Goal: Task Accomplishment & Management: Manage account settings

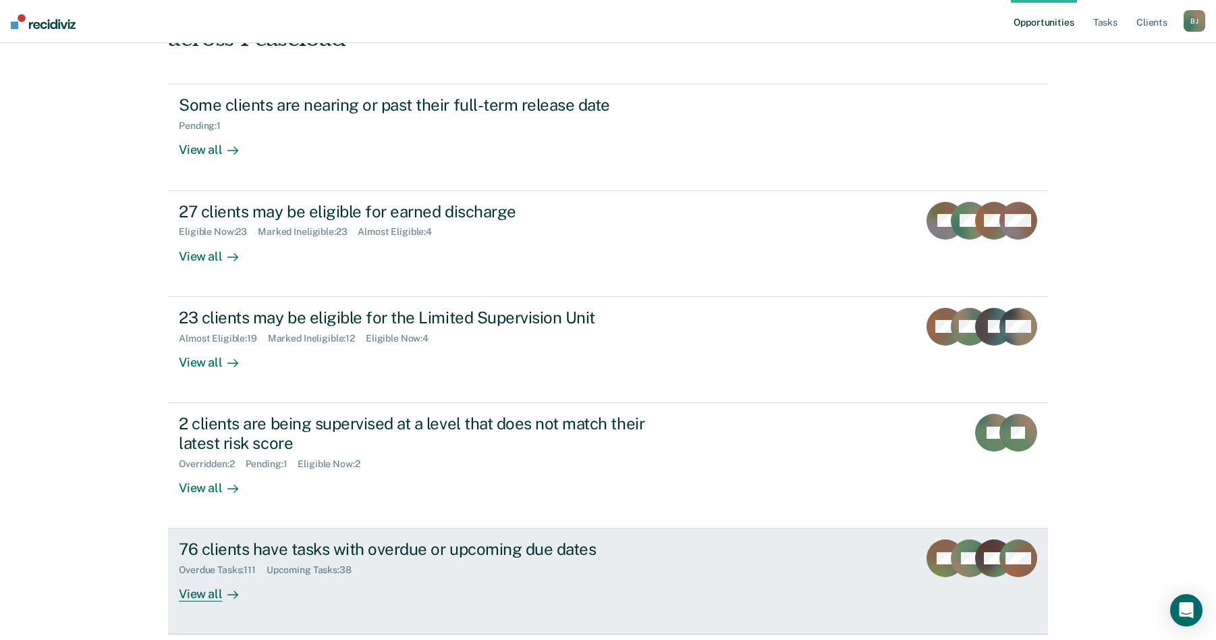
scroll to position [156, 0]
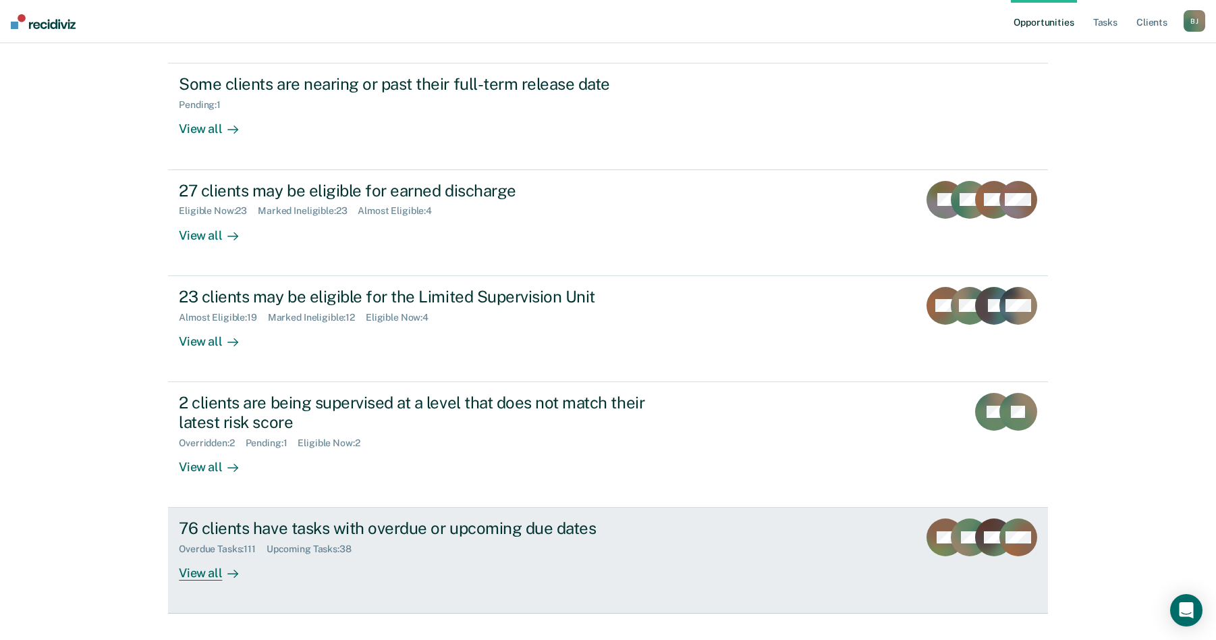
click at [217, 543] on div "Overdue Tasks : 111" at bounding box center [223, 548] width 88 height 11
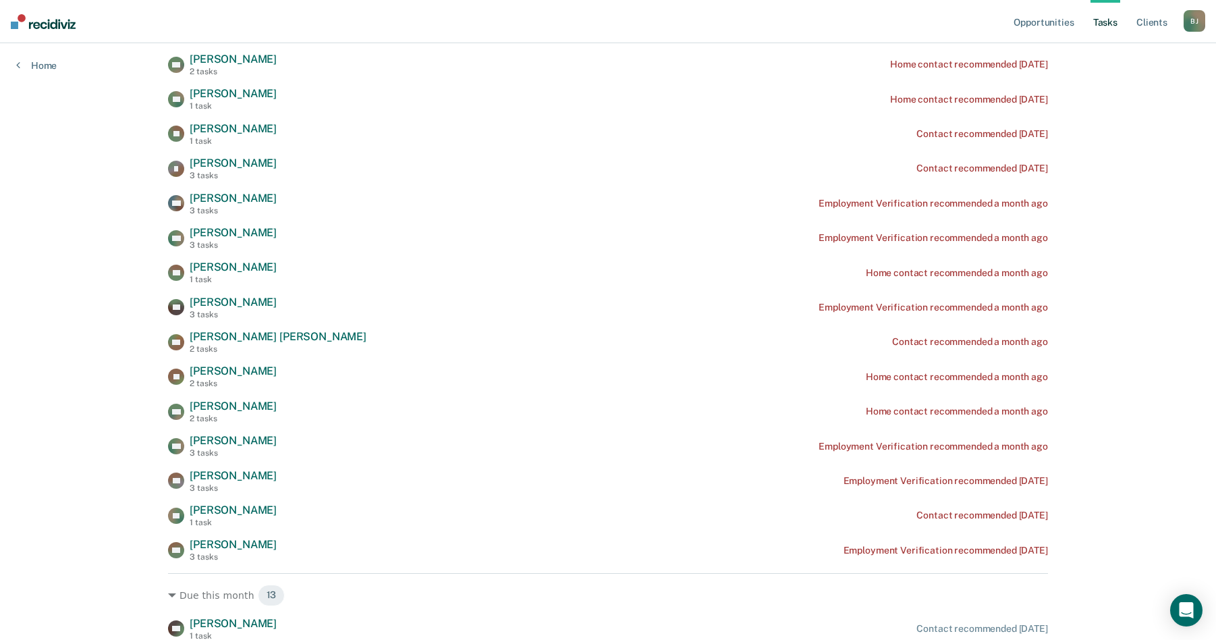
scroll to position [1889, 0]
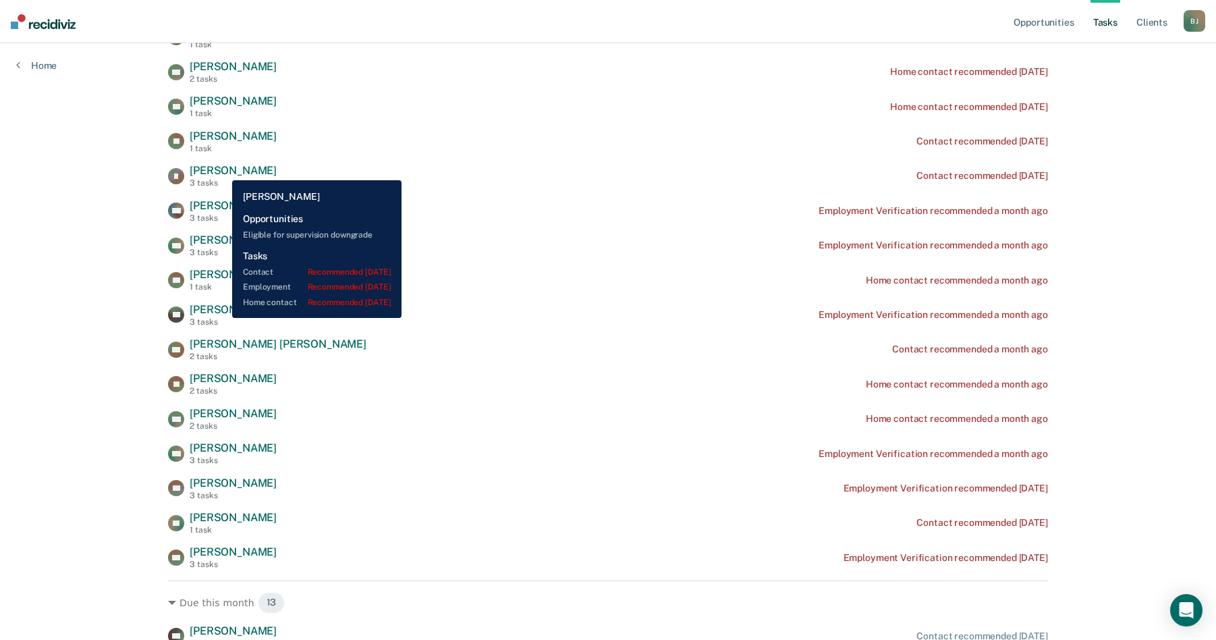
click at [222, 170] on span "[PERSON_NAME]" at bounding box center [233, 170] width 87 height 13
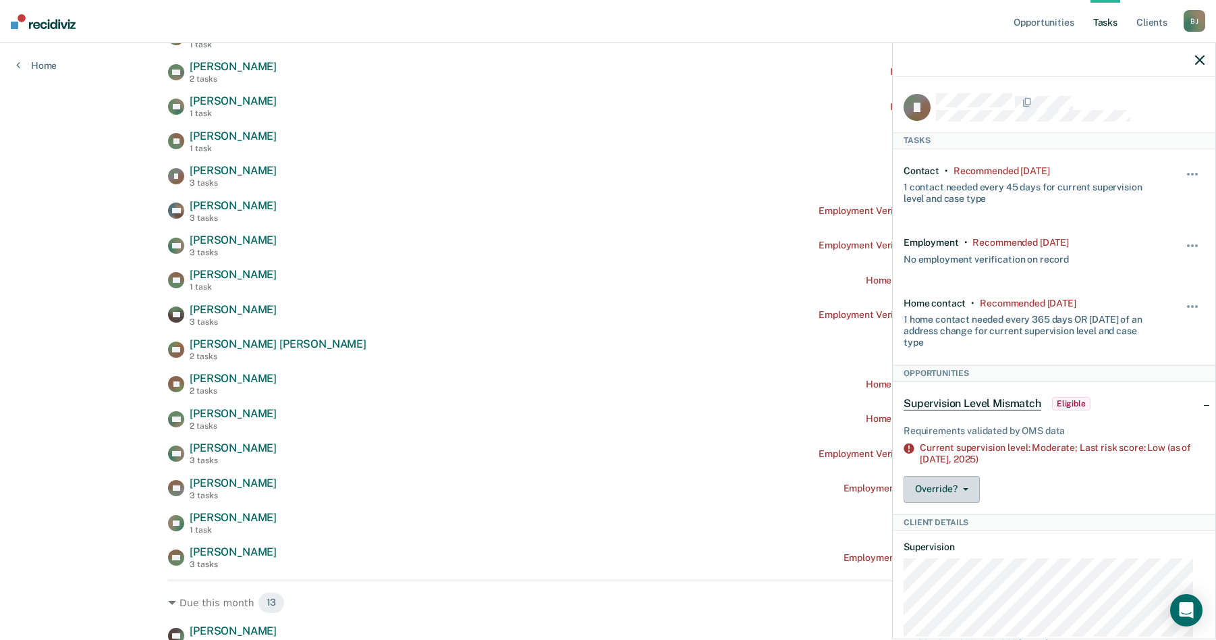
click at [961, 485] on button "Override?" at bounding box center [941, 489] width 76 height 27
click at [951, 536] on button "[PERSON_NAME]" at bounding box center [968, 543] width 130 height 22
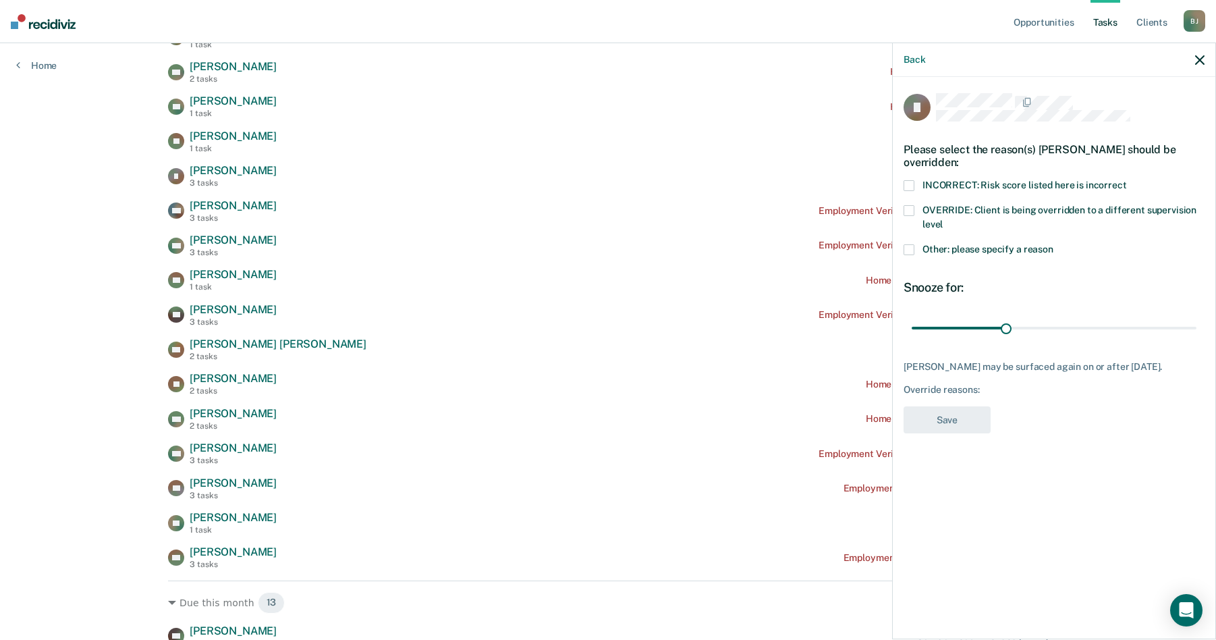
click at [910, 251] on span at bounding box center [908, 249] width 11 height 11
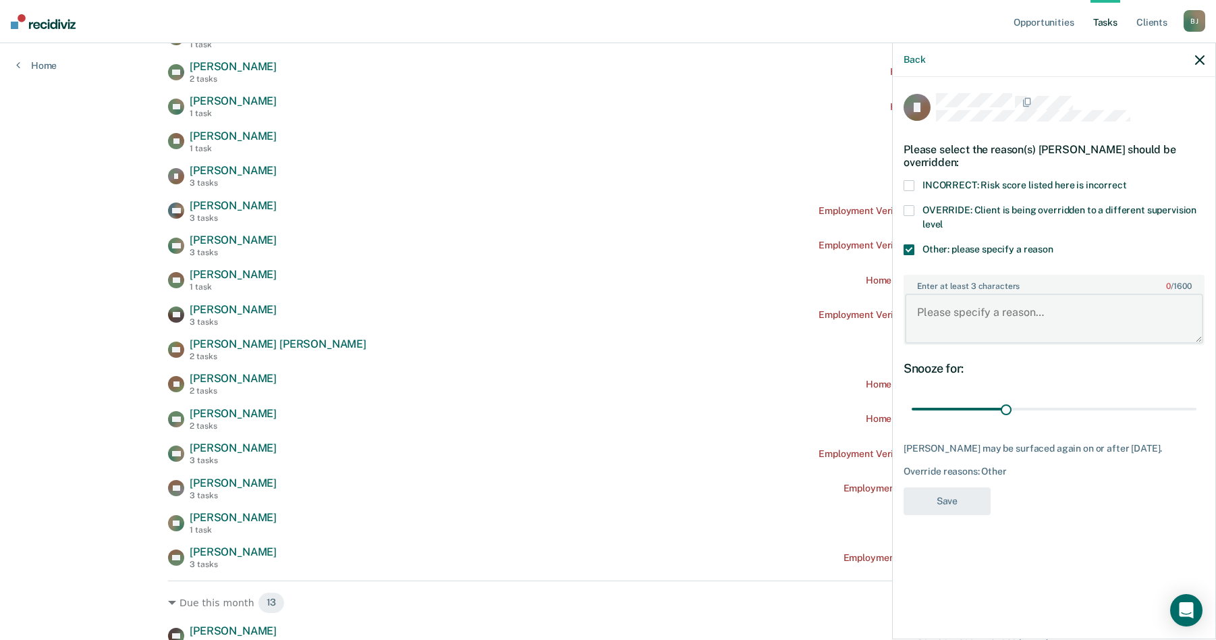
click at [926, 313] on textarea "Enter at least 3 characters 0 / 1600" at bounding box center [1054, 318] width 298 height 50
type textarea "offender is currently in ctc"
click at [967, 501] on button "Save" at bounding box center [946, 501] width 87 height 28
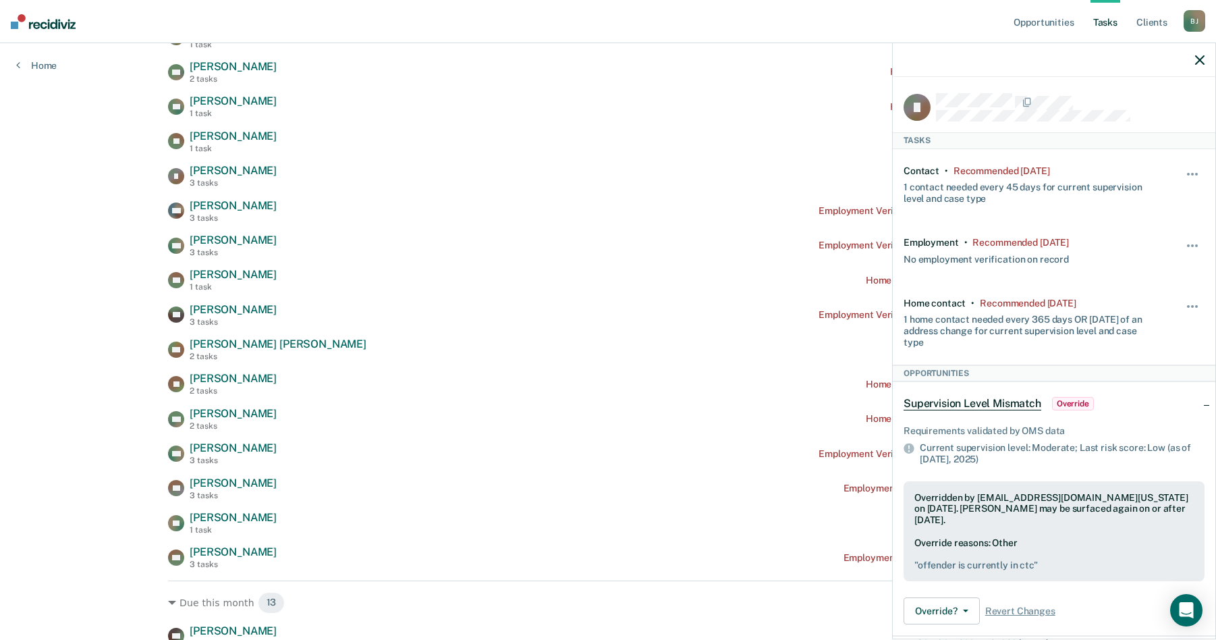
click at [1201, 65] on icon "button" at bounding box center [1199, 59] width 9 height 9
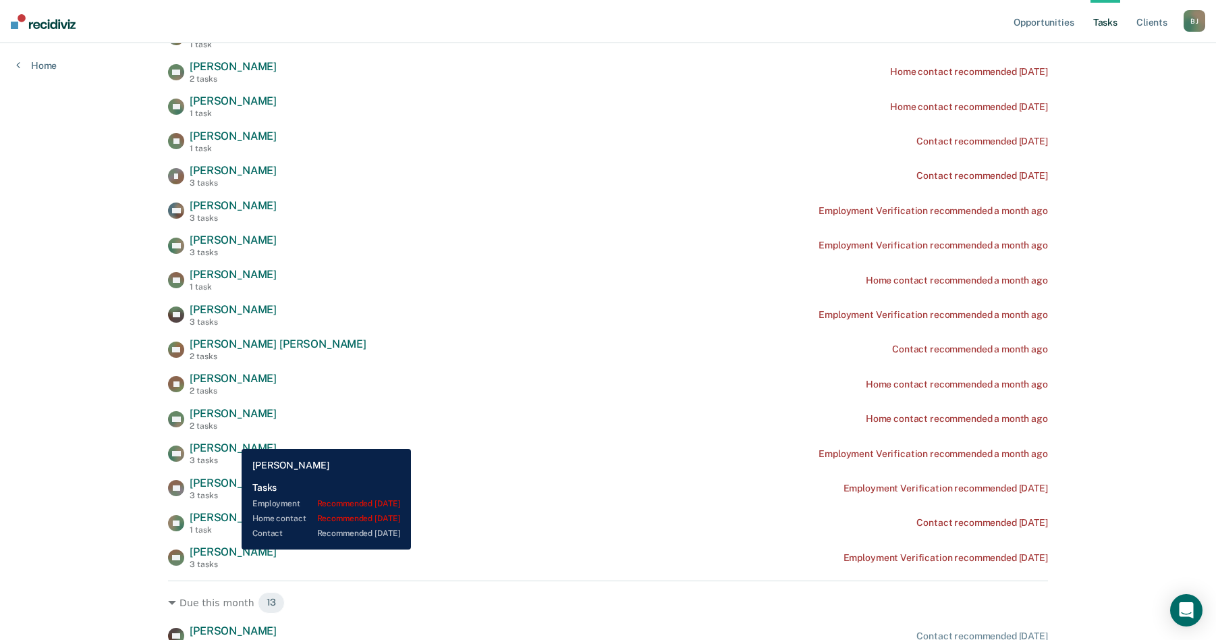
click at [231, 549] on span "[PERSON_NAME]" at bounding box center [233, 551] width 87 height 13
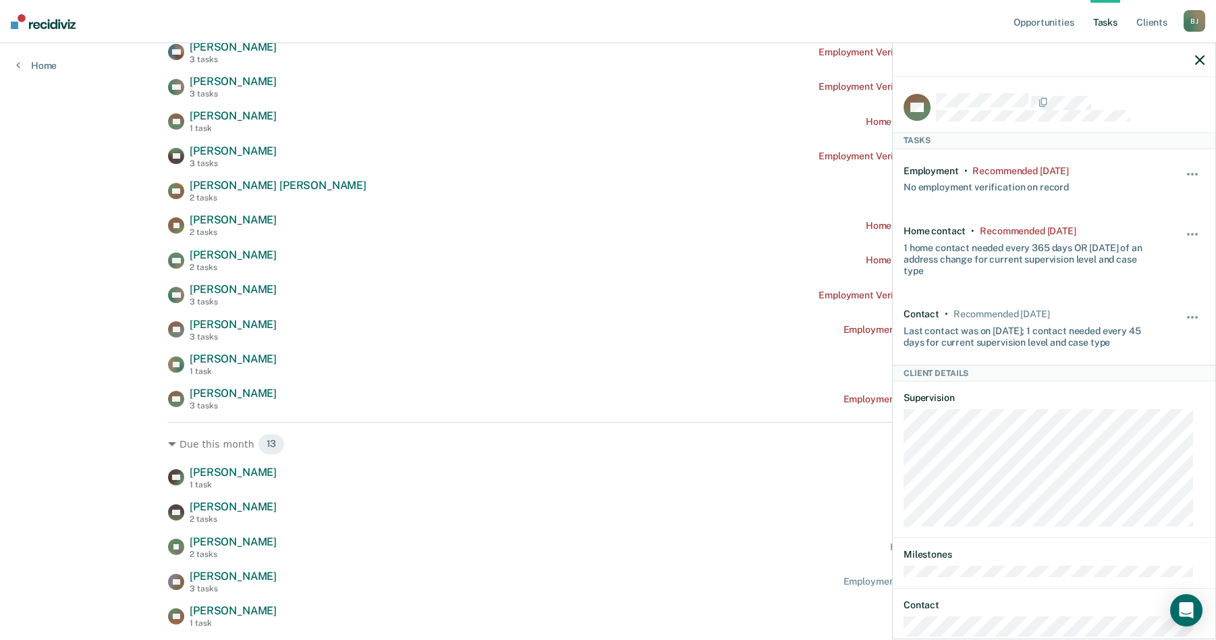
scroll to position [2024, 0]
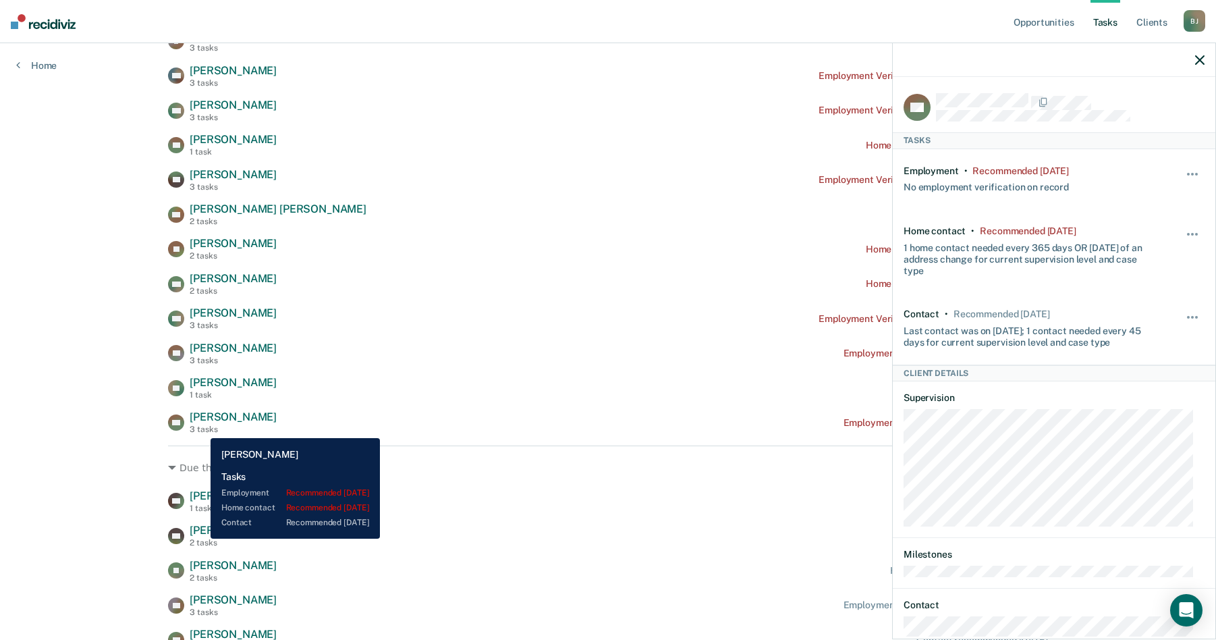
click at [200, 428] on div "3 tasks" at bounding box center [233, 428] width 87 height 9
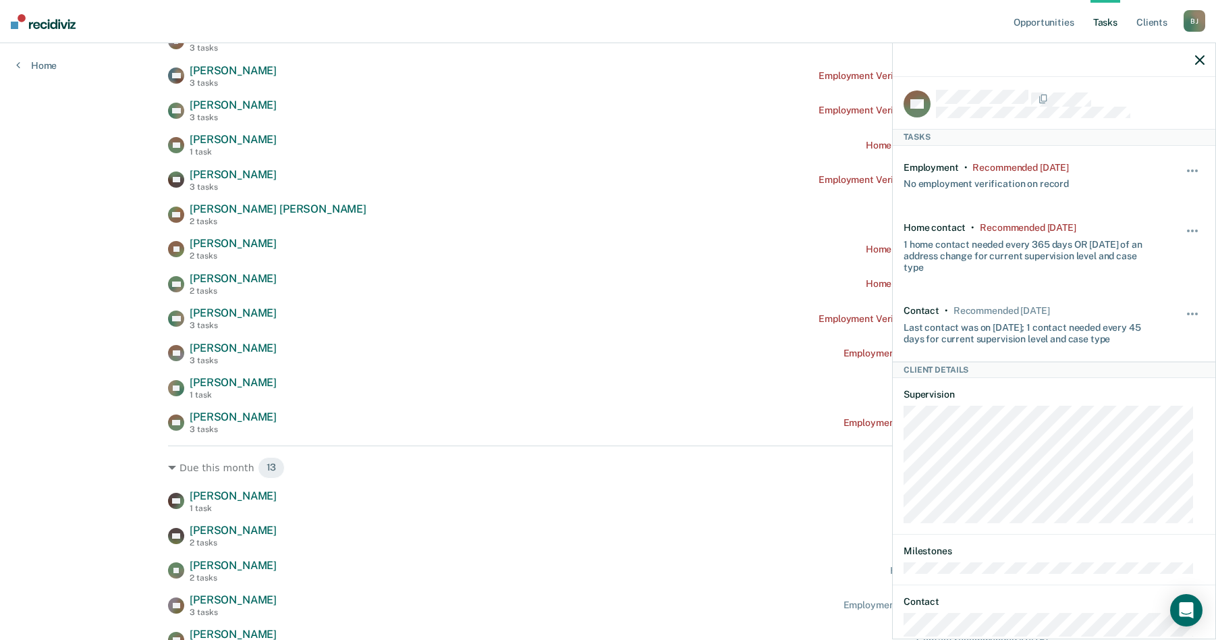
scroll to position [0, 0]
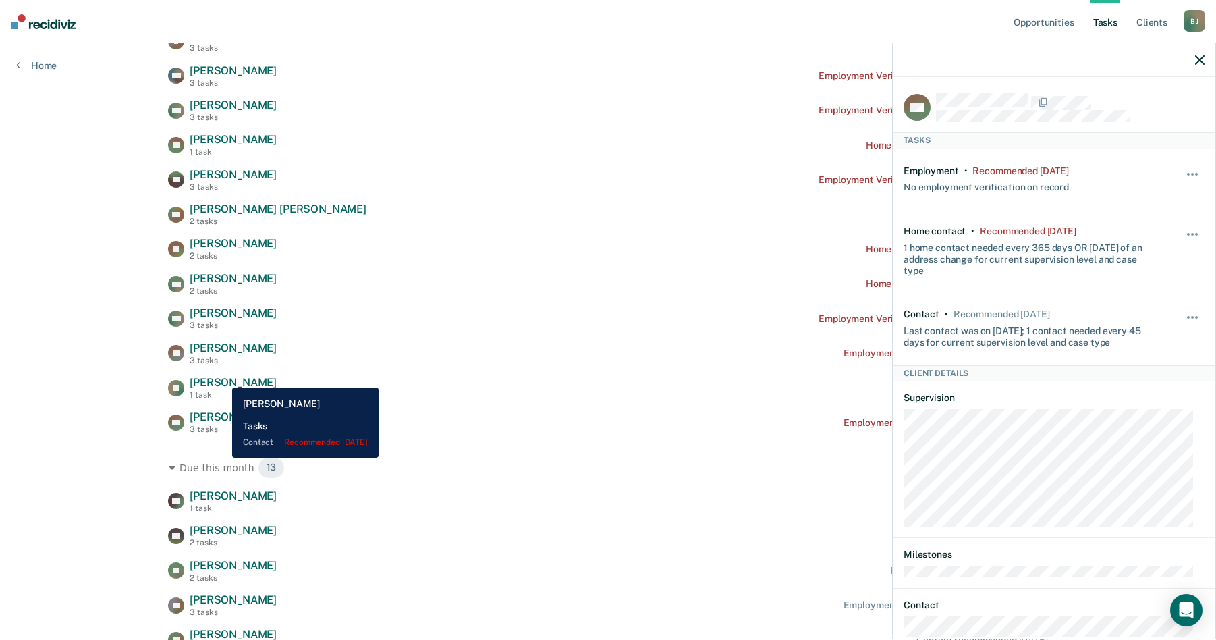
click at [222, 377] on span "[PERSON_NAME]" at bounding box center [233, 382] width 87 height 13
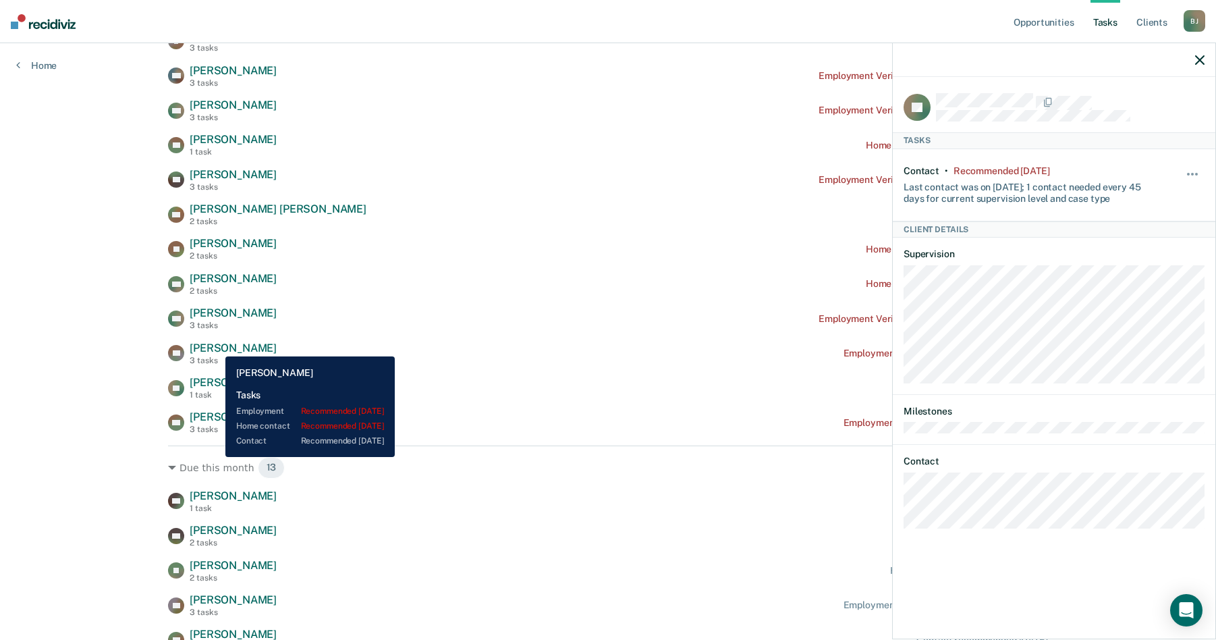
click at [215, 346] on span "[PERSON_NAME]" at bounding box center [233, 347] width 87 height 13
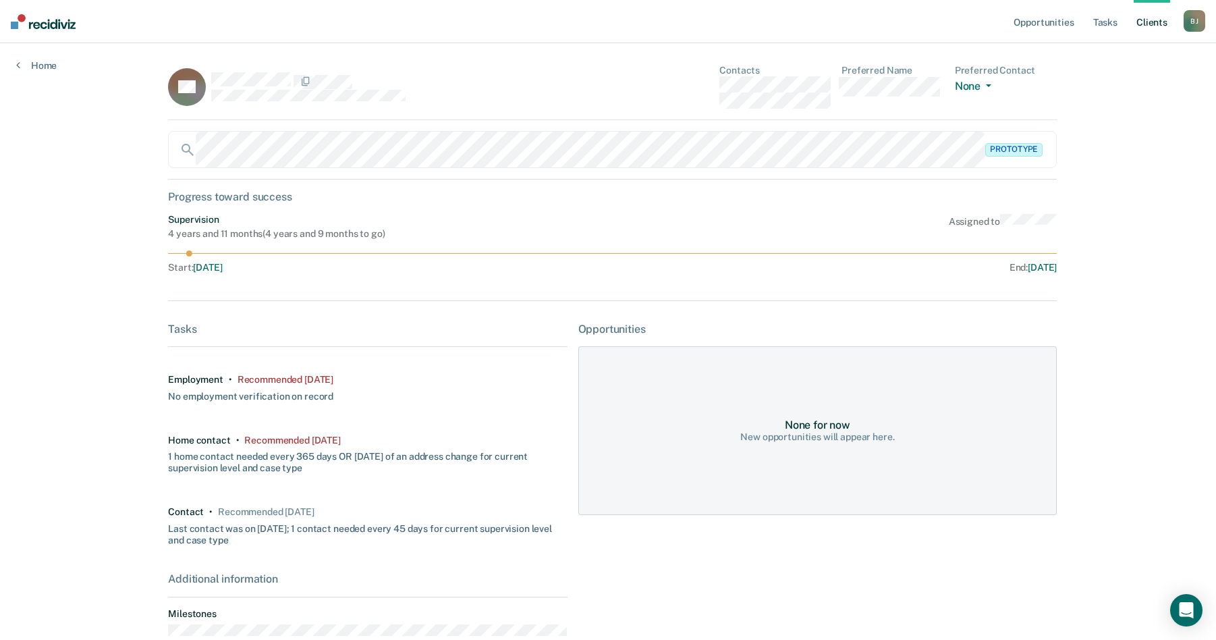
click at [828, 111] on div "SK Contacts Preferred Name Preferred Contact None Call Text Email None" at bounding box center [612, 92] width 889 height 55
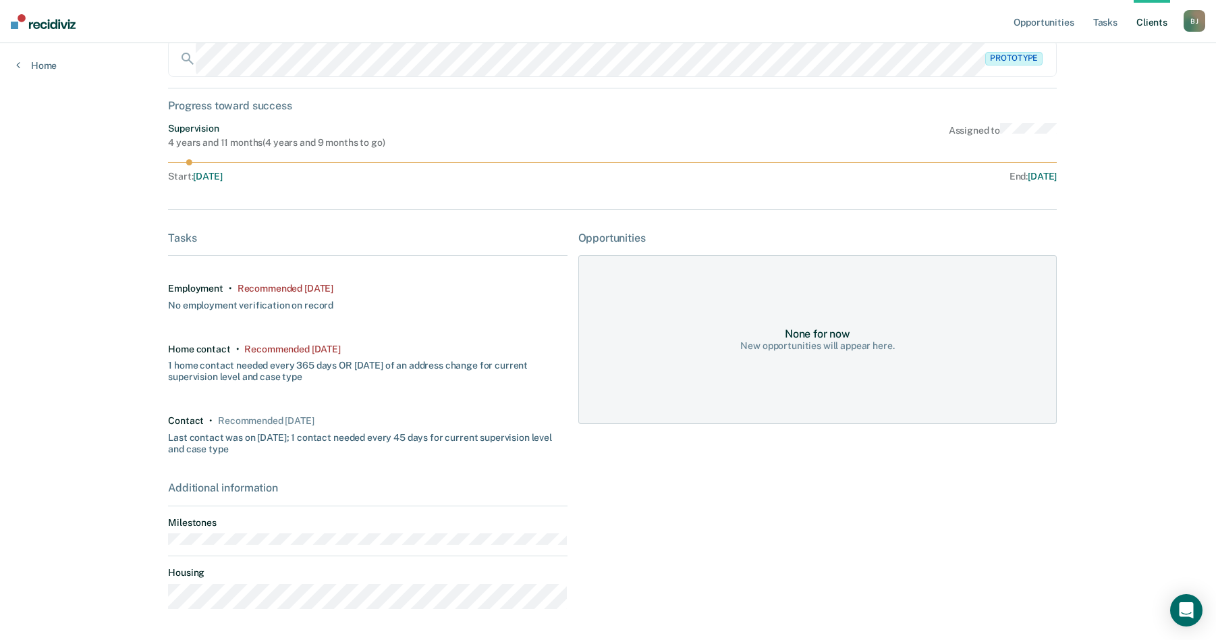
scroll to position [141, 0]
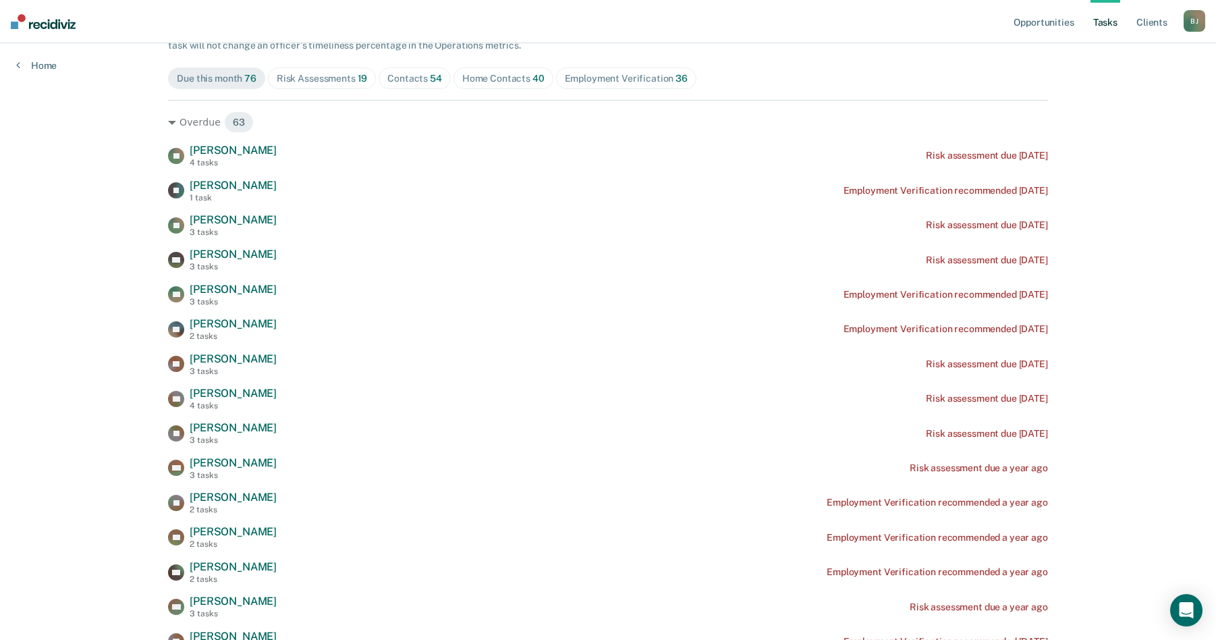
scroll to position [2024, 0]
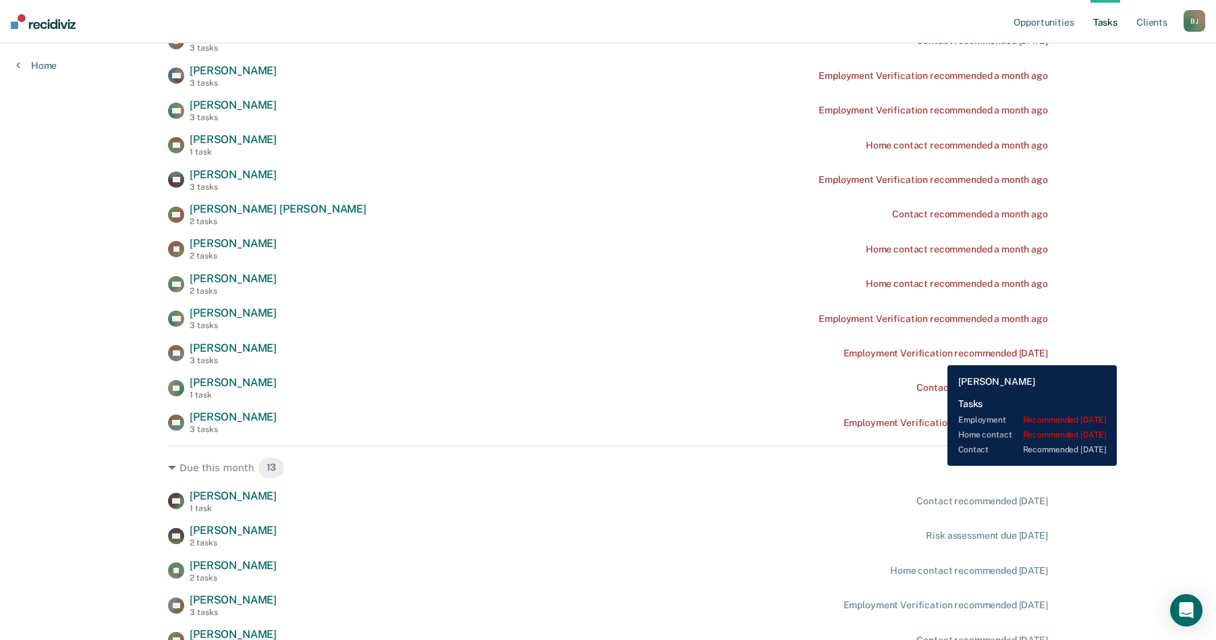
click at [937, 355] on div "Employment Verification recommended [DATE]" at bounding box center [945, 352] width 204 height 11
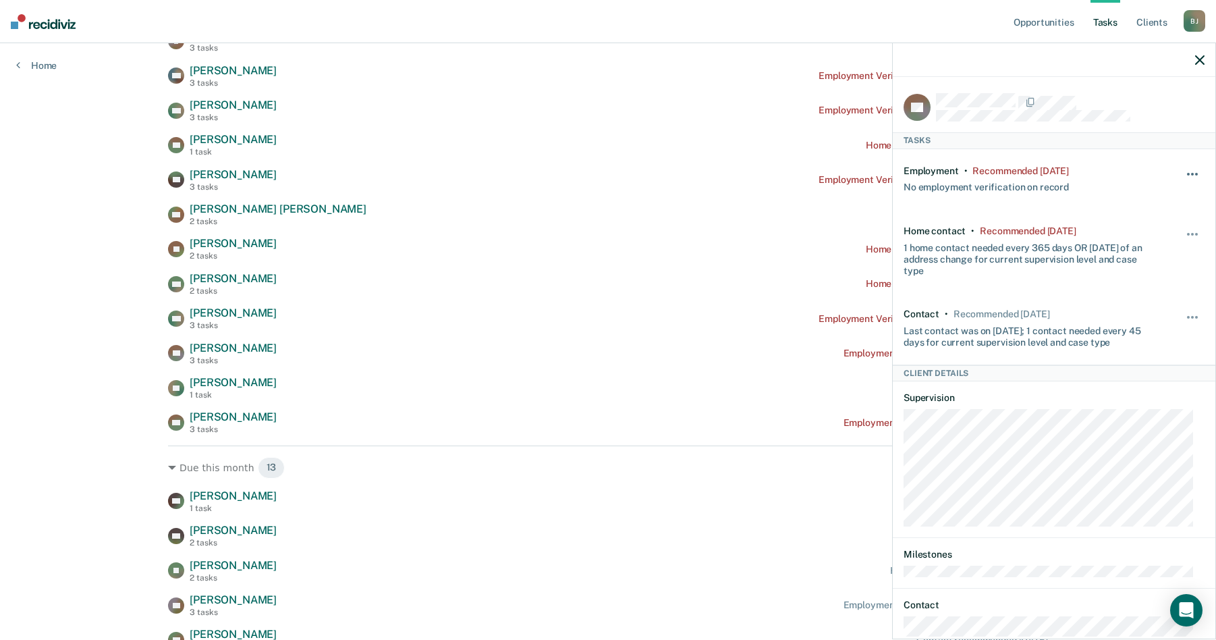
click at [1187, 173] on span "button" at bounding box center [1188, 174] width 3 height 3
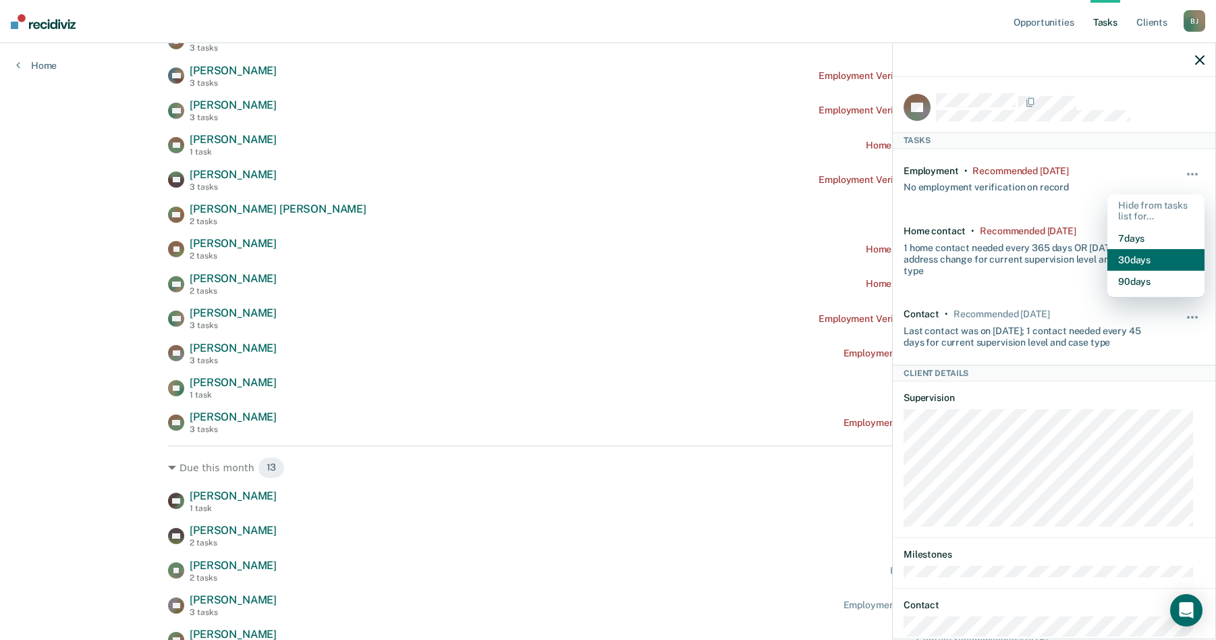
click at [1115, 252] on button "30 days" at bounding box center [1155, 260] width 97 height 22
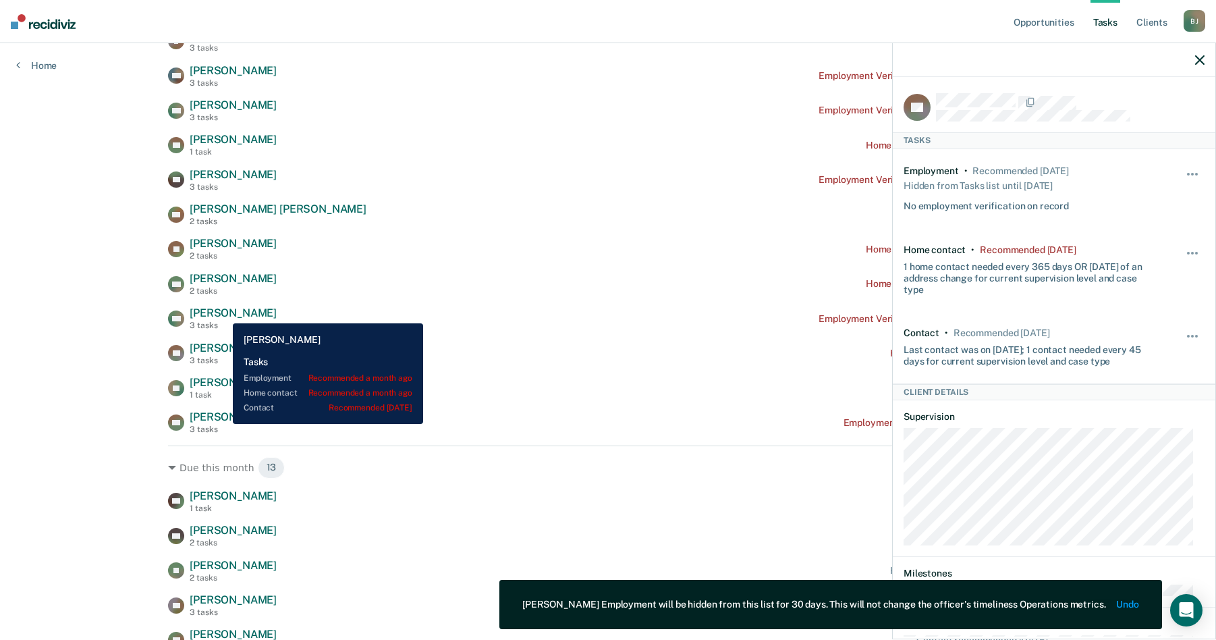
click at [223, 313] on span "[PERSON_NAME]" at bounding box center [233, 312] width 87 height 13
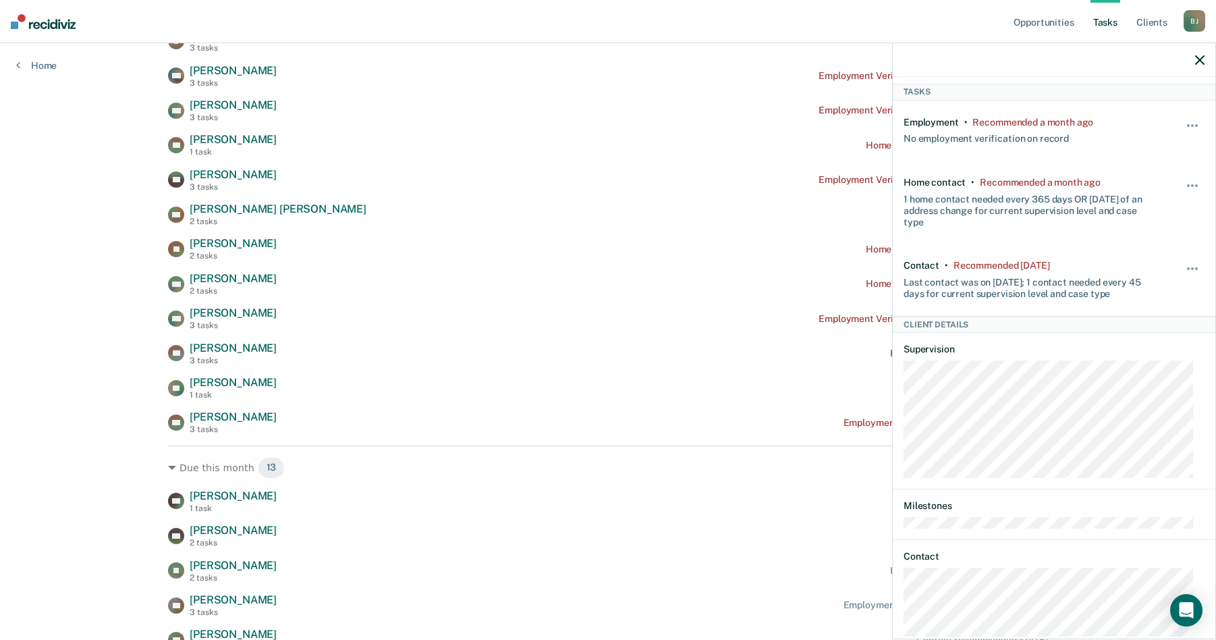
scroll to position [0, 0]
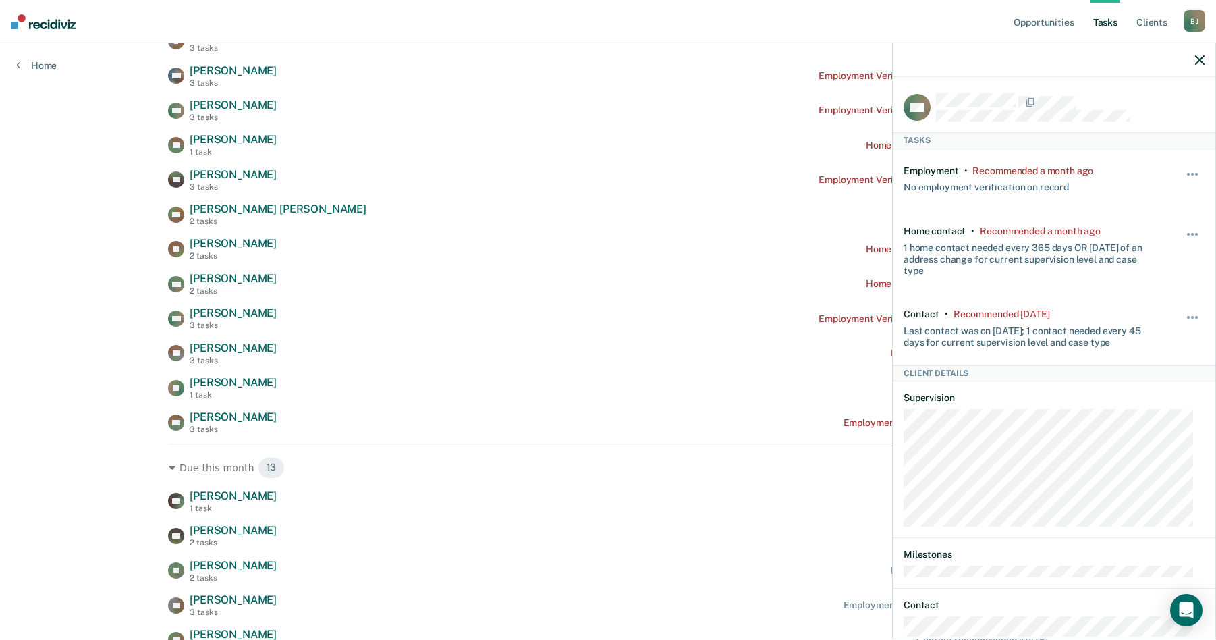
click at [1184, 166] on div "Hide from tasks list for... 7 days 30 days 90 days" at bounding box center [1192, 179] width 23 height 28
click at [1181, 170] on button "button" at bounding box center [1192, 181] width 23 height 22
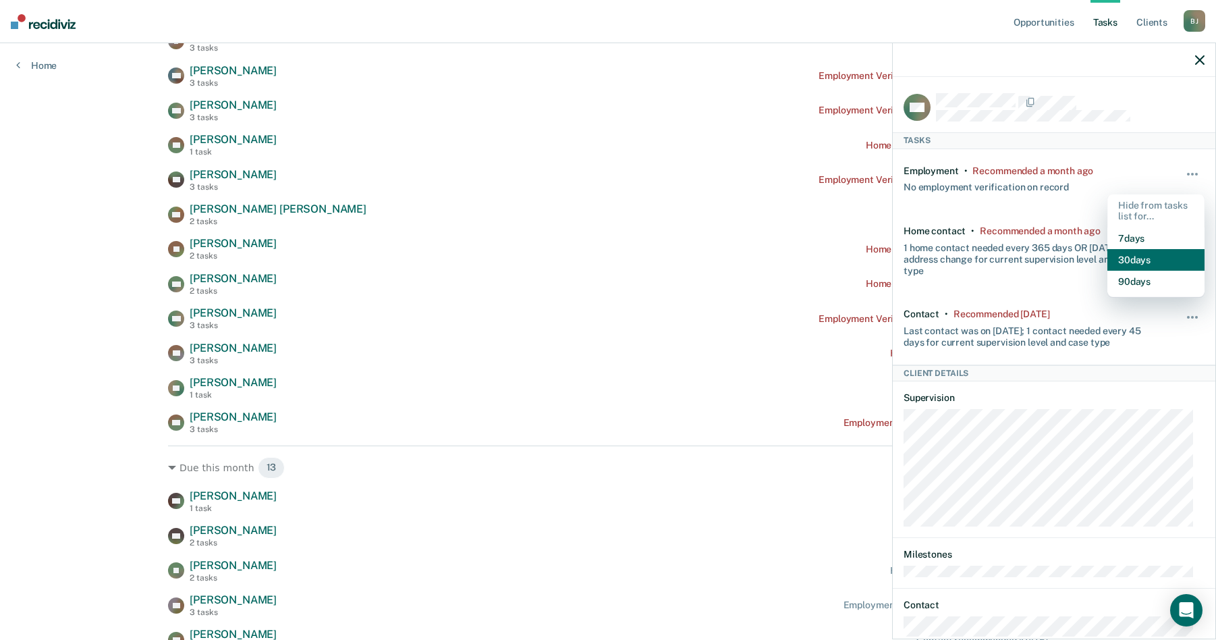
click at [1146, 255] on button "30 days" at bounding box center [1155, 260] width 97 height 22
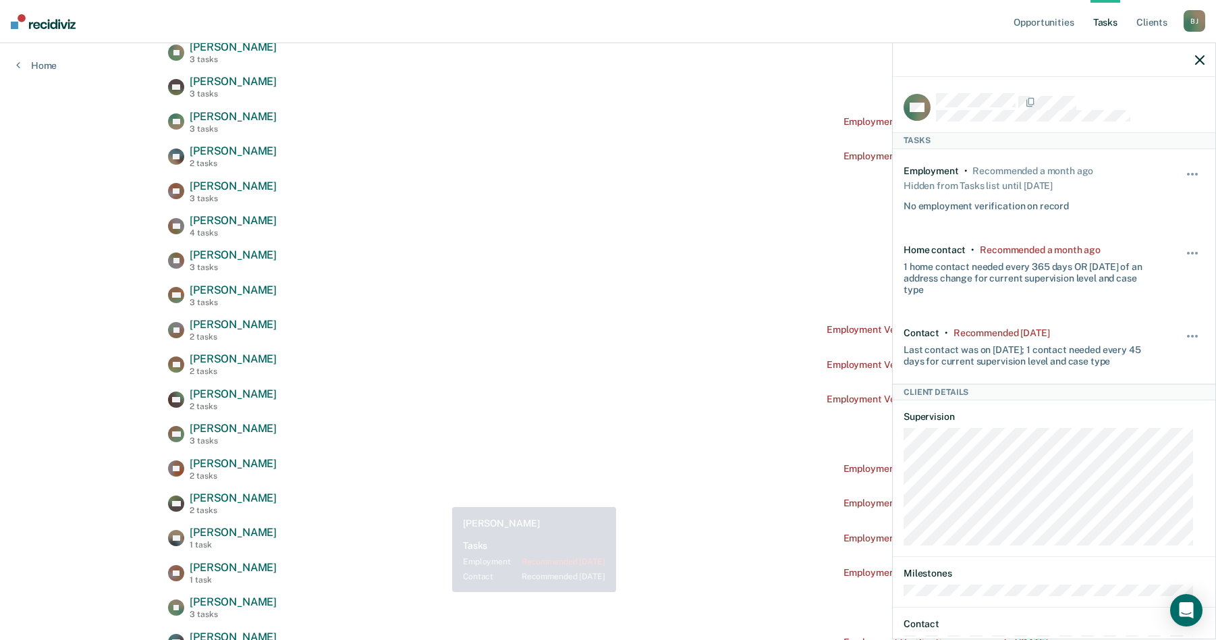
scroll to position [337, 0]
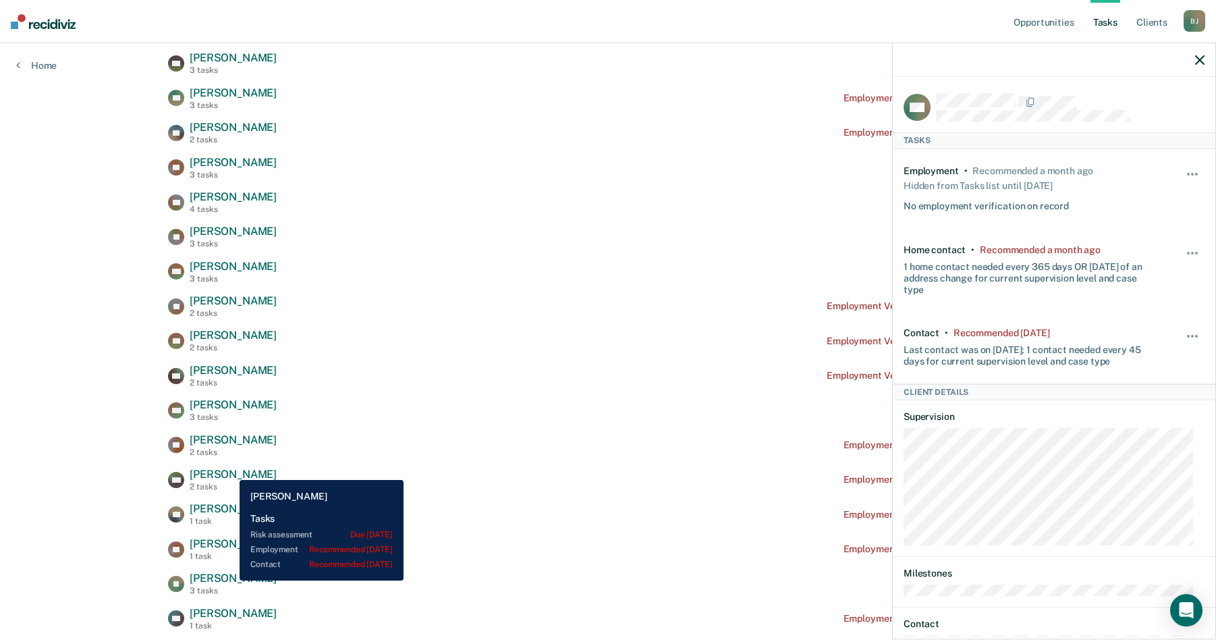
click at [229, 580] on span "[PERSON_NAME]" at bounding box center [233, 577] width 87 height 13
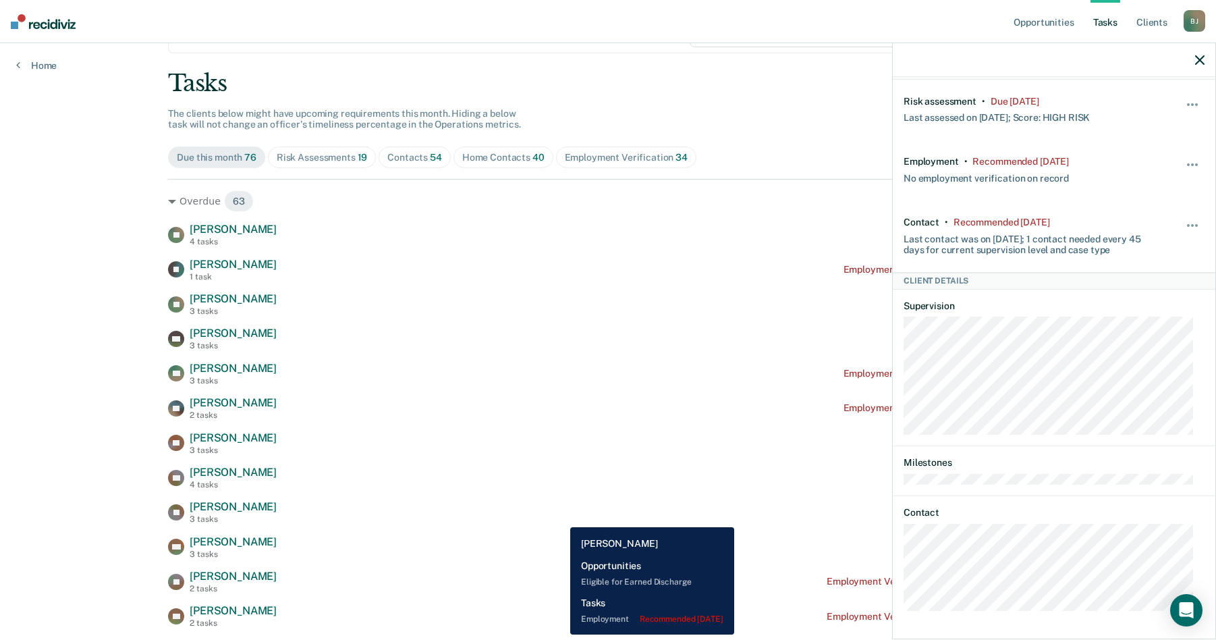
scroll to position [0, 0]
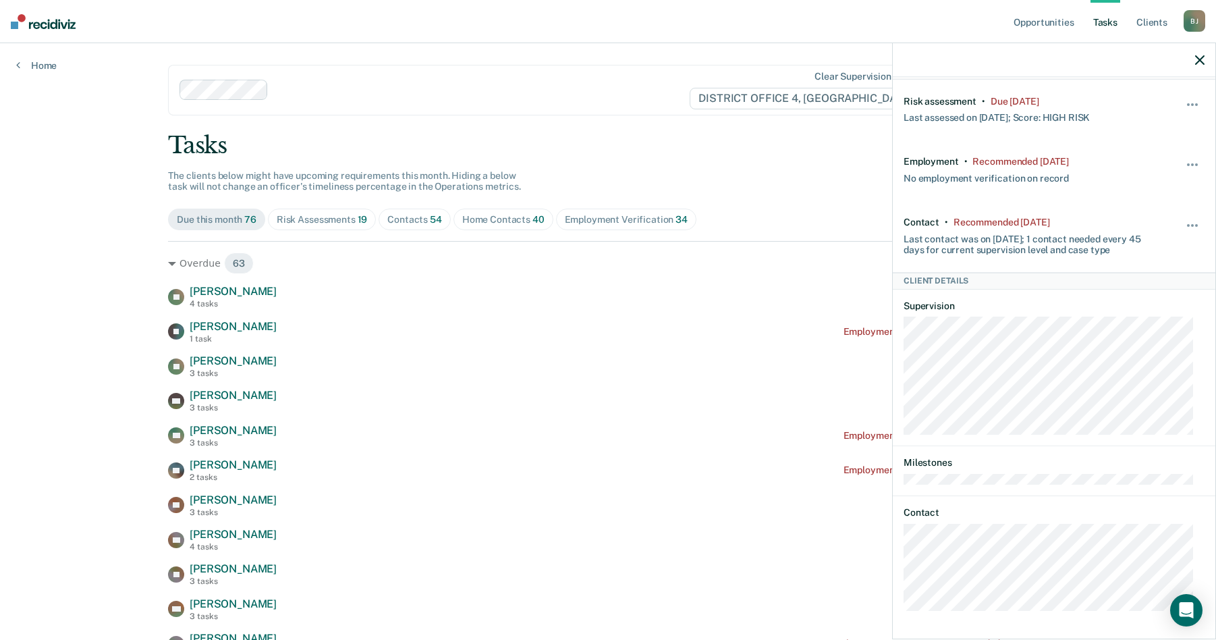
click at [337, 219] on div "Risk Assessments 19" at bounding box center [322, 219] width 90 height 11
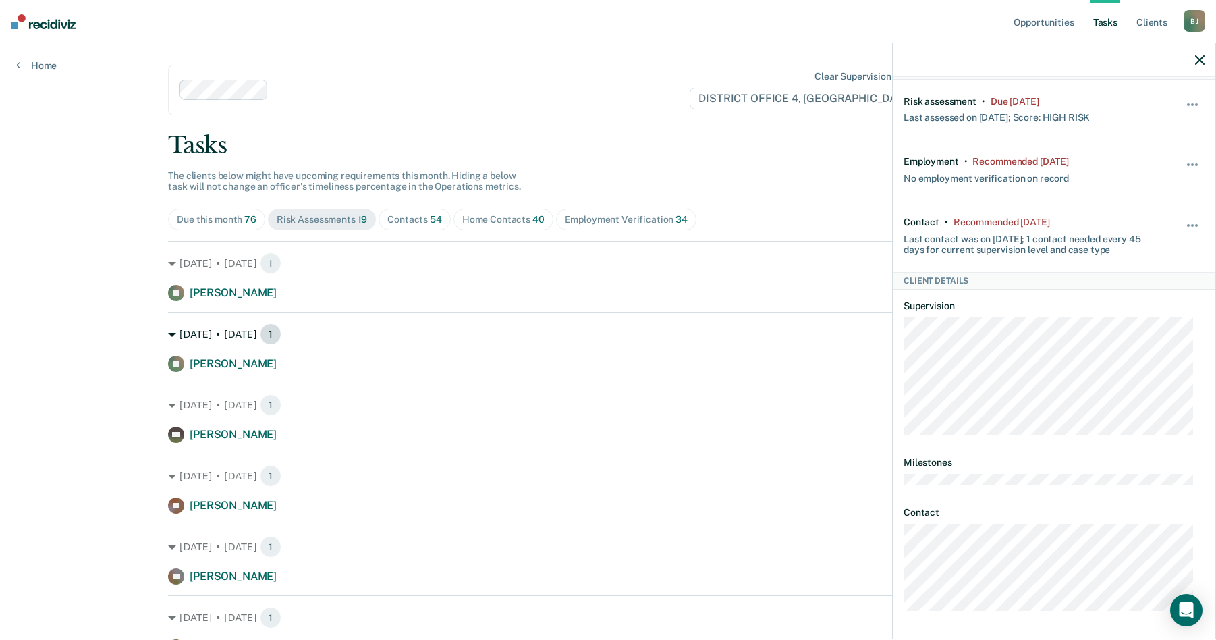
click at [192, 333] on div "[DATE] • [DATE] 1" at bounding box center [608, 334] width 880 height 22
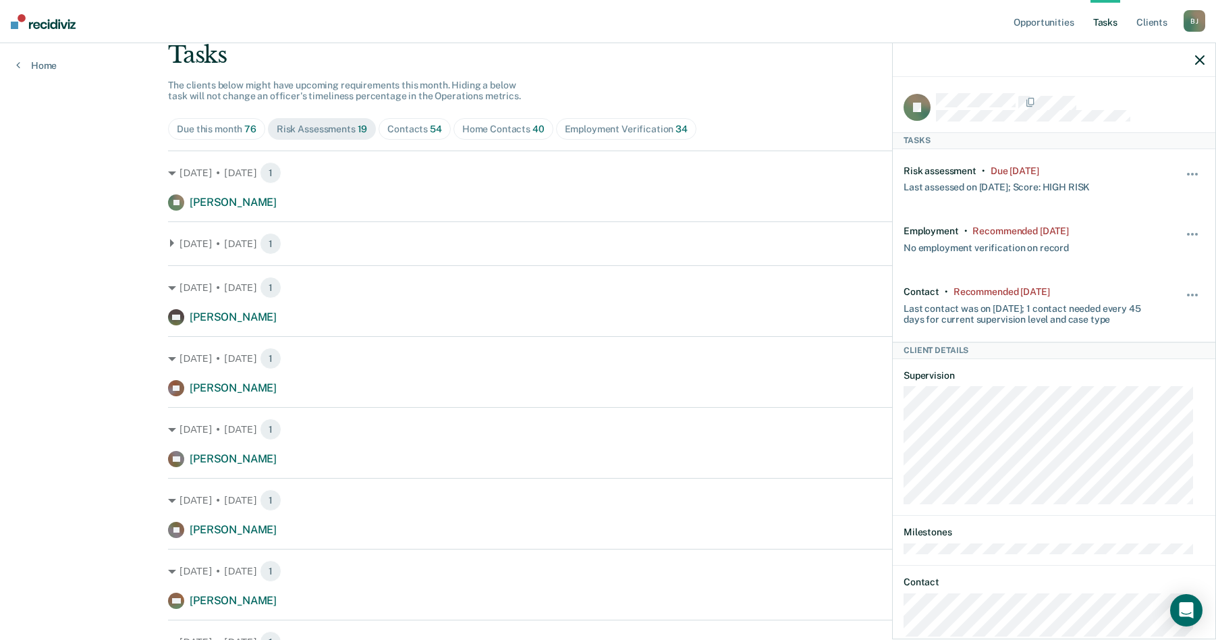
scroll to position [67, 0]
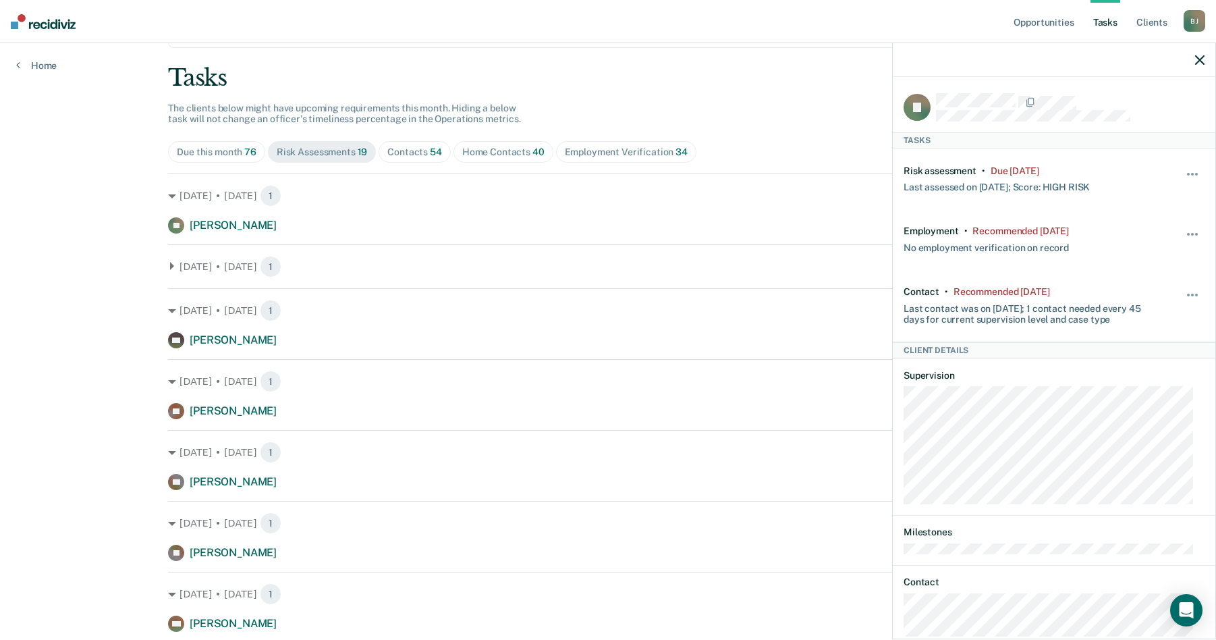
click at [319, 150] on div "Risk Assessments 19" at bounding box center [322, 151] width 90 height 11
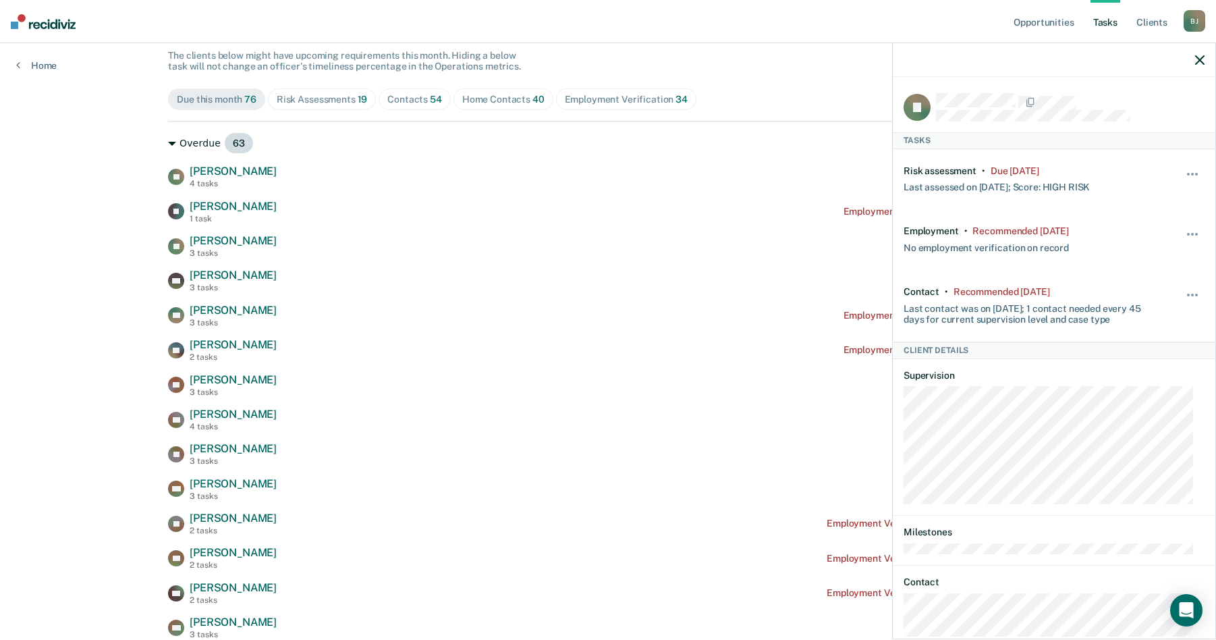
scroll to position [135, 0]
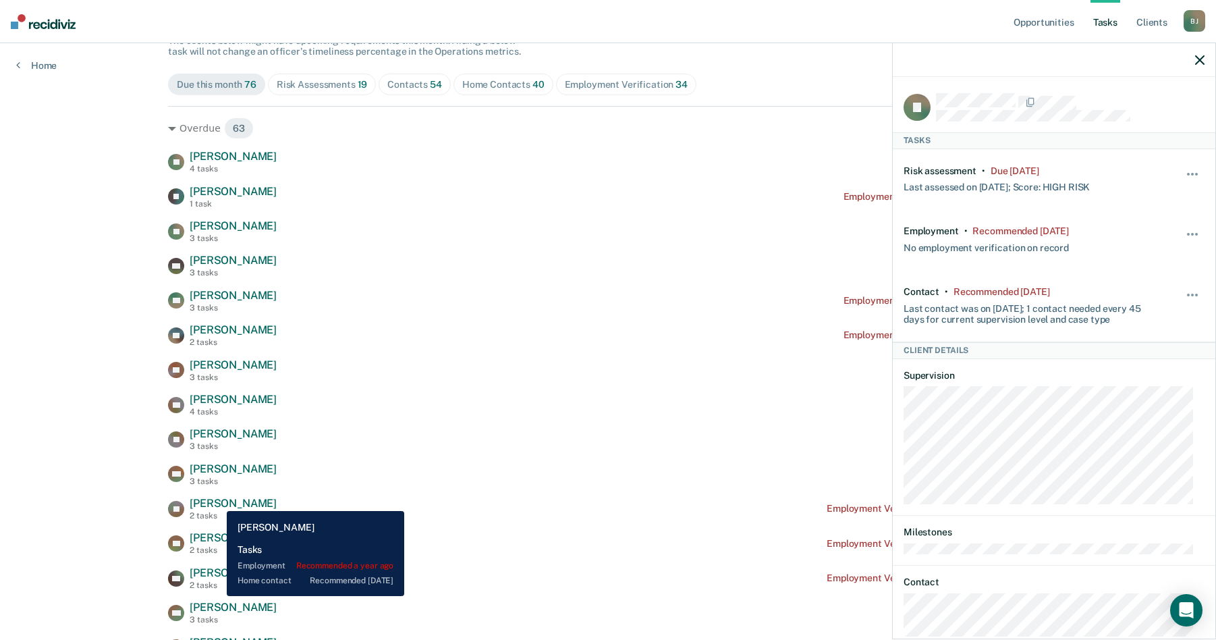
click at [217, 501] on span "[PERSON_NAME]" at bounding box center [233, 503] width 87 height 13
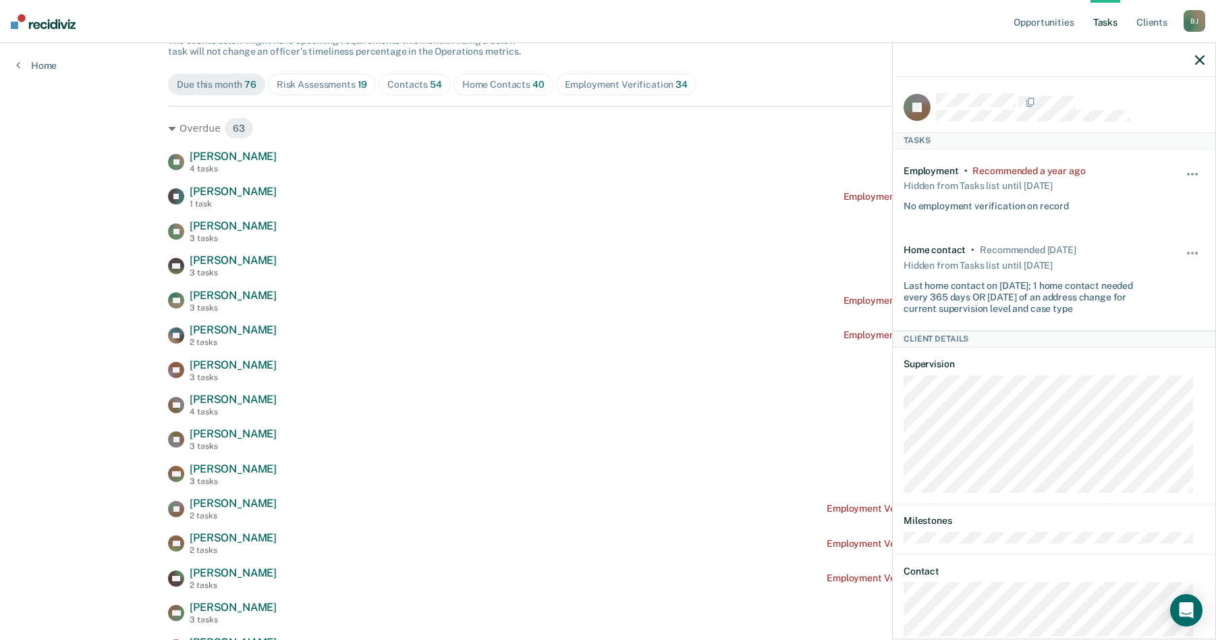
click at [1183, 167] on div "Hide from tasks list for... 7 days 30 days 90 days" at bounding box center [1192, 188] width 23 height 47
click at [1181, 165] on div "Hide from tasks list for... 7 days 30 days 90 days" at bounding box center [1192, 188] width 23 height 47
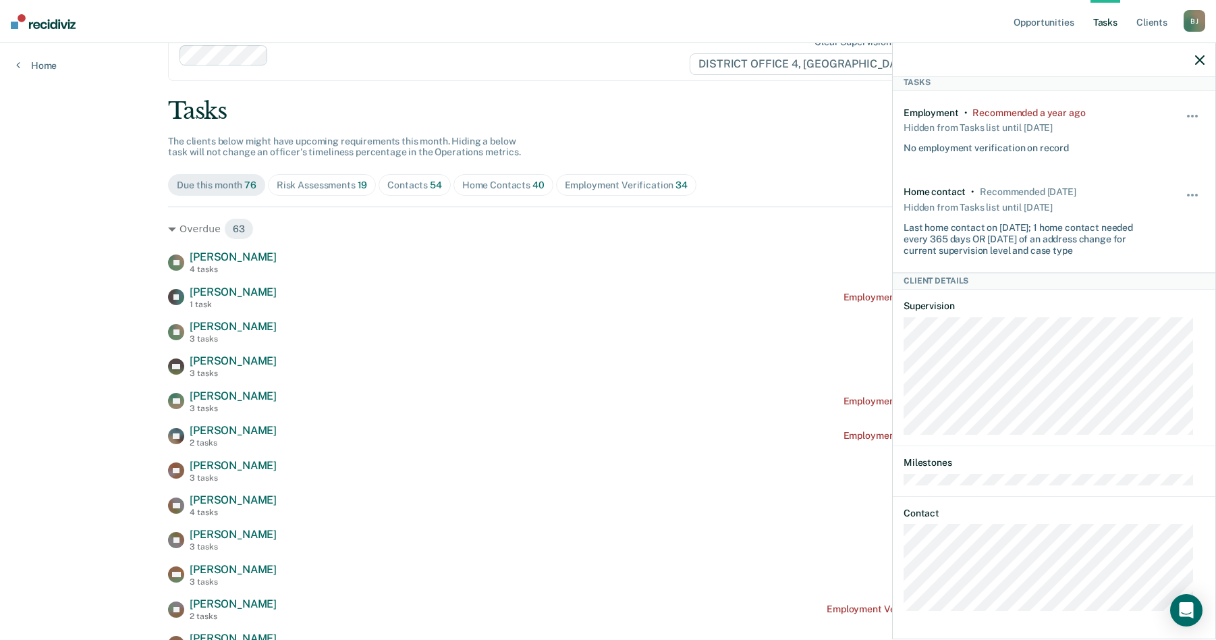
scroll to position [0, 0]
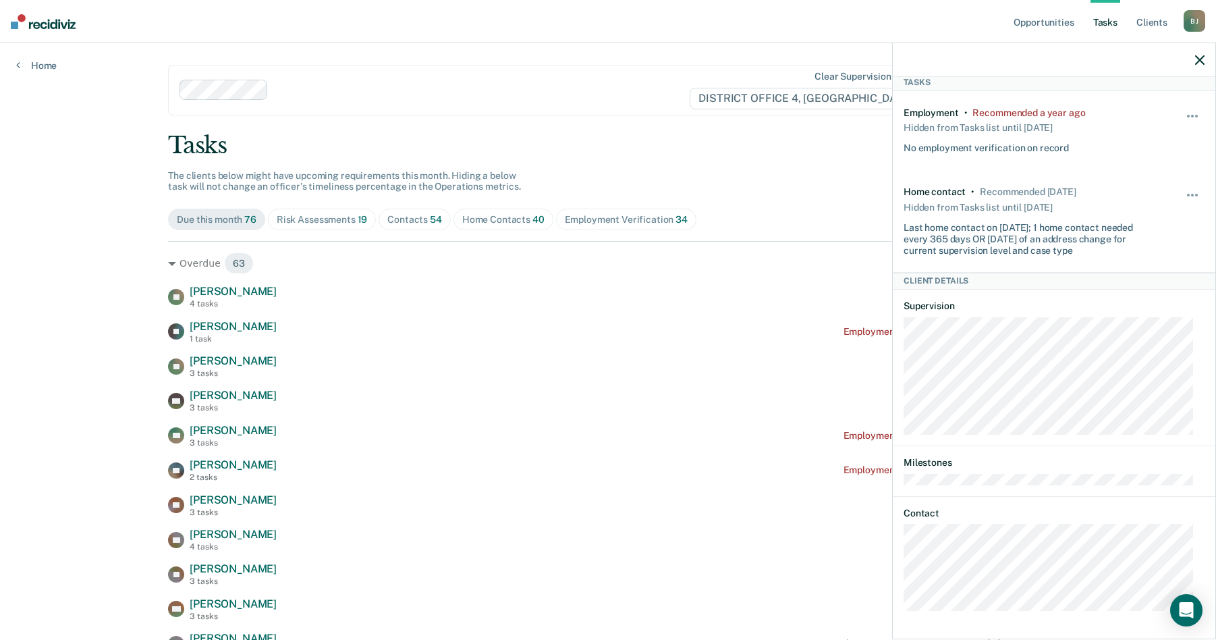
click at [419, 218] on div "Contacts 54" at bounding box center [414, 219] width 55 height 11
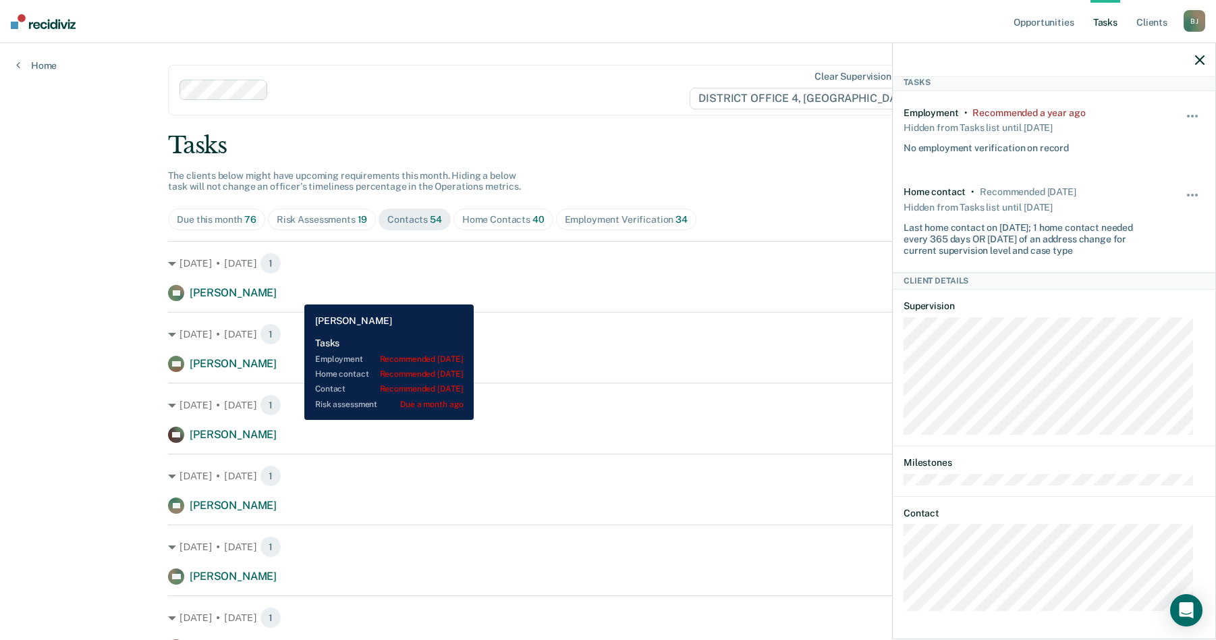
click at [277, 294] on span "[PERSON_NAME]" at bounding box center [233, 292] width 87 height 13
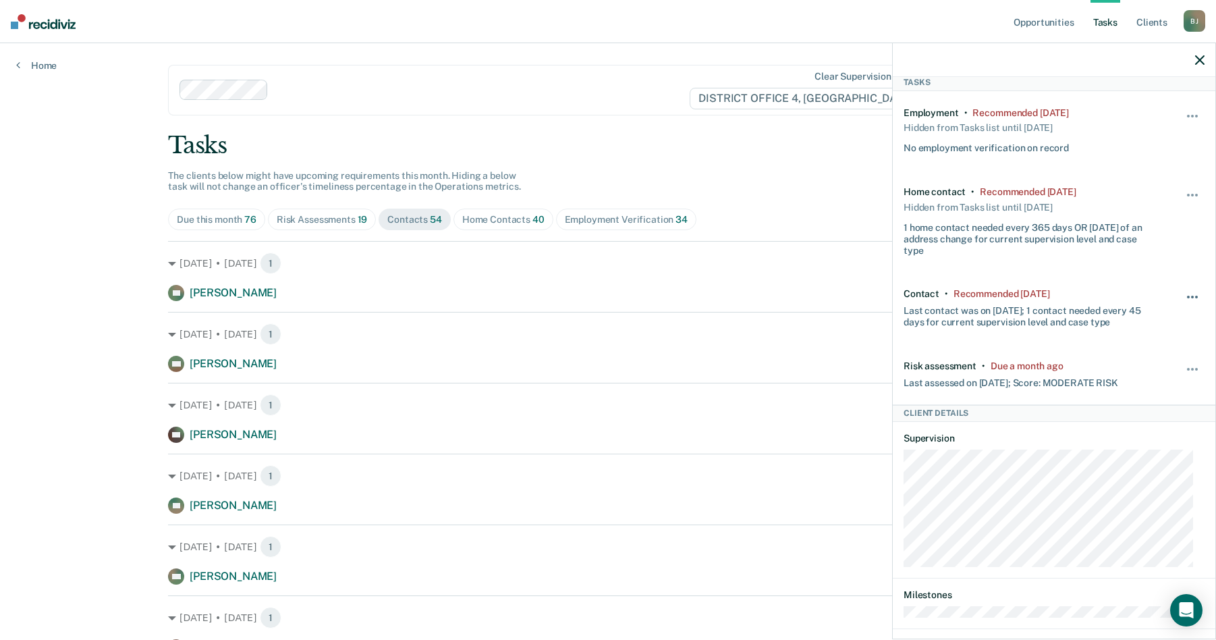
click at [1181, 293] on button "button" at bounding box center [1192, 304] width 23 height 22
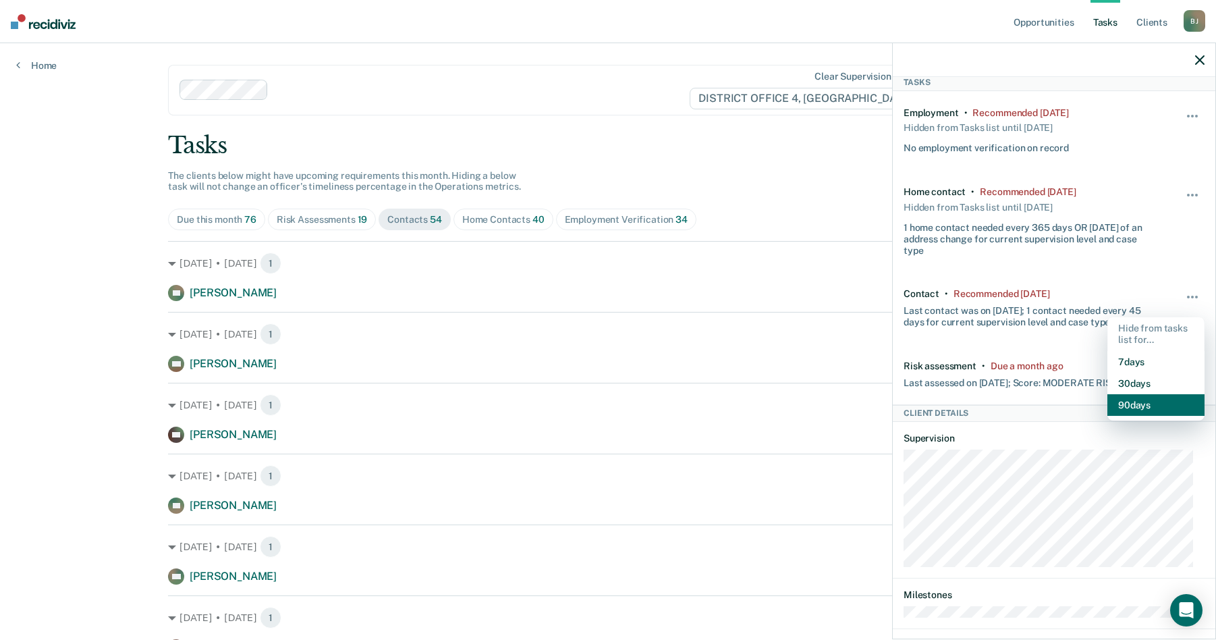
click at [1137, 402] on button "90 days" at bounding box center [1155, 405] width 97 height 22
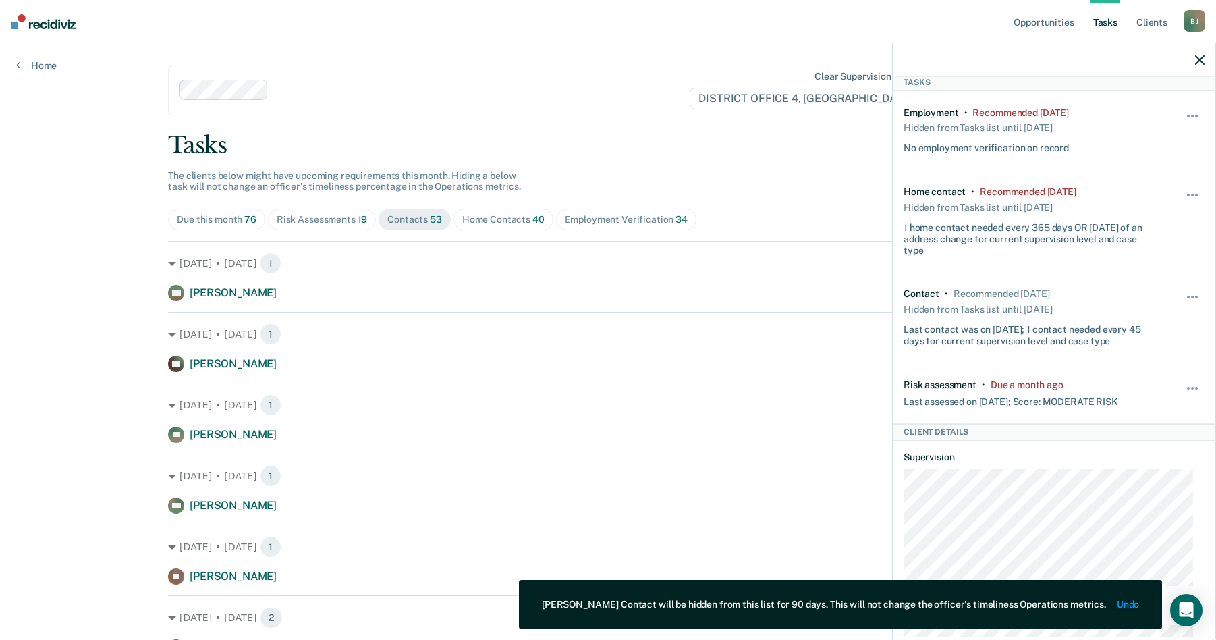
scroll to position [209, 0]
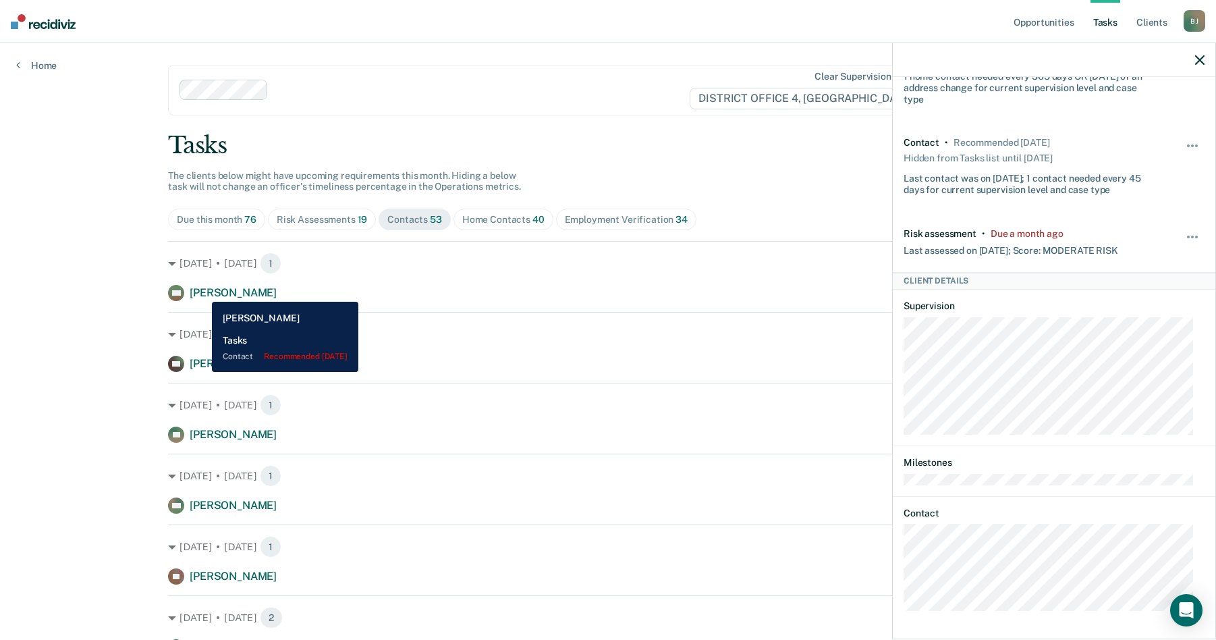
click at [202, 291] on span "[PERSON_NAME]" at bounding box center [233, 292] width 87 height 13
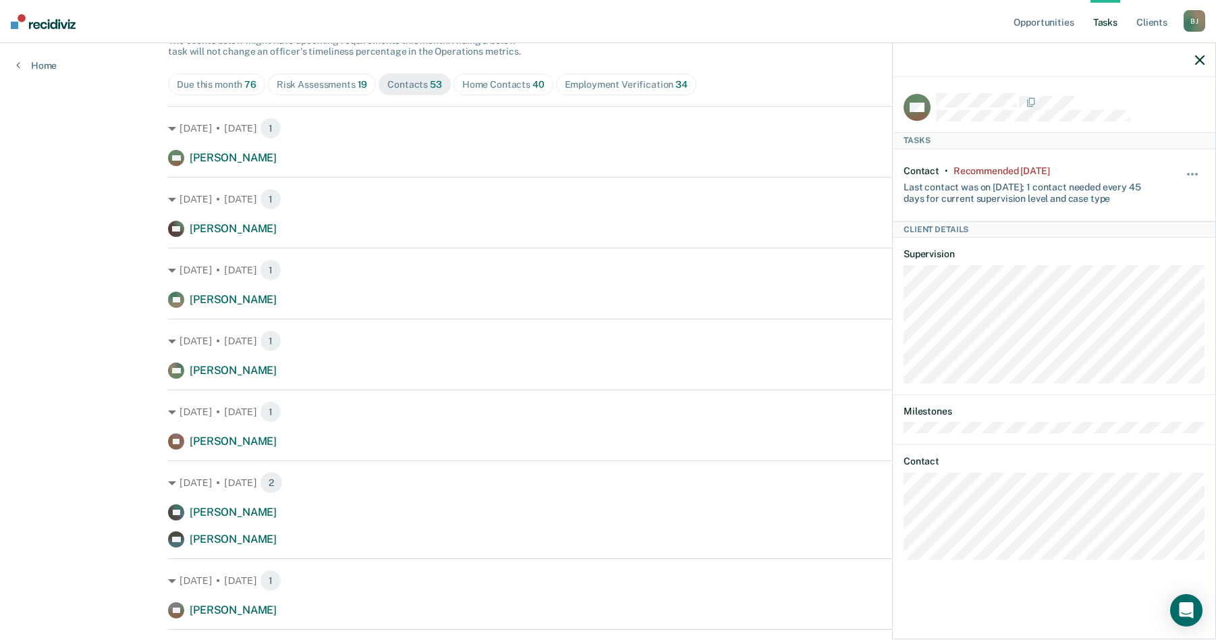
scroll to position [0, 0]
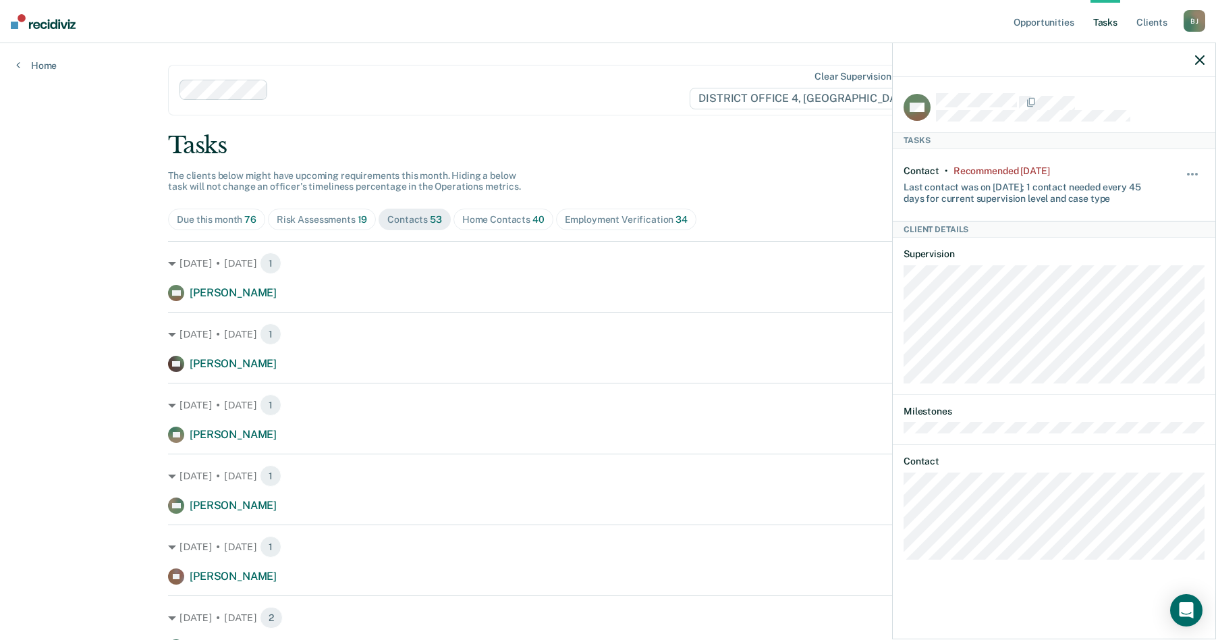
click at [902, 522] on div "MS [PERSON_NAME] Contact • Recommended [DATE] Last contact was on [DATE]; 1 con…" at bounding box center [1054, 356] width 323 height 559
click at [1186, 171] on button "button" at bounding box center [1192, 181] width 23 height 22
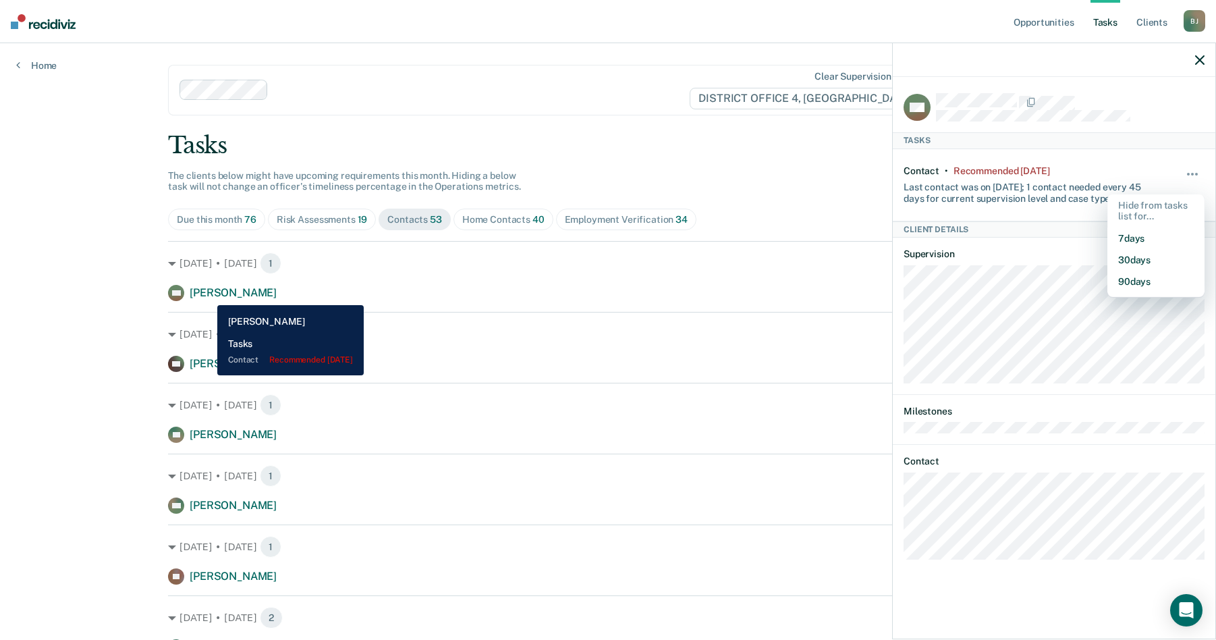
click at [207, 295] on span "[PERSON_NAME]" at bounding box center [233, 292] width 87 height 13
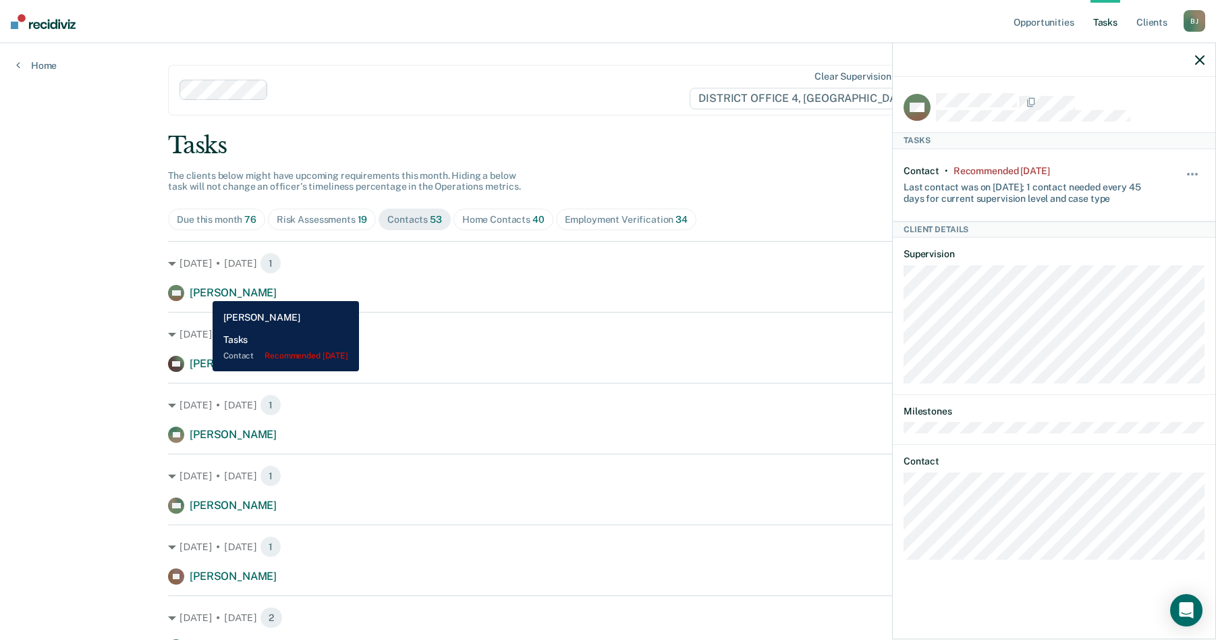
click at [202, 291] on span "[PERSON_NAME]" at bounding box center [233, 292] width 87 height 13
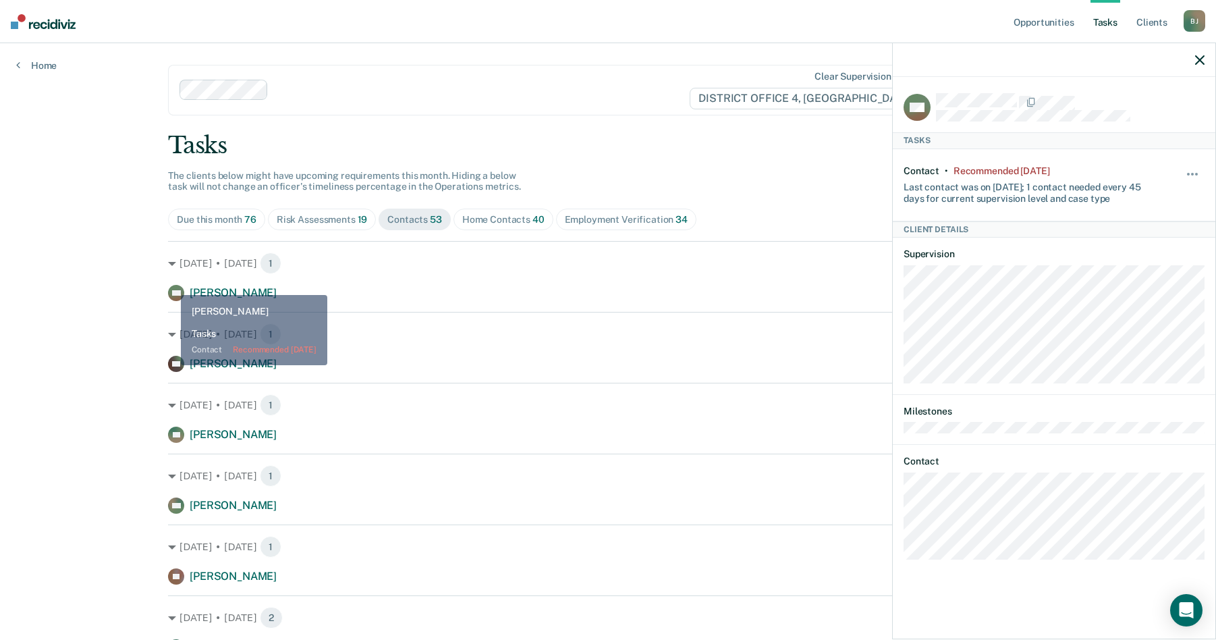
click at [168, 284] on div "[DATE] • [DATE] 1 [PERSON_NAME] Contact recommended [DATE]" at bounding box center [608, 271] width 880 height 60
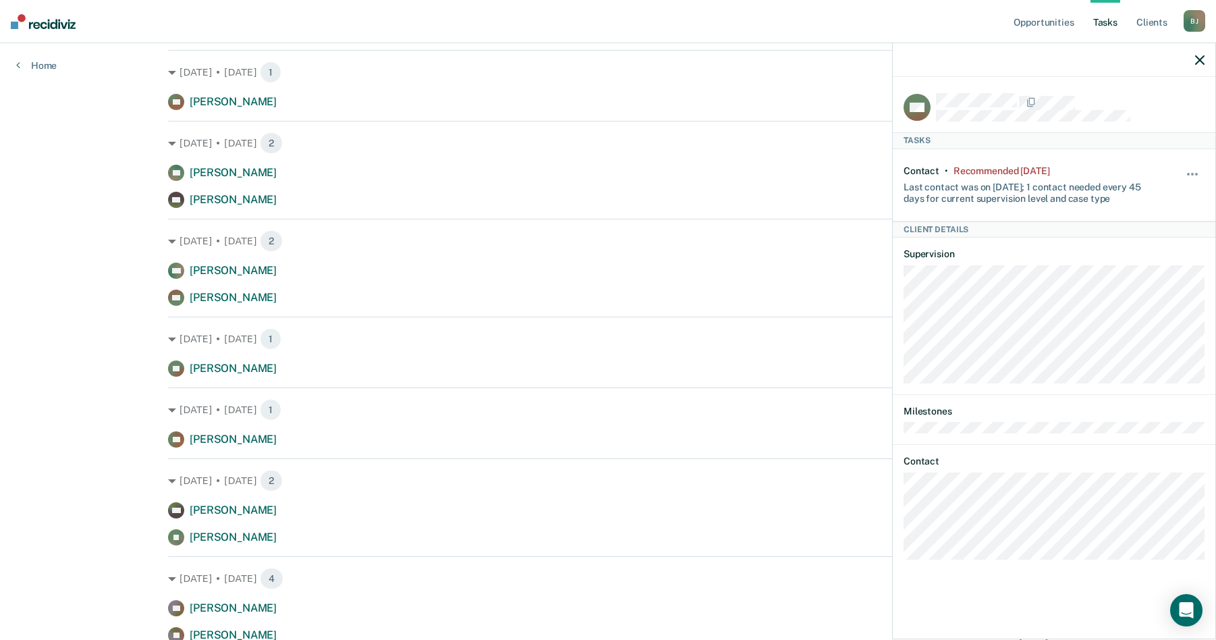
scroll to position [2429, 0]
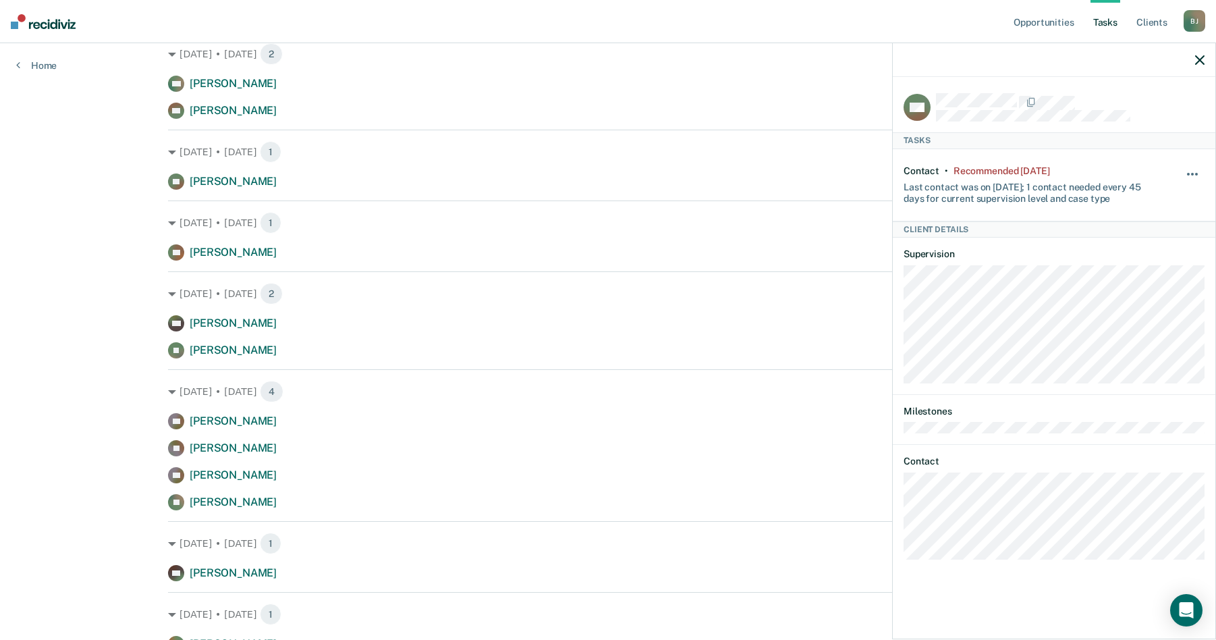
click at [1191, 170] on button "button" at bounding box center [1192, 181] width 23 height 22
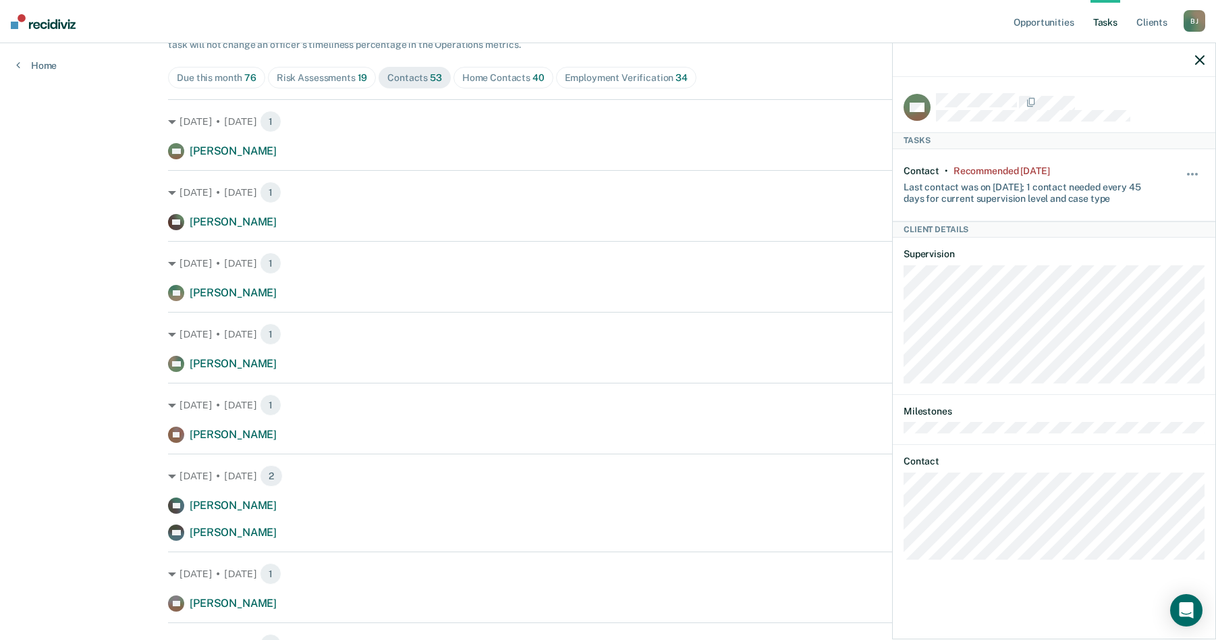
scroll to position [0, 0]
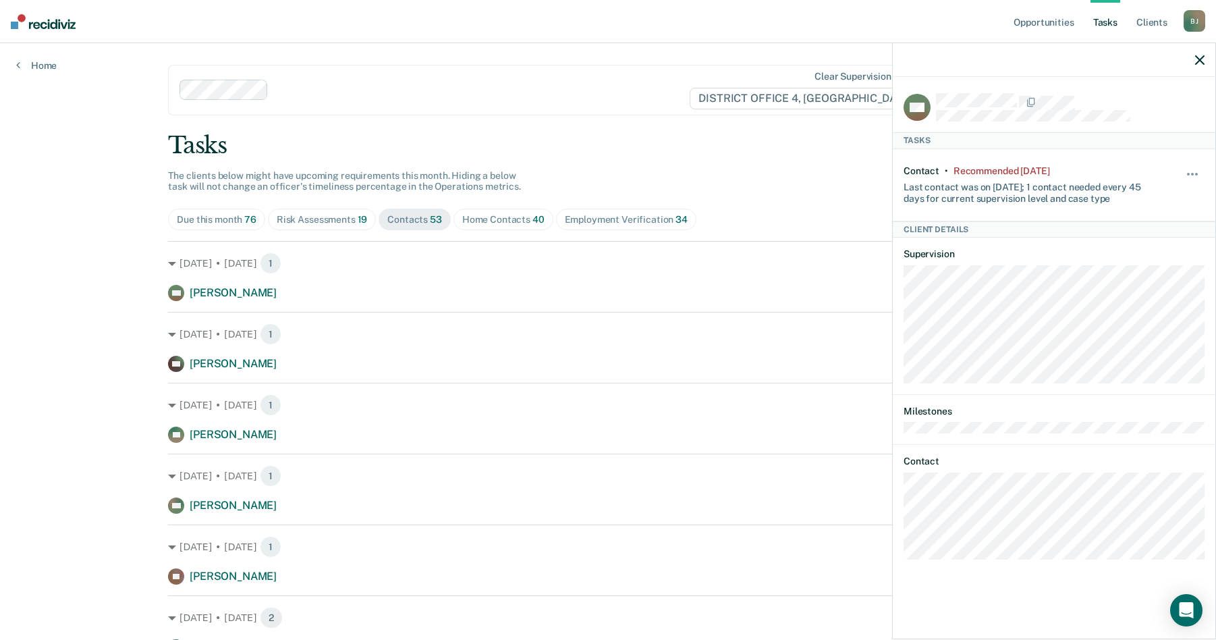
click at [1200, 60] on icon "button" at bounding box center [1199, 59] width 9 height 9
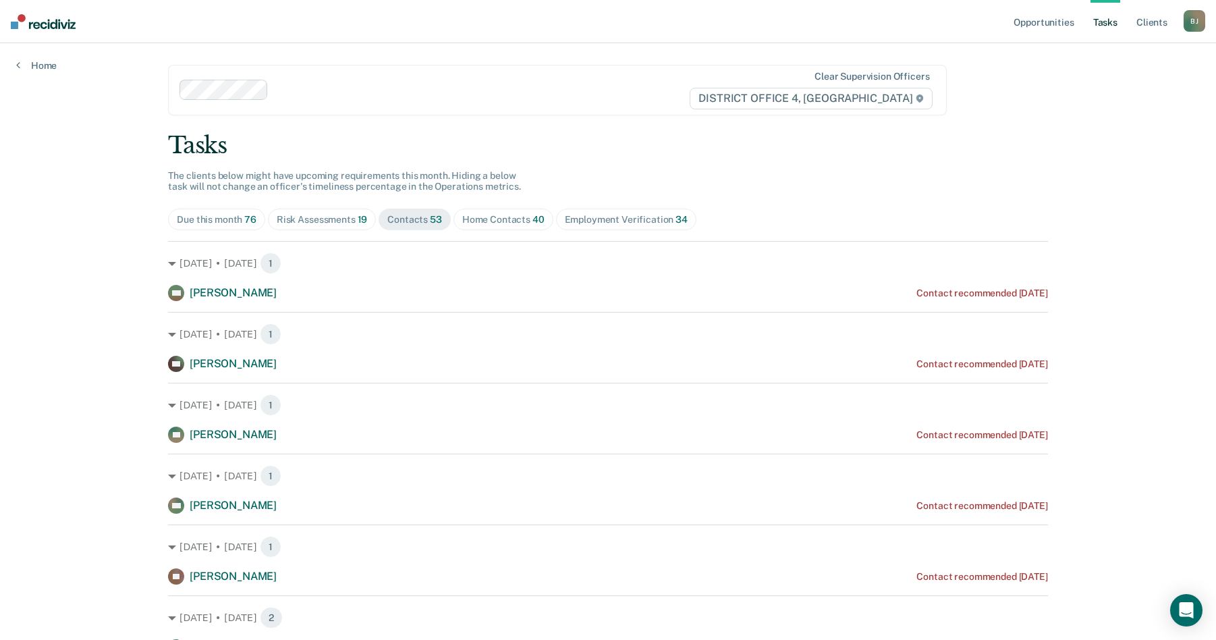
click at [480, 224] on div "Home Contacts 40" at bounding box center [503, 219] width 82 height 11
click at [482, 218] on div "Home Contacts 40" at bounding box center [503, 219] width 82 height 11
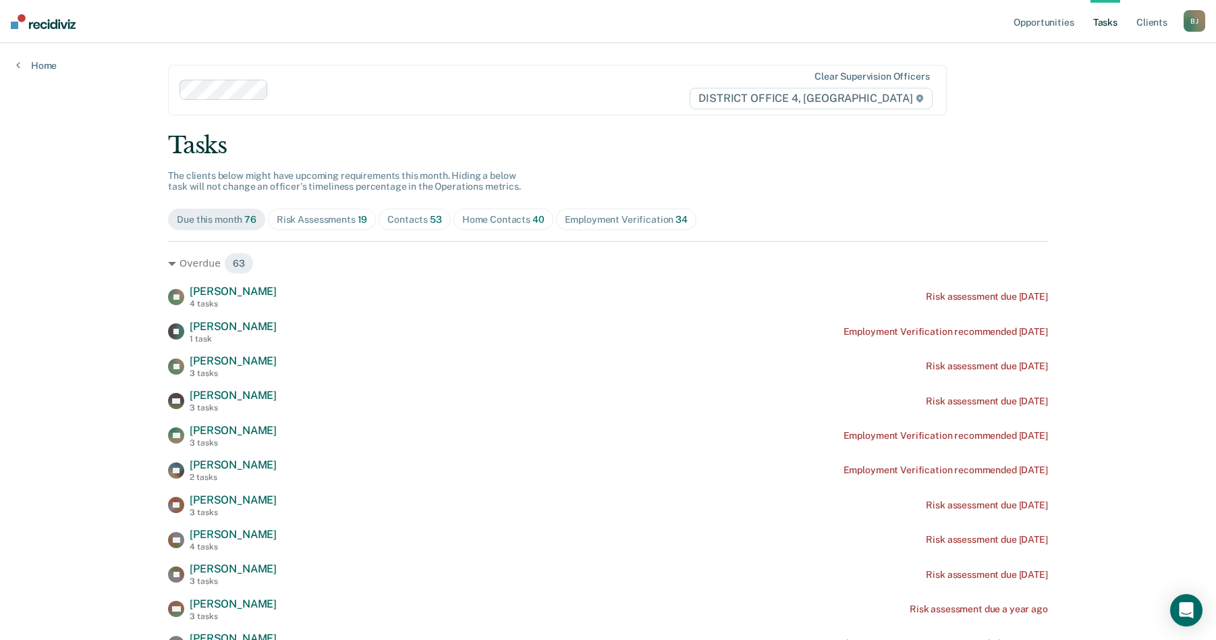
click at [482, 218] on div "Home Contacts 40" at bounding box center [503, 219] width 82 height 11
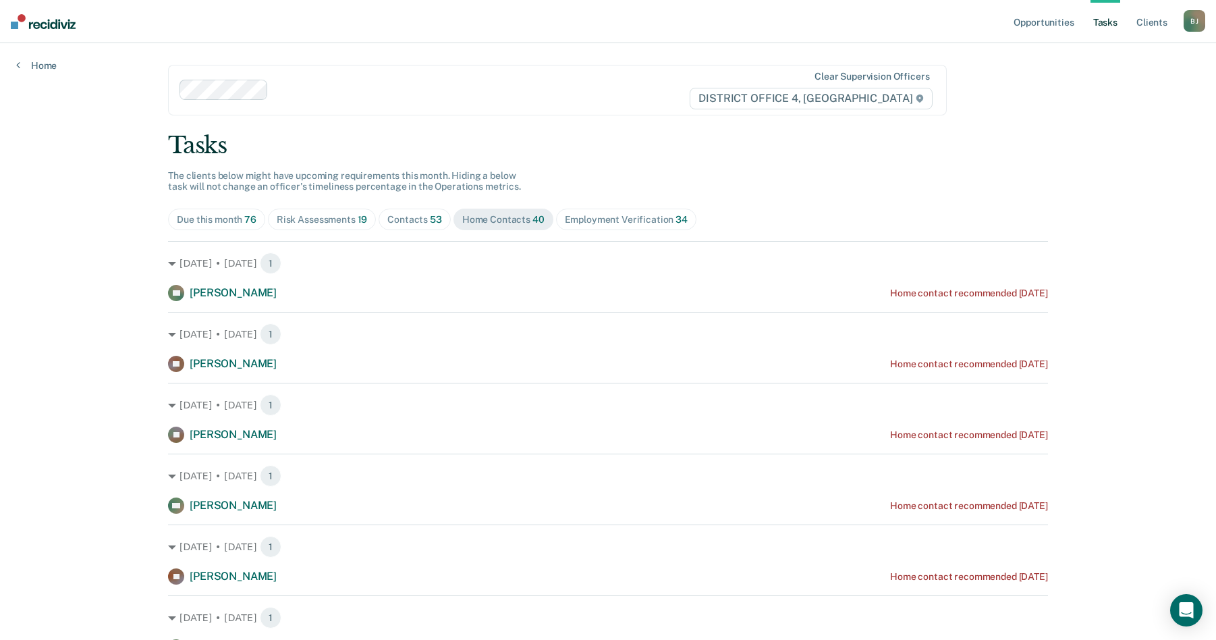
click at [403, 219] on div "Contacts 53" at bounding box center [414, 219] width 55 height 11
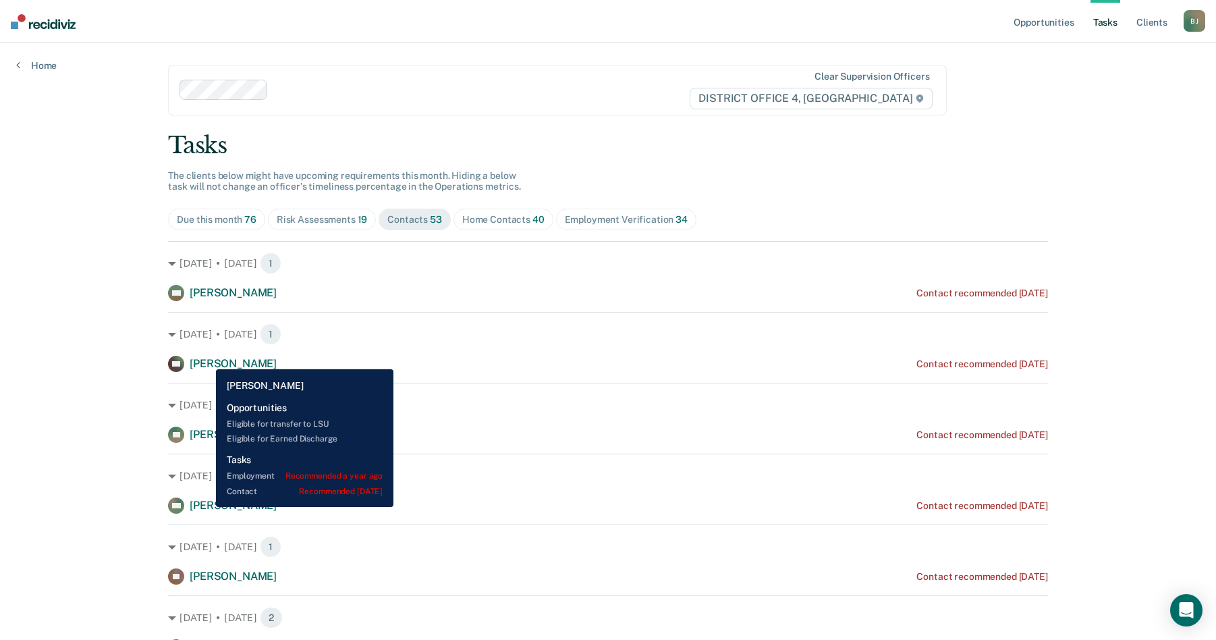
click at [206, 359] on span "[PERSON_NAME]" at bounding box center [233, 363] width 87 height 13
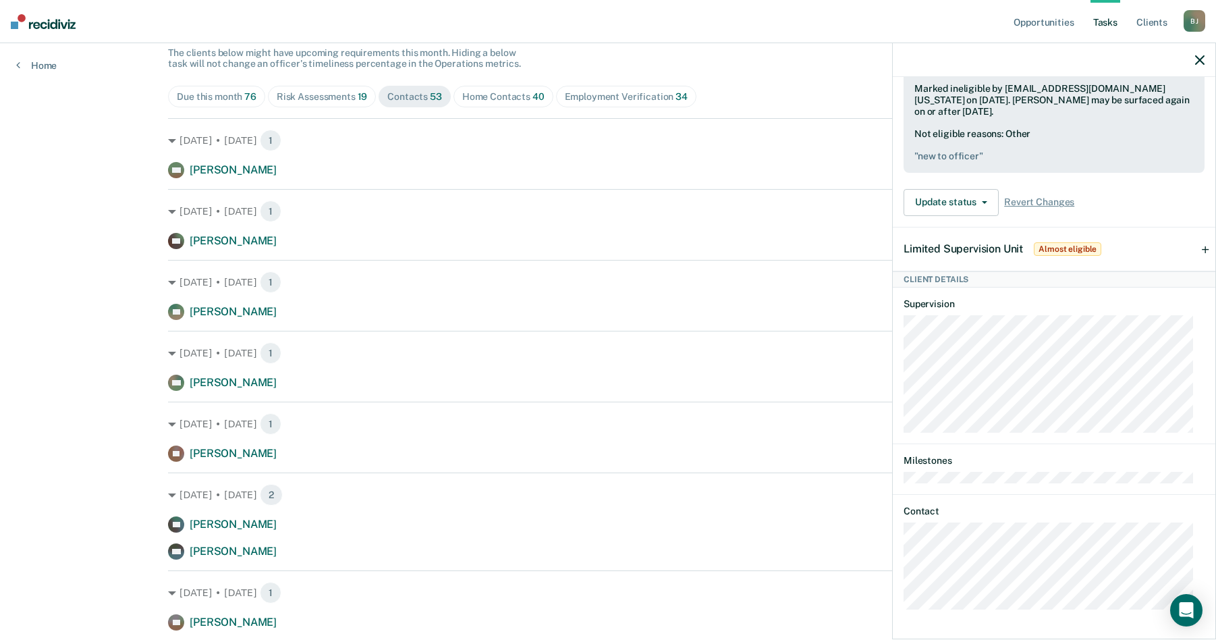
scroll to position [135, 0]
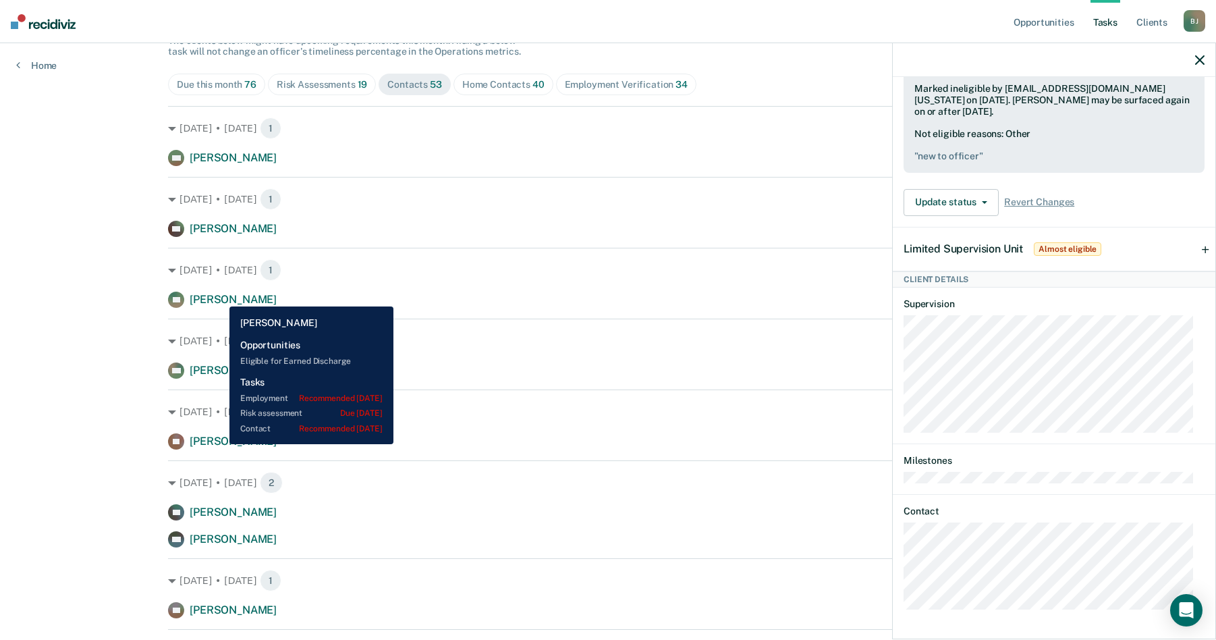
click at [219, 296] on span "[PERSON_NAME]" at bounding box center [233, 299] width 87 height 13
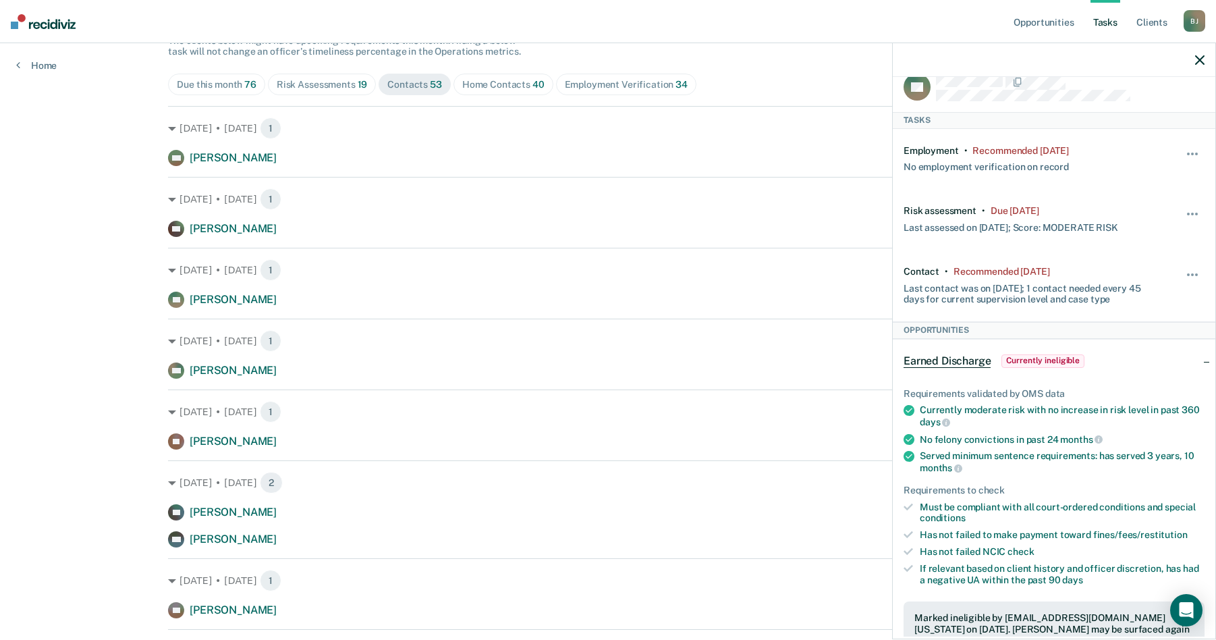
scroll to position [0, 0]
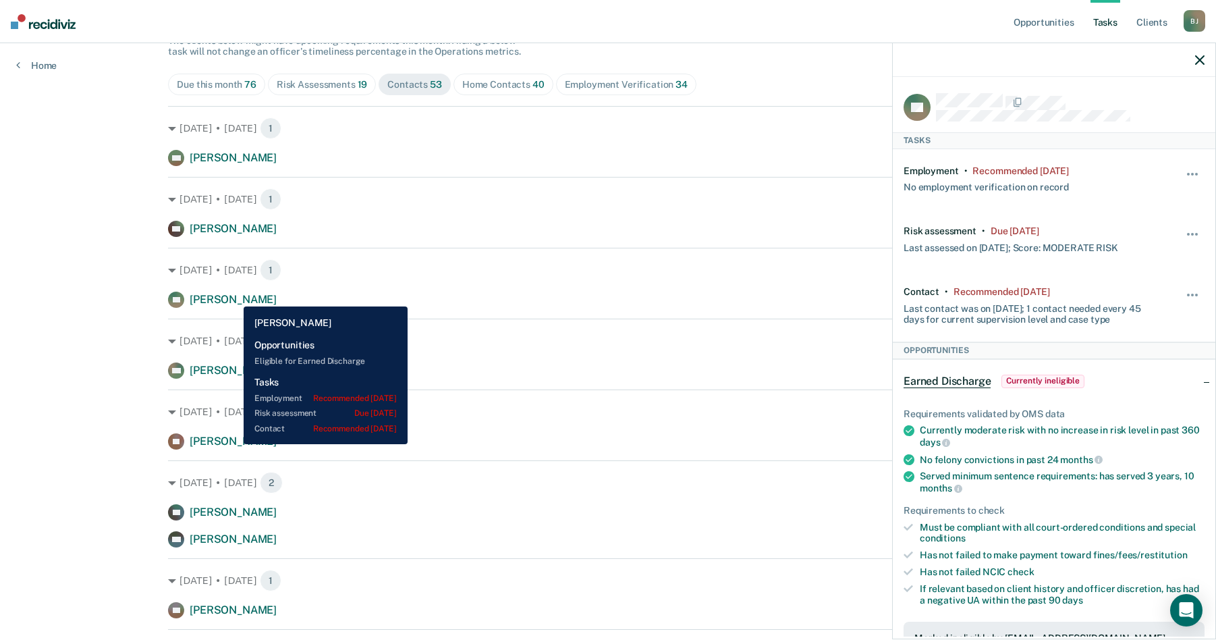
click at [233, 296] on span "[PERSON_NAME]" at bounding box center [233, 299] width 87 height 13
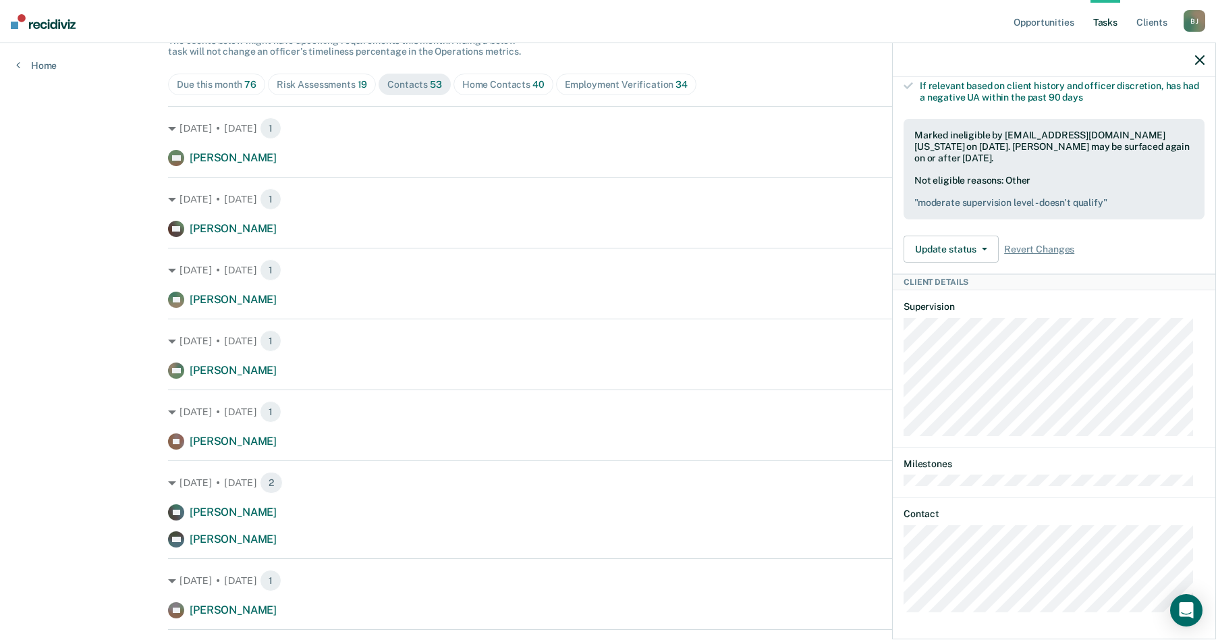
scroll to position [503, 0]
click at [903, 573] on div "BD Tasks Employment • Recommended [DATE] No employment verification on record H…" at bounding box center [1054, 356] width 323 height 559
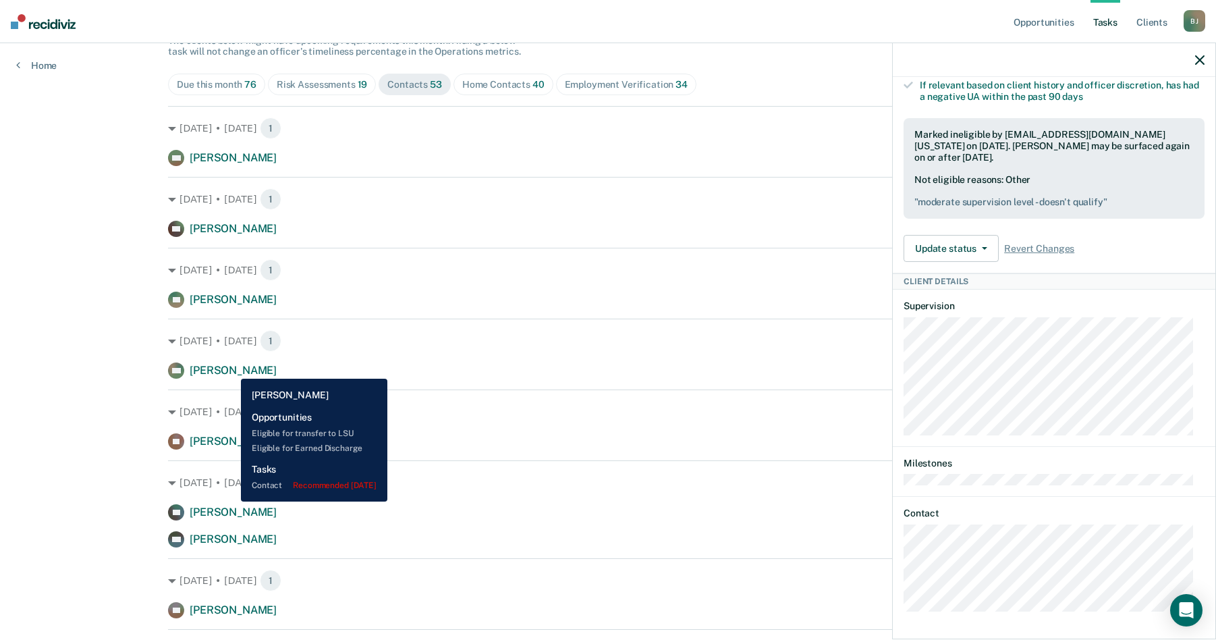
click at [231, 368] on span "[PERSON_NAME]" at bounding box center [233, 370] width 87 height 13
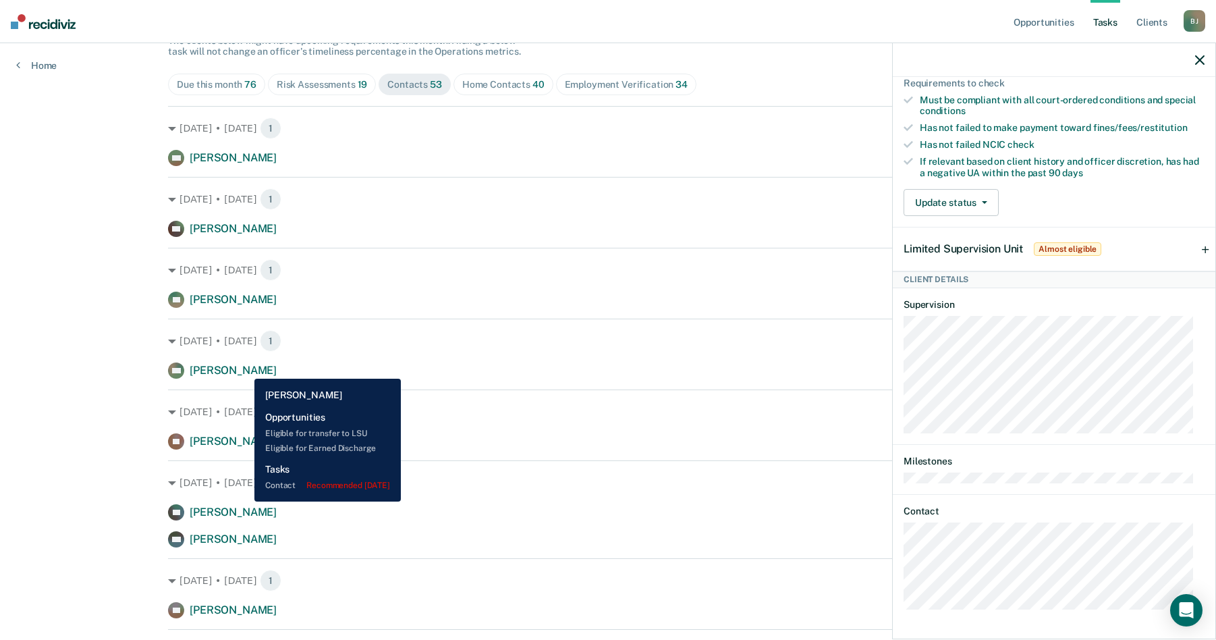
click at [244, 368] on span "[PERSON_NAME]" at bounding box center [233, 370] width 87 height 13
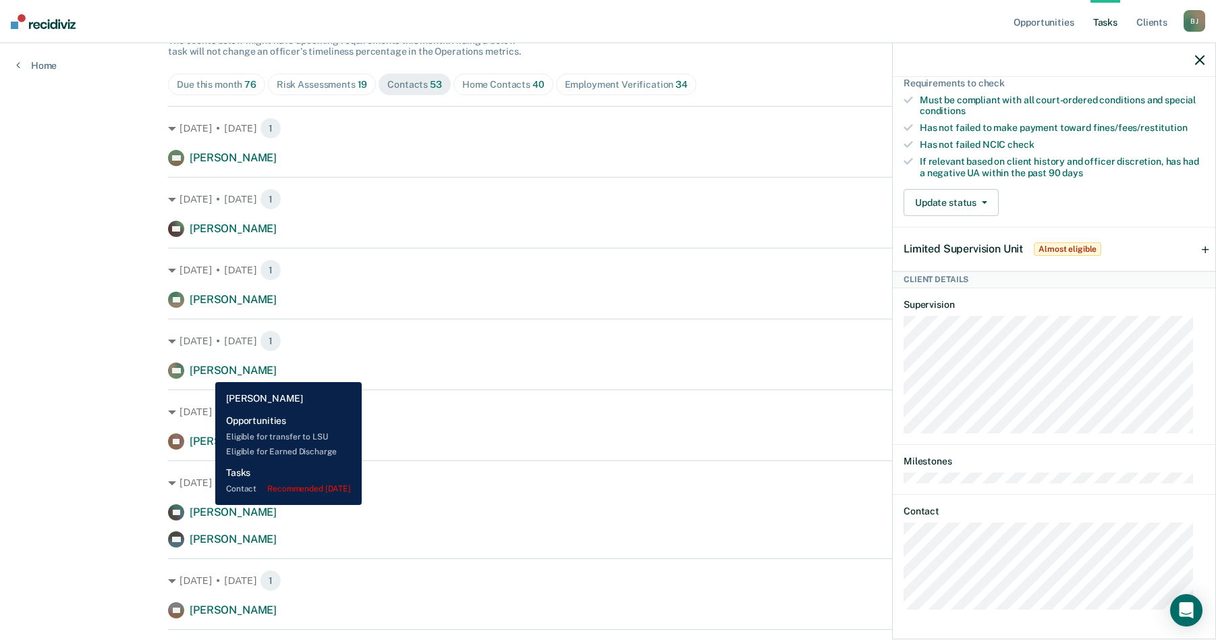
click at [205, 372] on span "[PERSON_NAME]" at bounding box center [233, 370] width 87 height 13
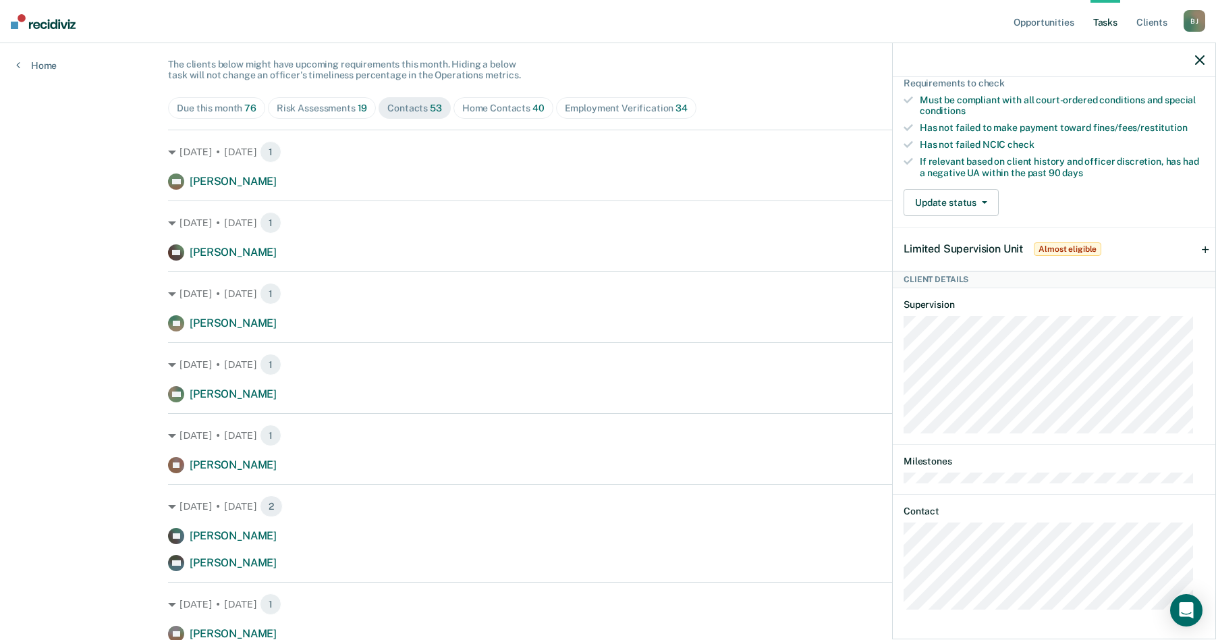
scroll to position [135, 0]
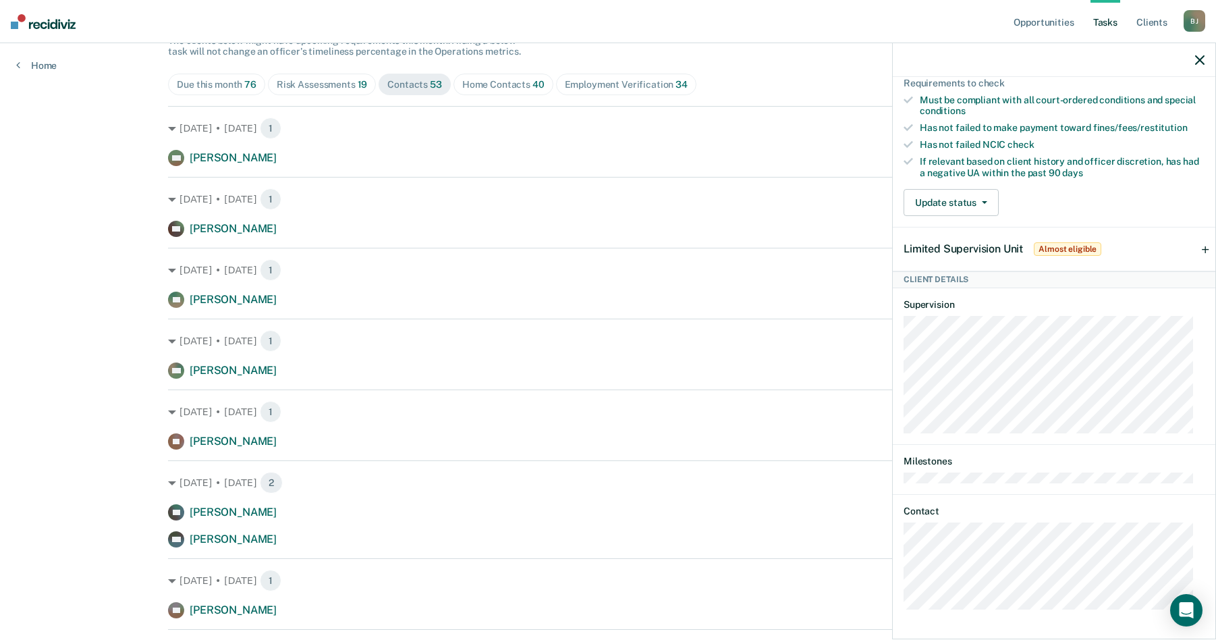
click at [896, 578] on div "MG Tasks Contact • Recommended [DATE] Last contact was on [DATE]; 1 contact nee…" at bounding box center [1054, 356] width 323 height 559
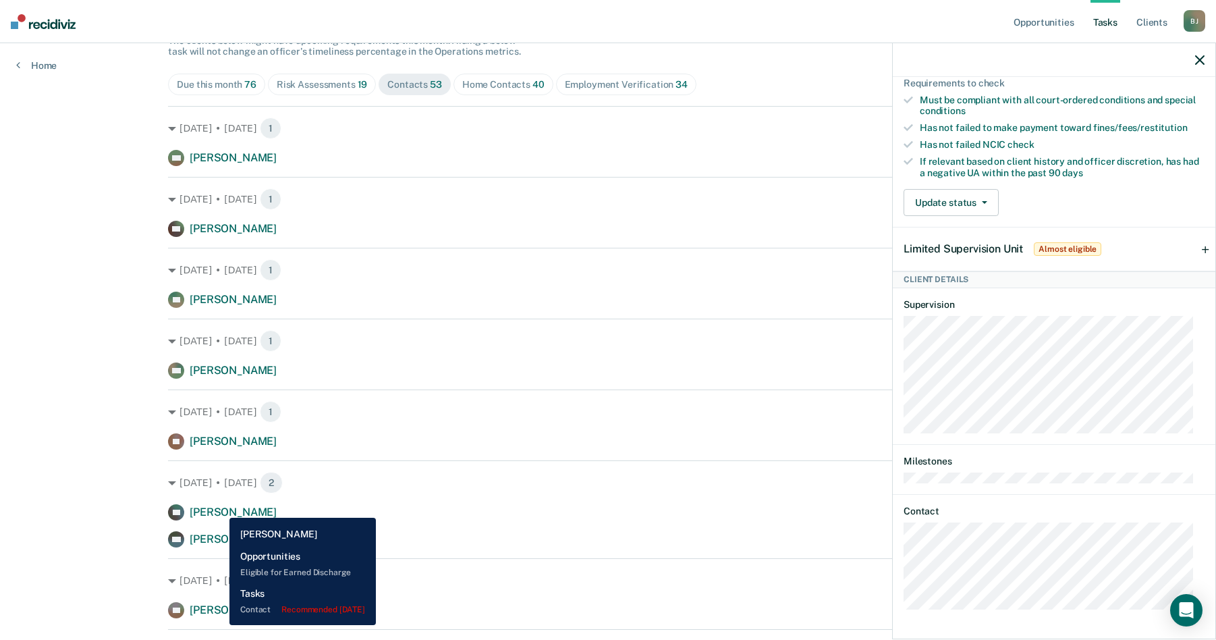
click at [219, 507] on span "[PERSON_NAME]" at bounding box center [233, 511] width 87 height 13
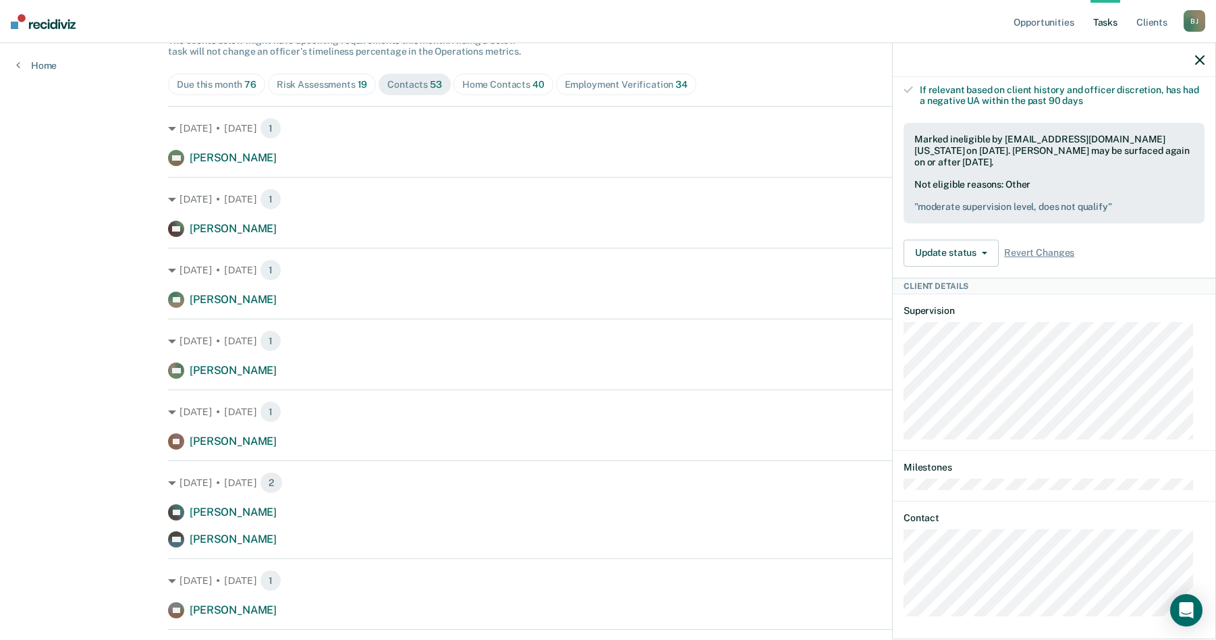
scroll to position [383, 0]
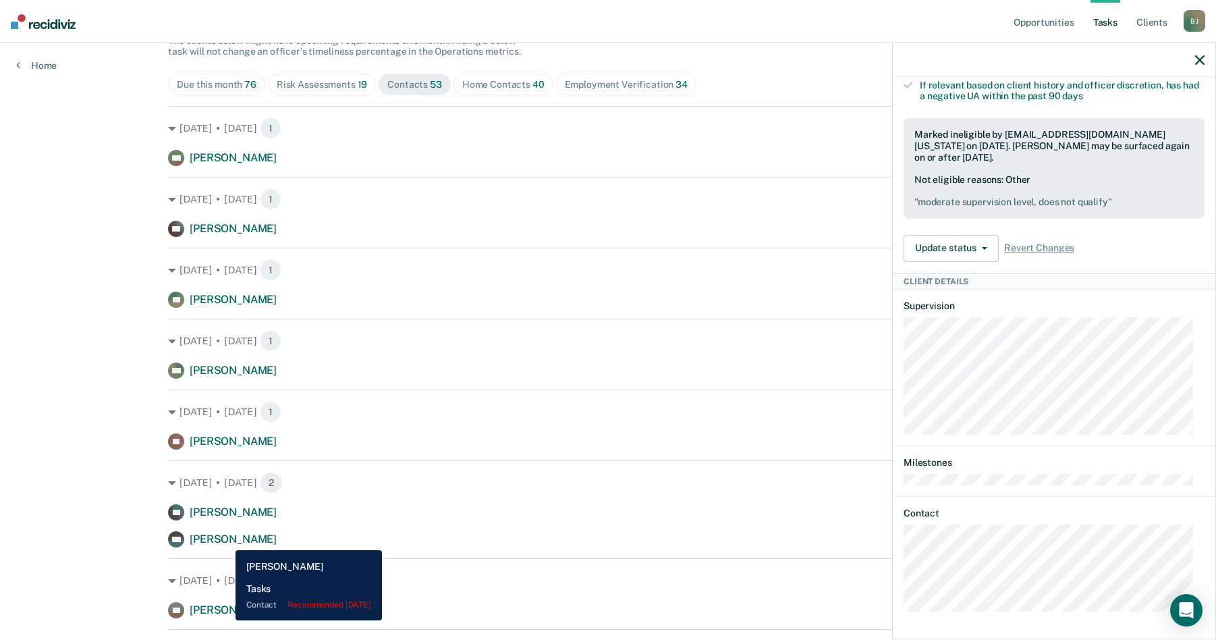
click at [225, 540] on span "[PERSON_NAME]" at bounding box center [233, 538] width 87 height 13
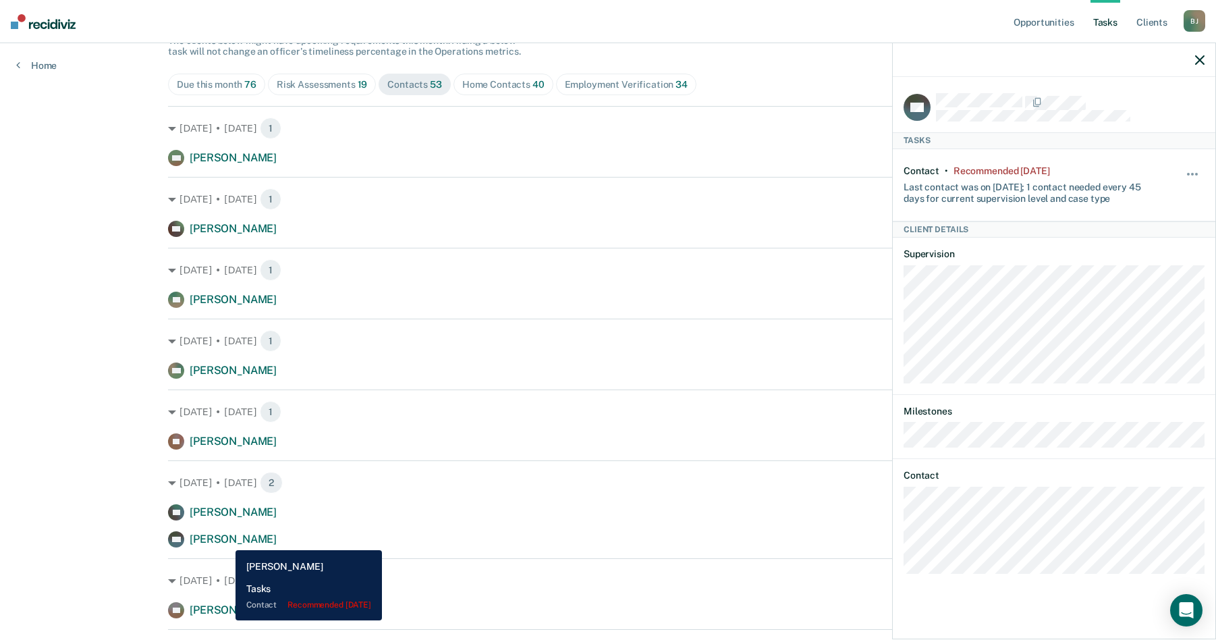
scroll to position [0, 0]
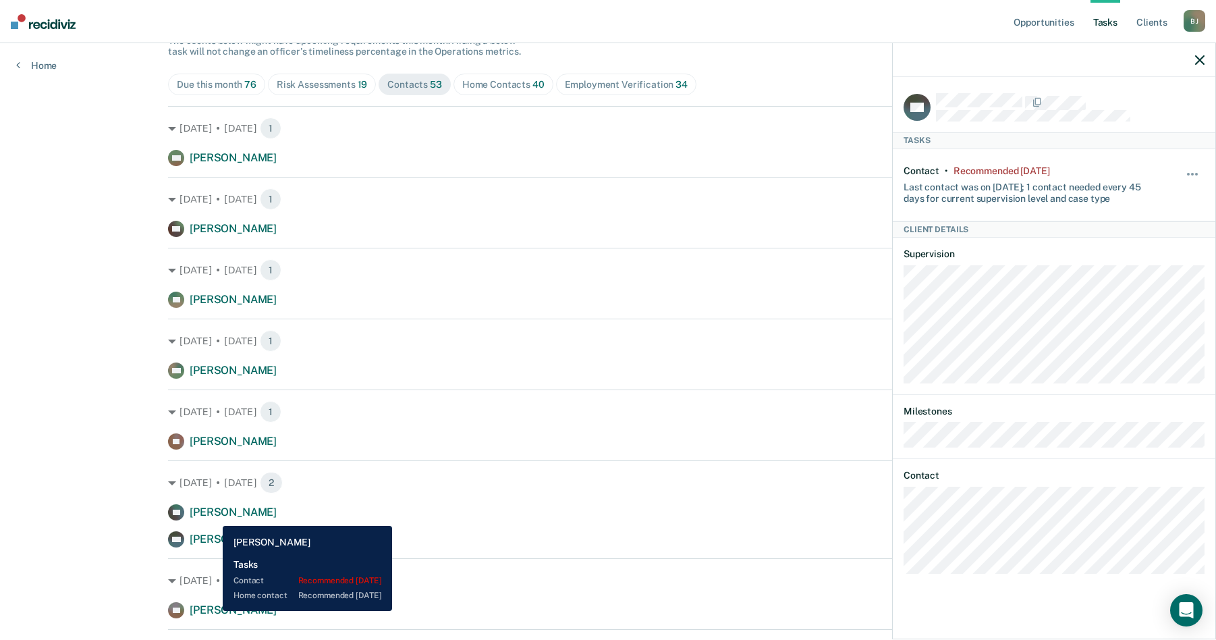
click at [213, 611] on span "[PERSON_NAME]" at bounding box center [233, 609] width 87 height 13
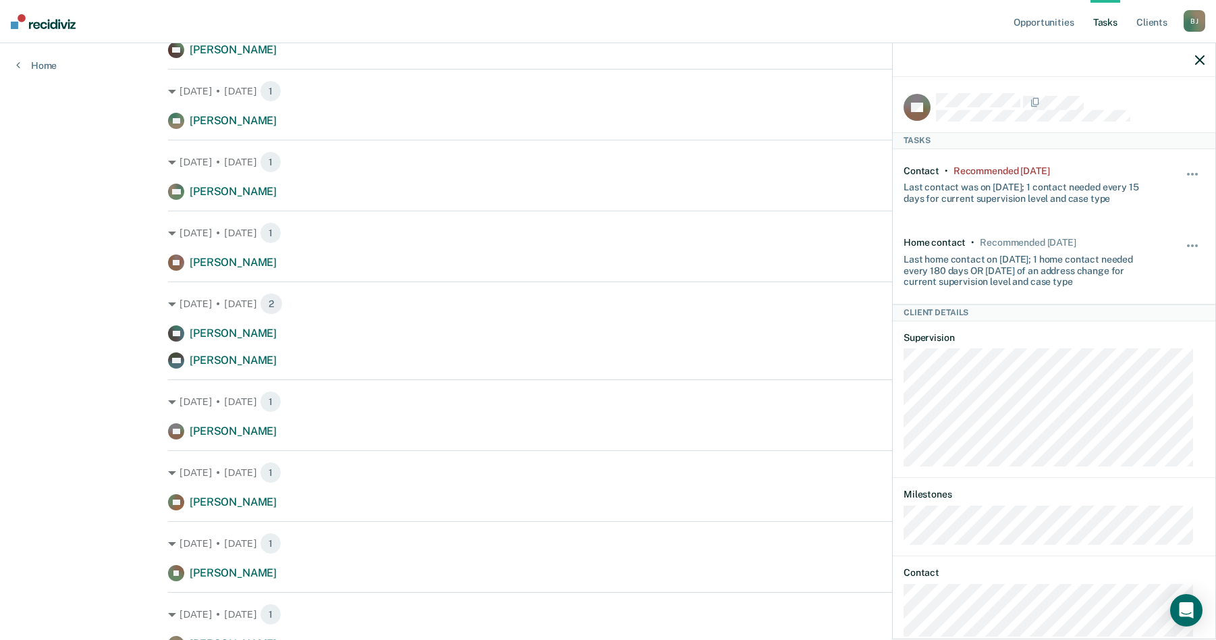
scroll to position [337, 0]
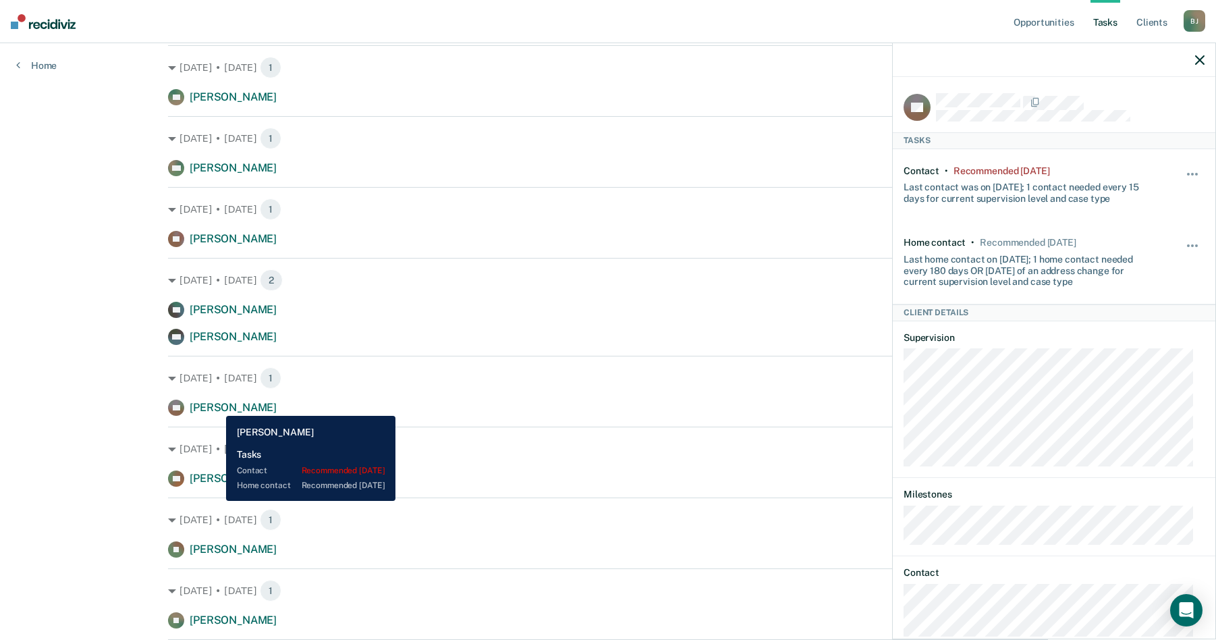
click at [216, 405] on span "[PERSON_NAME]" at bounding box center [233, 407] width 87 height 13
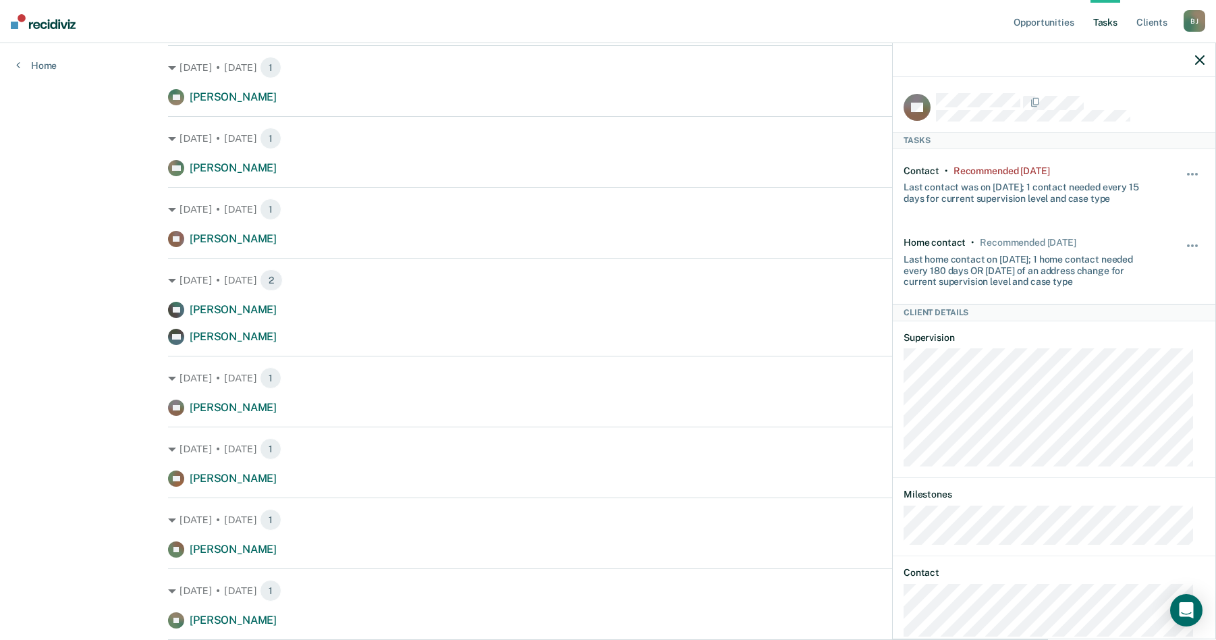
scroll to position [59, 0]
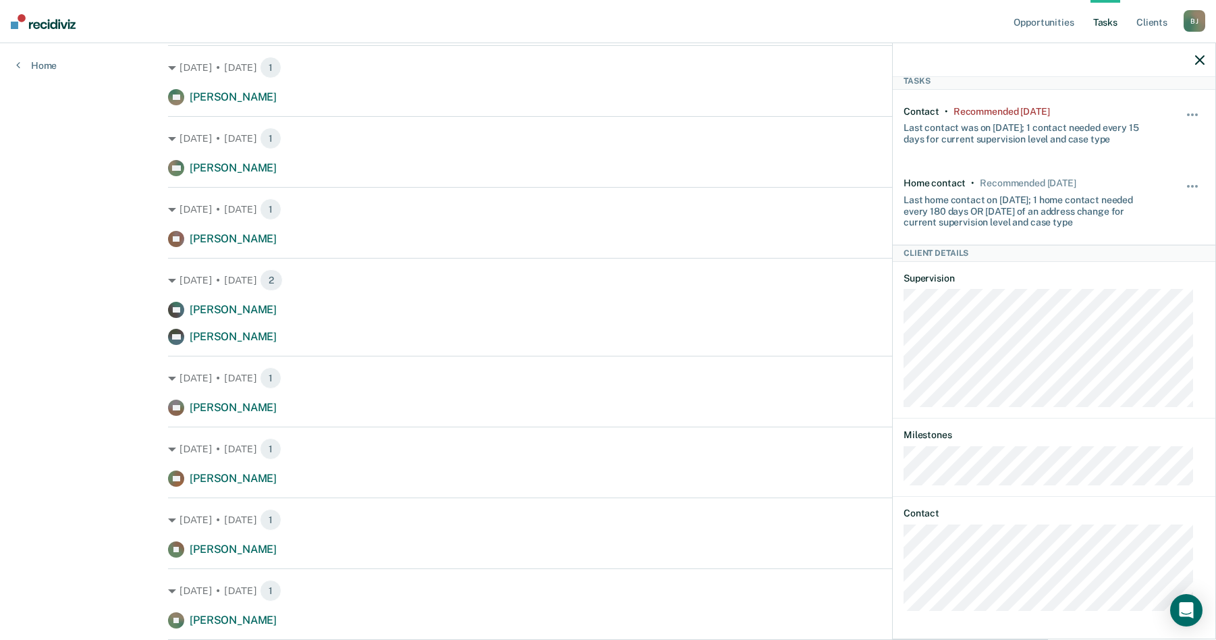
click at [901, 571] on div "BB Tasks Contact • Recommended [DATE] Last contact was on [DATE]; 1 contact nee…" at bounding box center [1054, 356] width 323 height 559
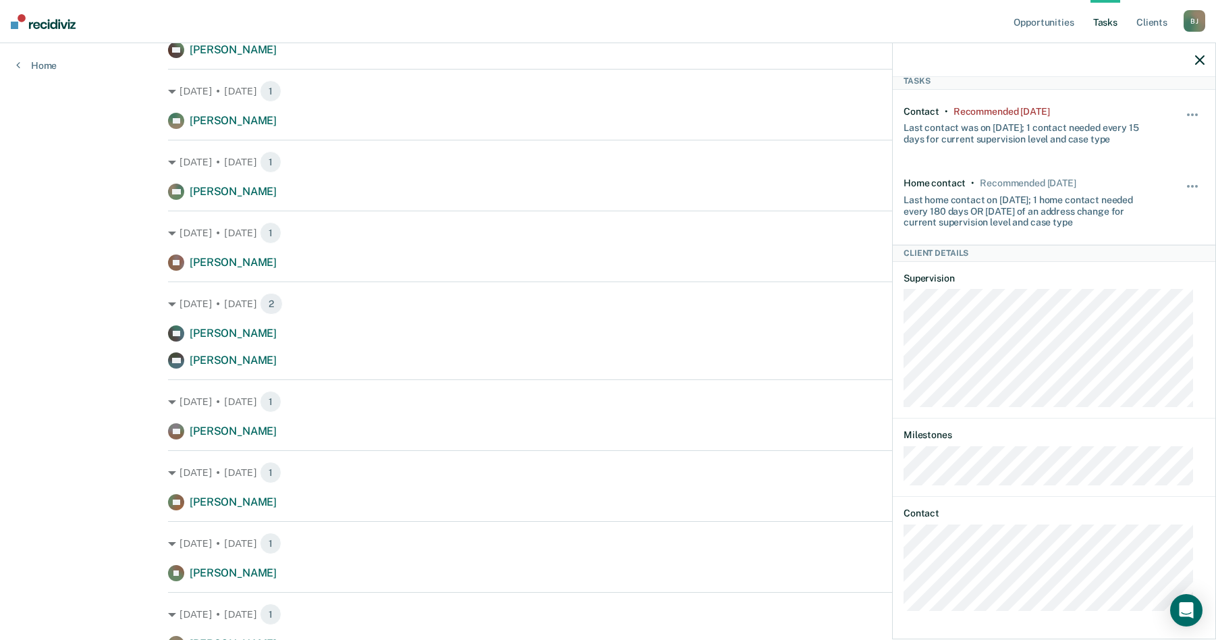
scroll to position [337, 0]
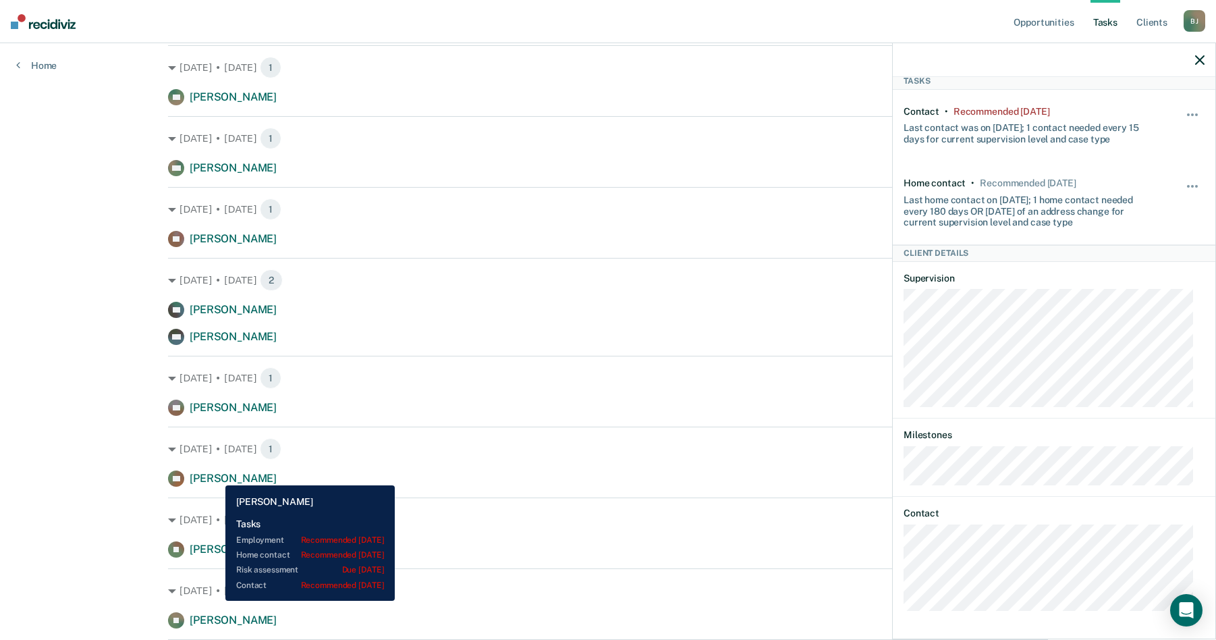
click at [215, 475] on span "[PERSON_NAME]" at bounding box center [233, 478] width 87 height 13
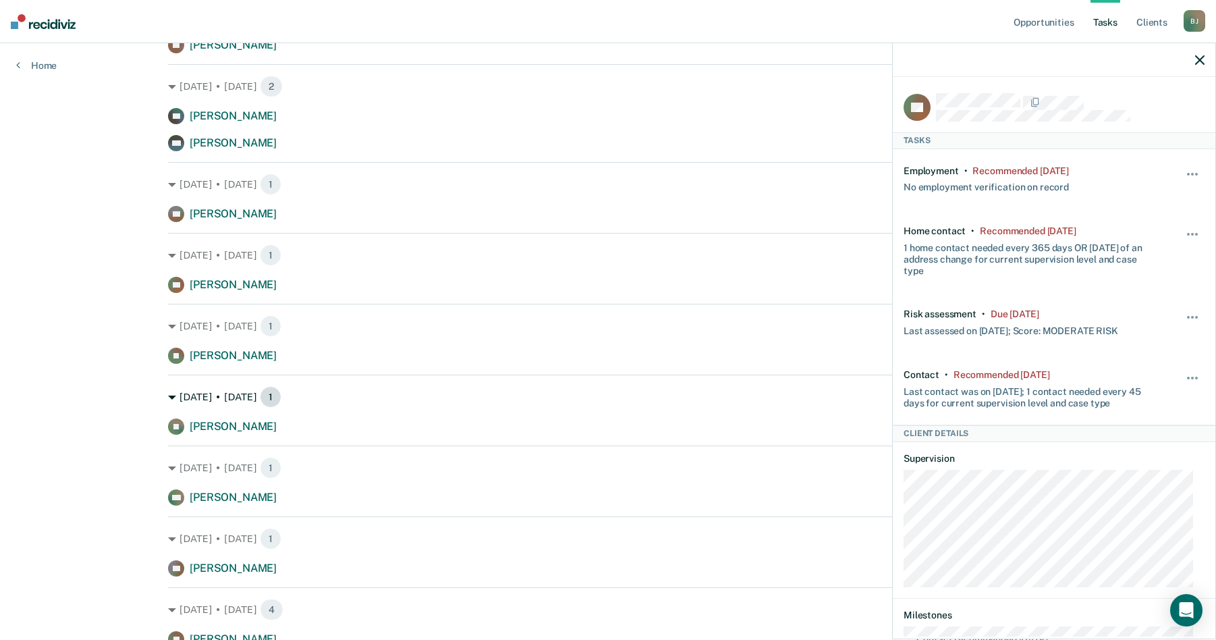
scroll to position [540, 0]
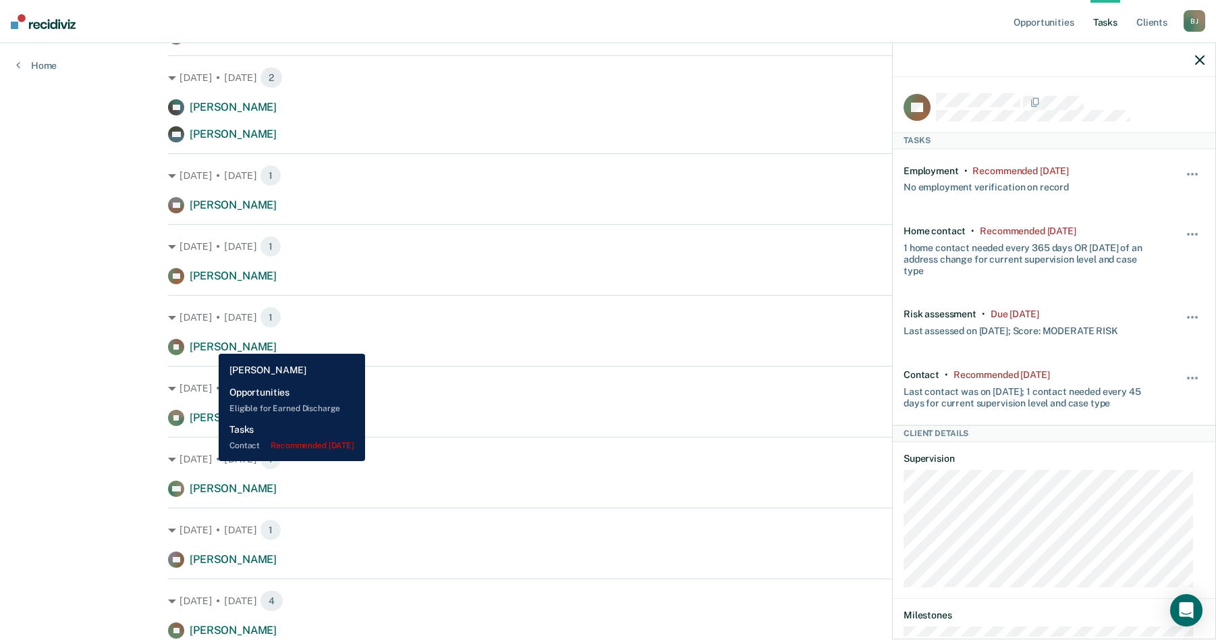
click at [208, 343] on span "[PERSON_NAME]" at bounding box center [233, 346] width 87 height 13
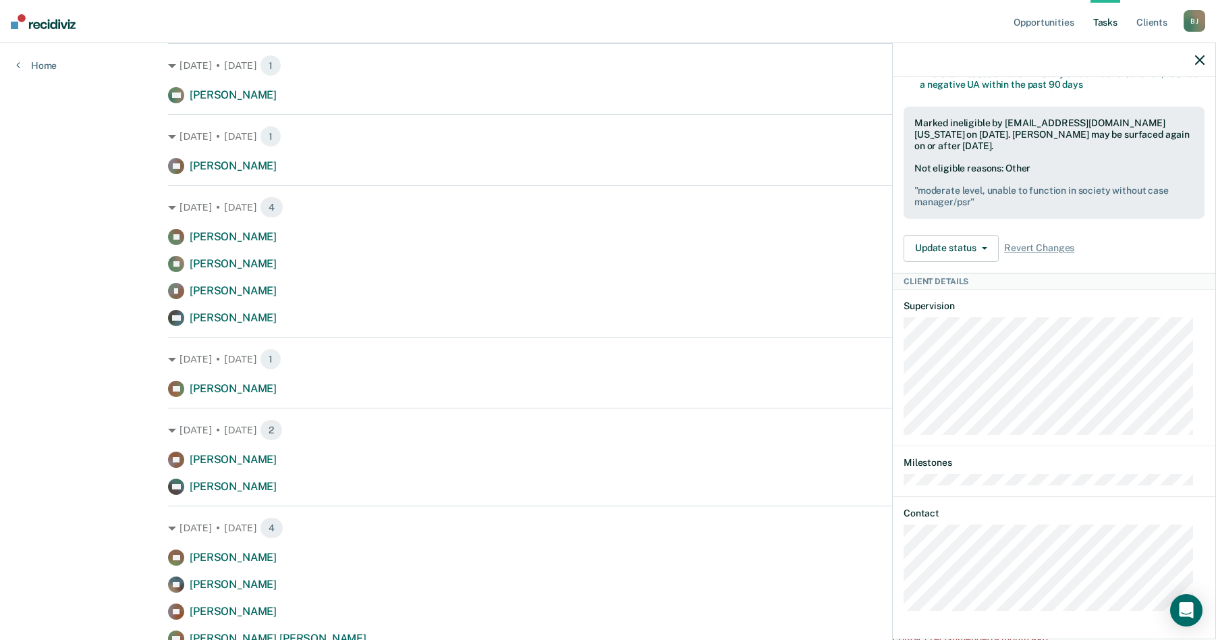
scroll to position [1012, 0]
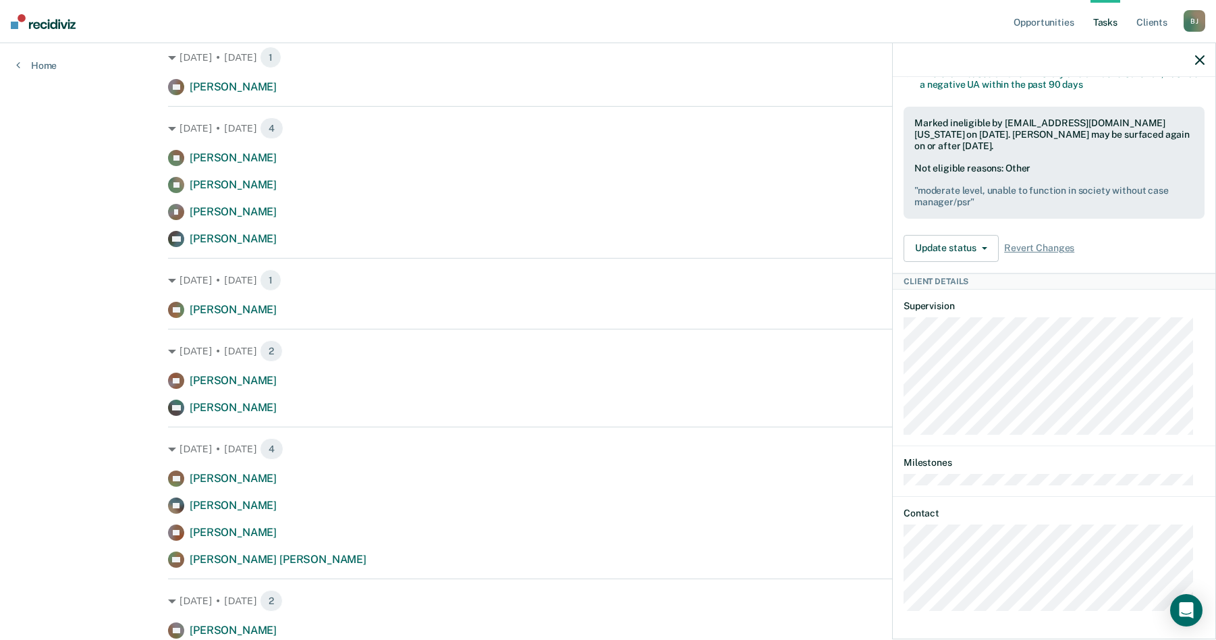
click at [893, 578] on div "TJ Tasks Contact • Recommended [DATE] Hidden from Tasks list until [DATE] Last …" at bounding box center [1054, 356] width 323 height 559
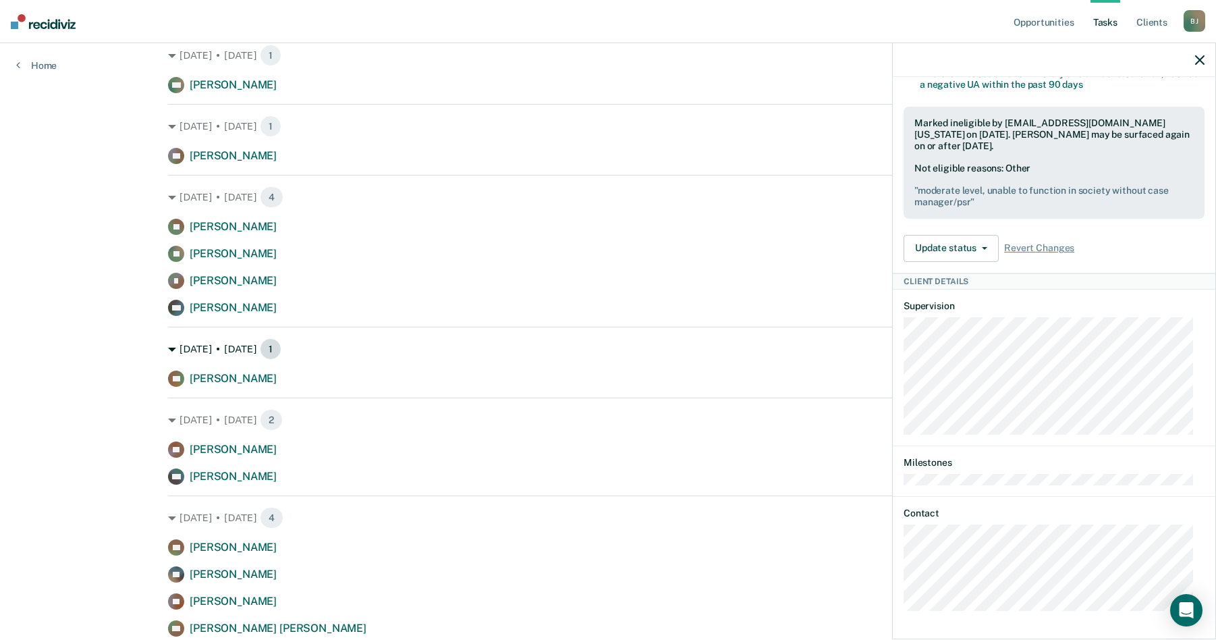
scroll to position [945, 0]
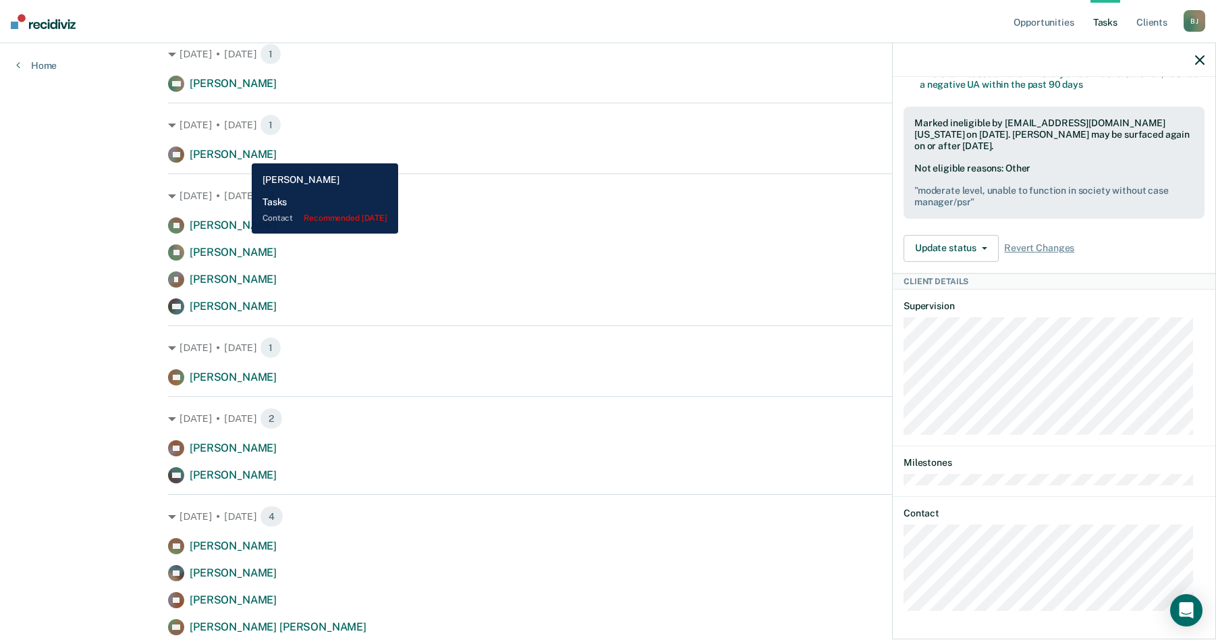
click at [242, 153] on span "[PERSON_NAME]" at bounding box center [233, 154] width 87 height 13
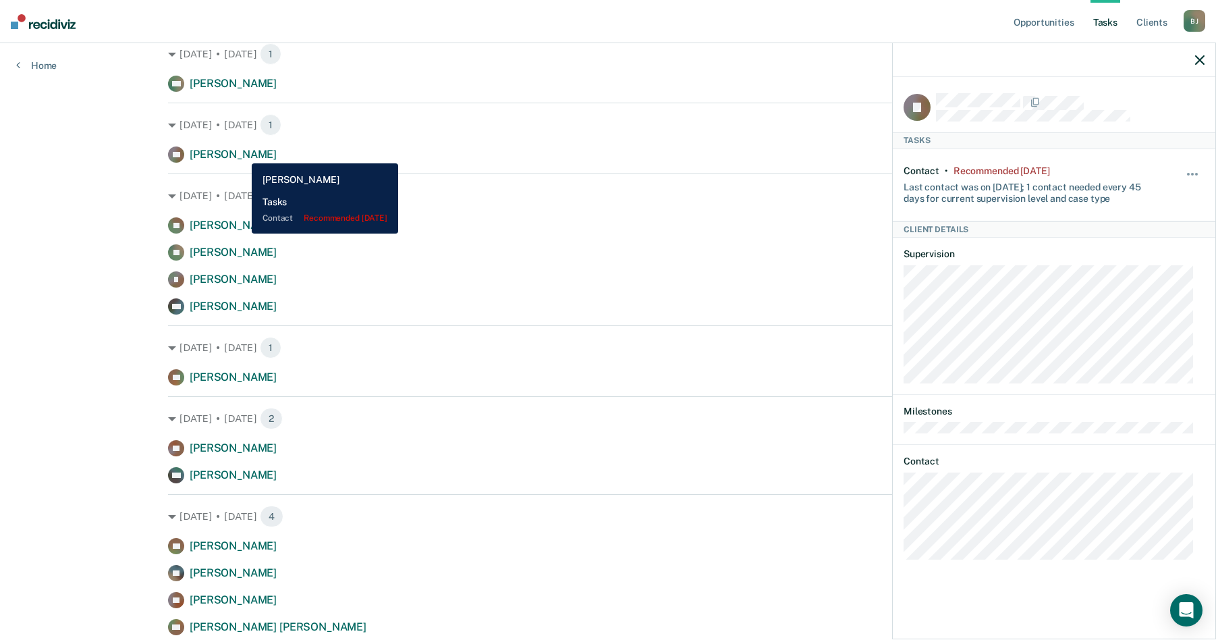
scroll to position [0, 0]
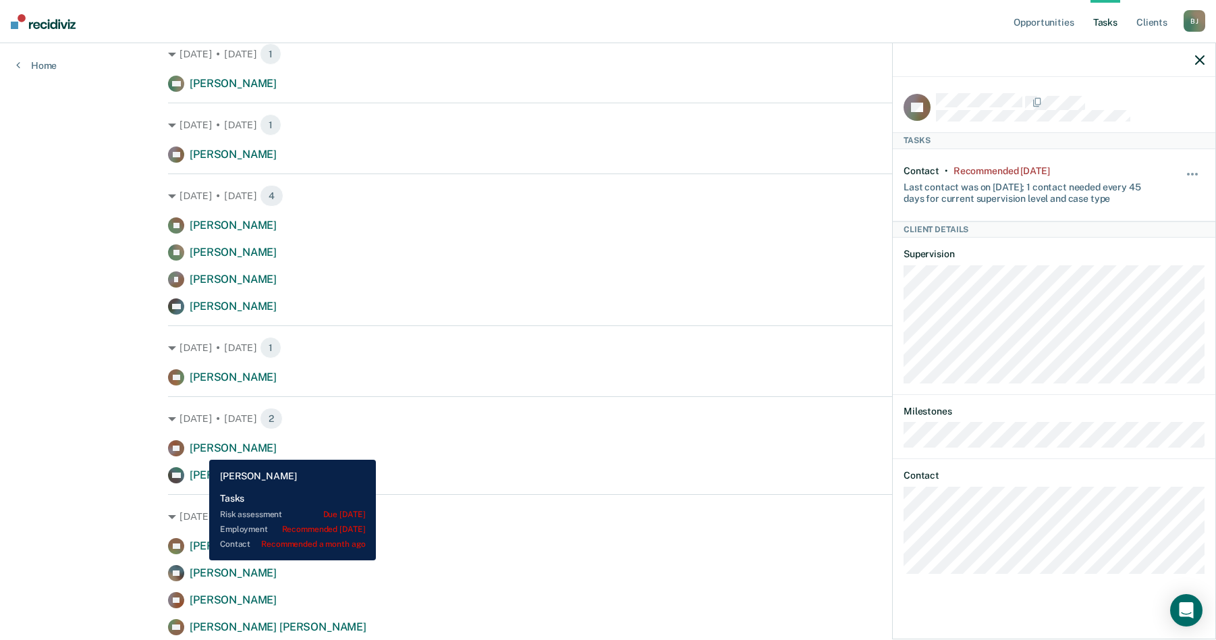
click at [199, 449] on span "[PERSON_NAME]" at bounding box center [233, 447] width 87 height 13
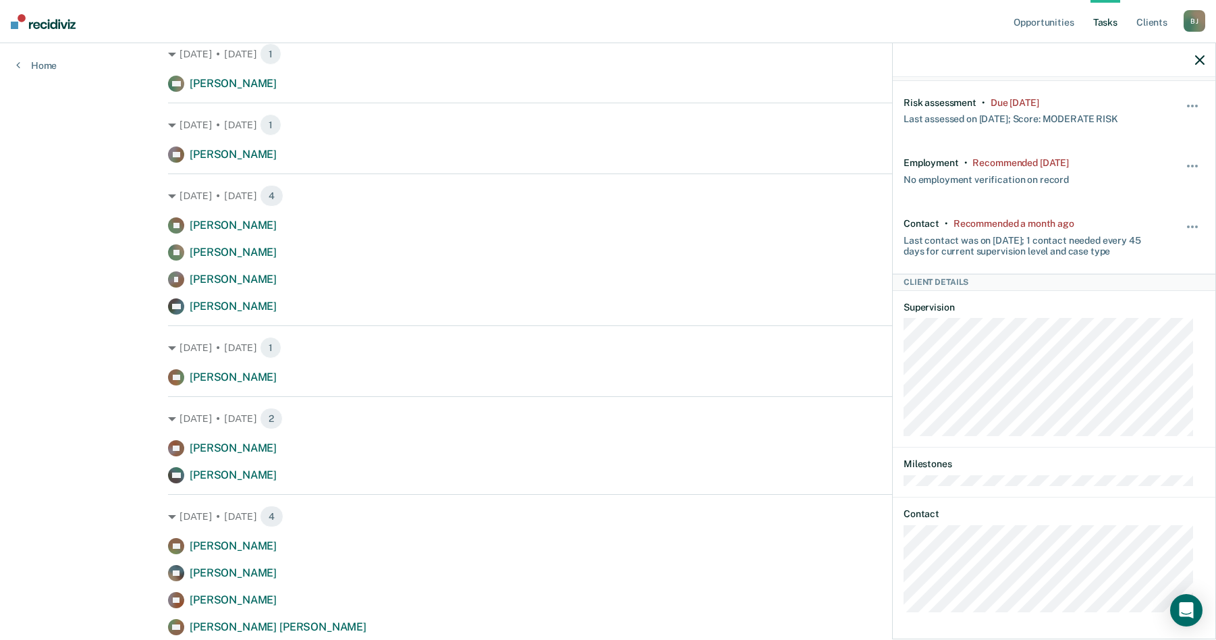
scroll to position [69, 0]
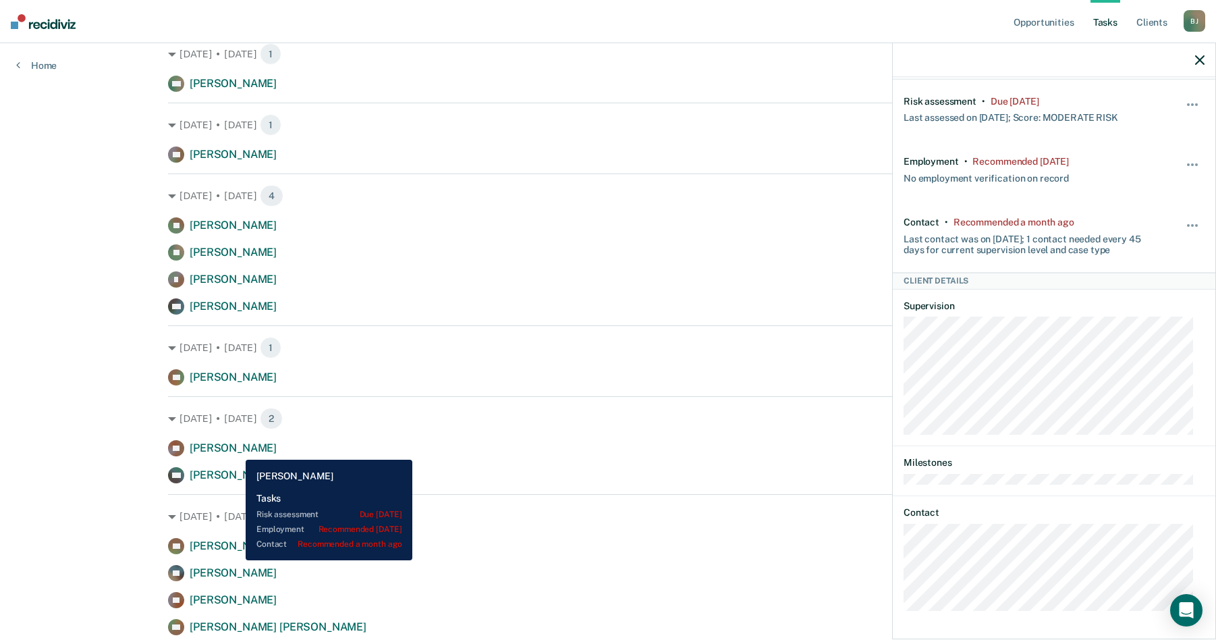
click at [235, 449] on span "[PERSON_NAME]" at bounding box center [233, 447] width 87 height 13
click at [225, 448] on span "[PERSON_NAME]" at bounding box center [233, 447] width 87 height 13
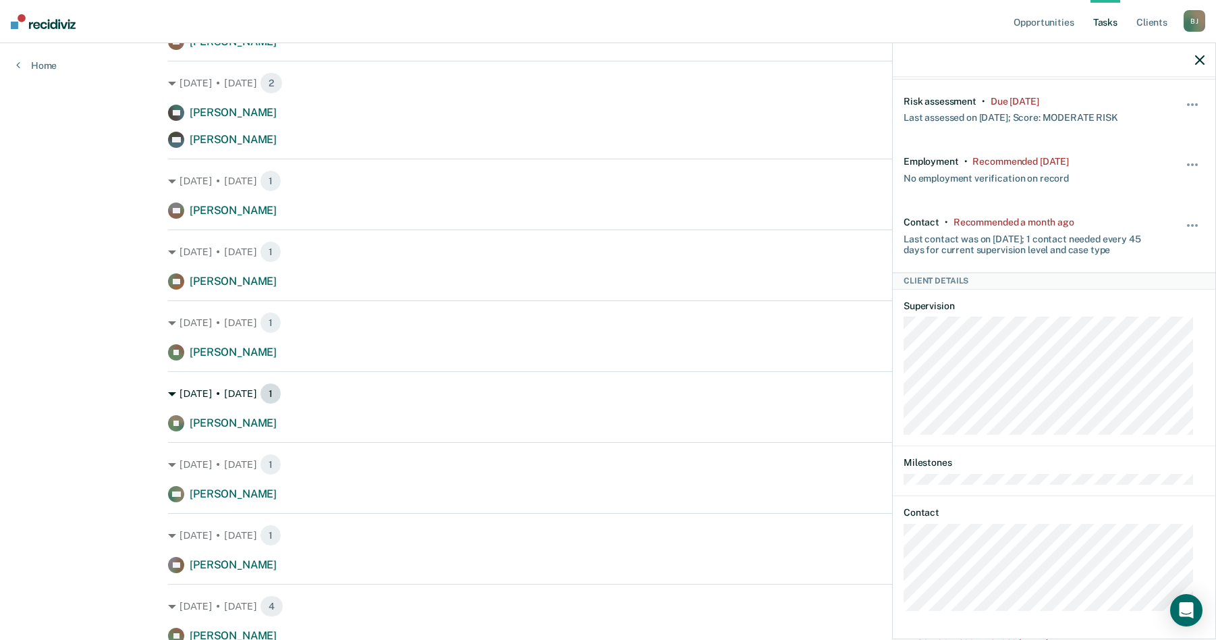
scroll to position [540, 0]
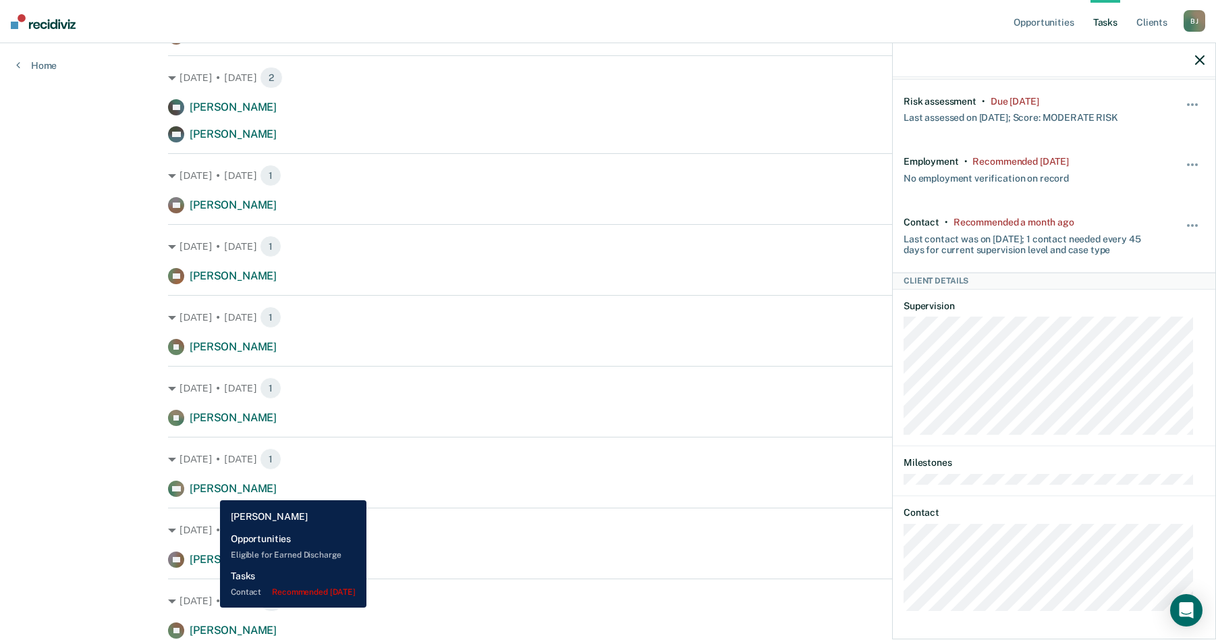
click at [210, 490] on span "[PERSON_NAME]" at bounding box center [233, 488] width 87 height 13
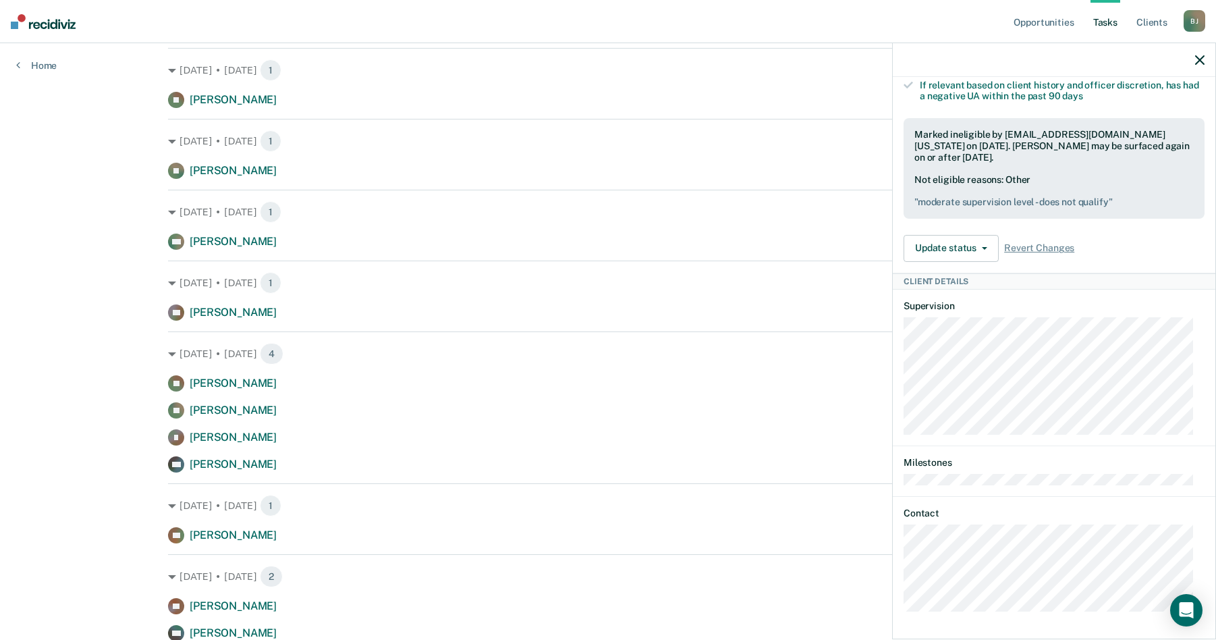
scroll to position [810, 0]
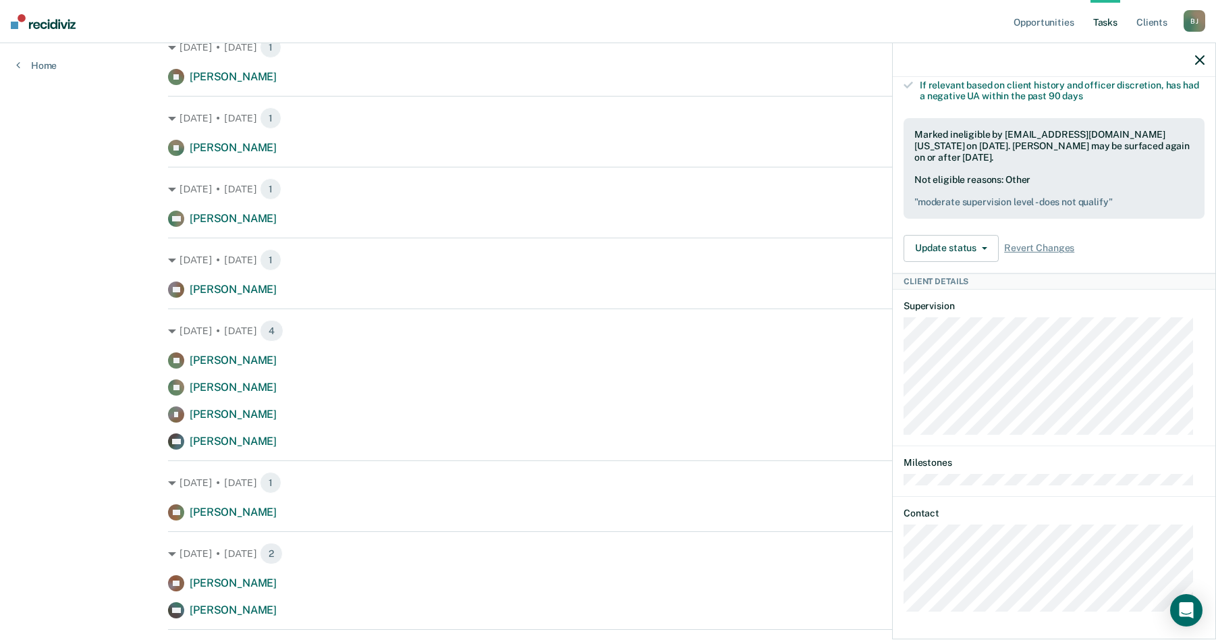
click at [902, 574] on div "CM Tasks Contact • Recommended [DATE] Hidden from Tasks list until [DATE] Last …" at bounding box center [1054, 356] width 323 height 559
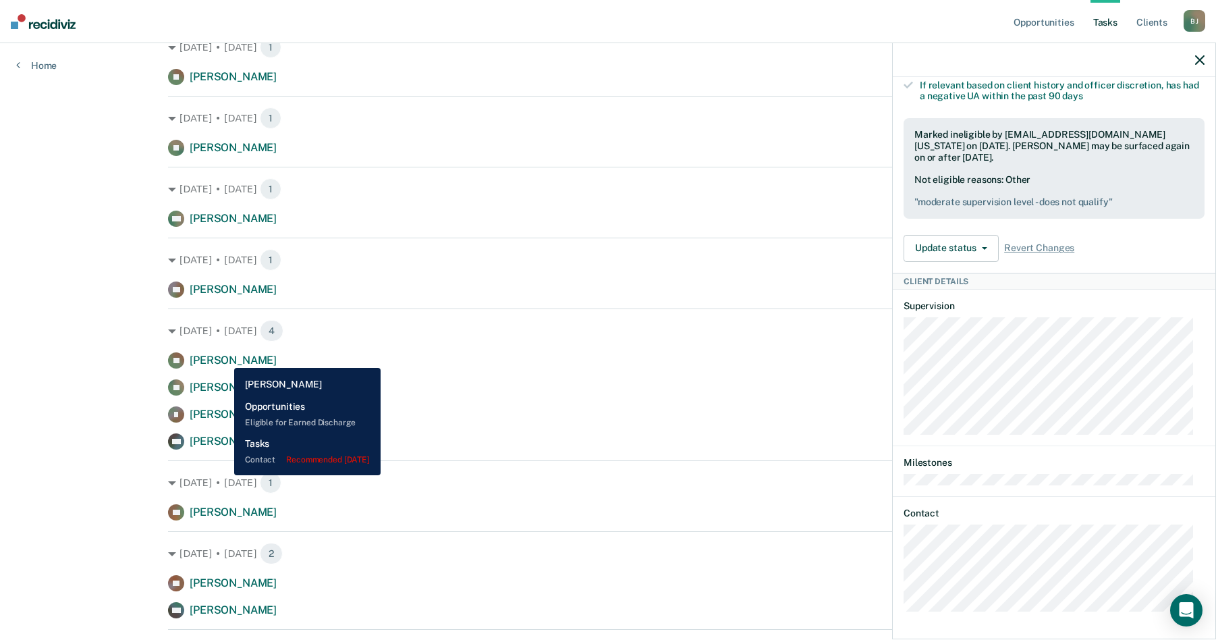
click at [224, 358] on span "[PERSON_NAME]" at bounding box center [233, 360] width 87 height 13
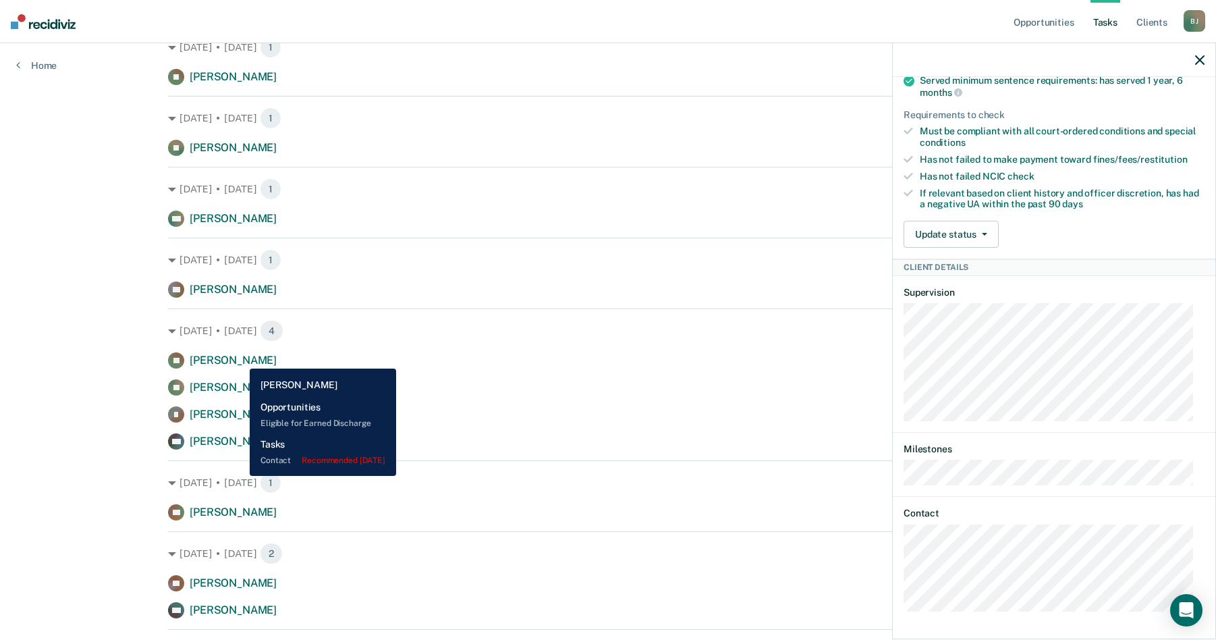
click at [239, 358] on span "[PERSON_NAME]" at bounding box center [233, 360] width 87 height 13
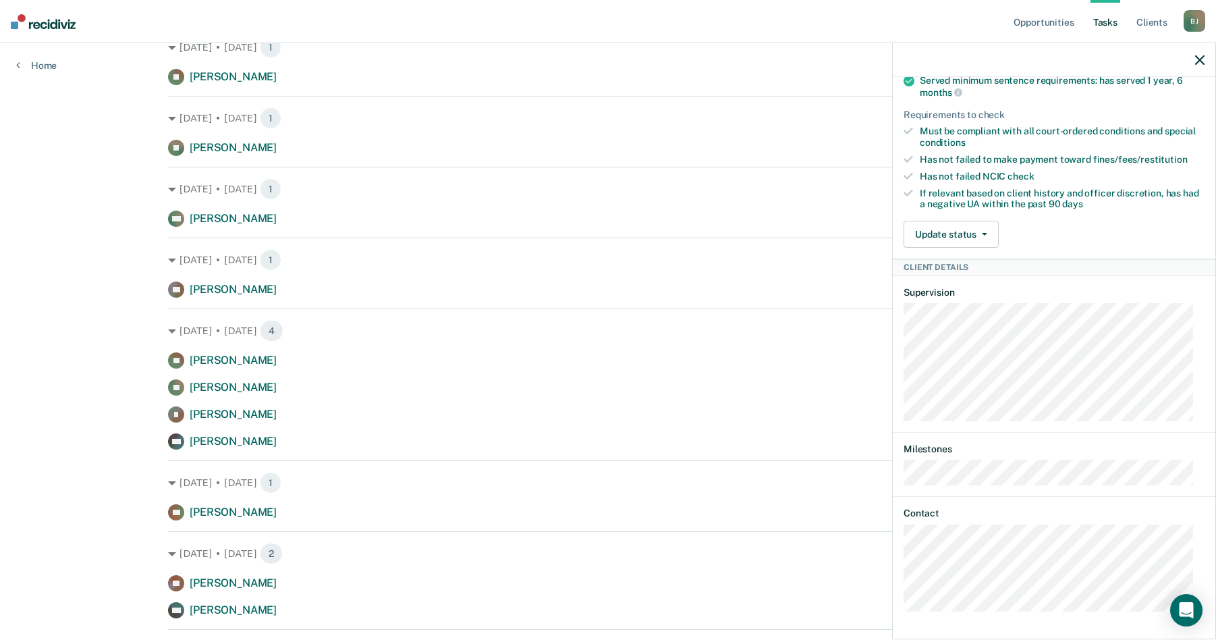
click at [901, 569] on div "DJ Tasks Contact • Recommended [DATE] Last contact was on [DATE]; 1 contact nee…" at bounding box center [1054, 356] width 323 height 559
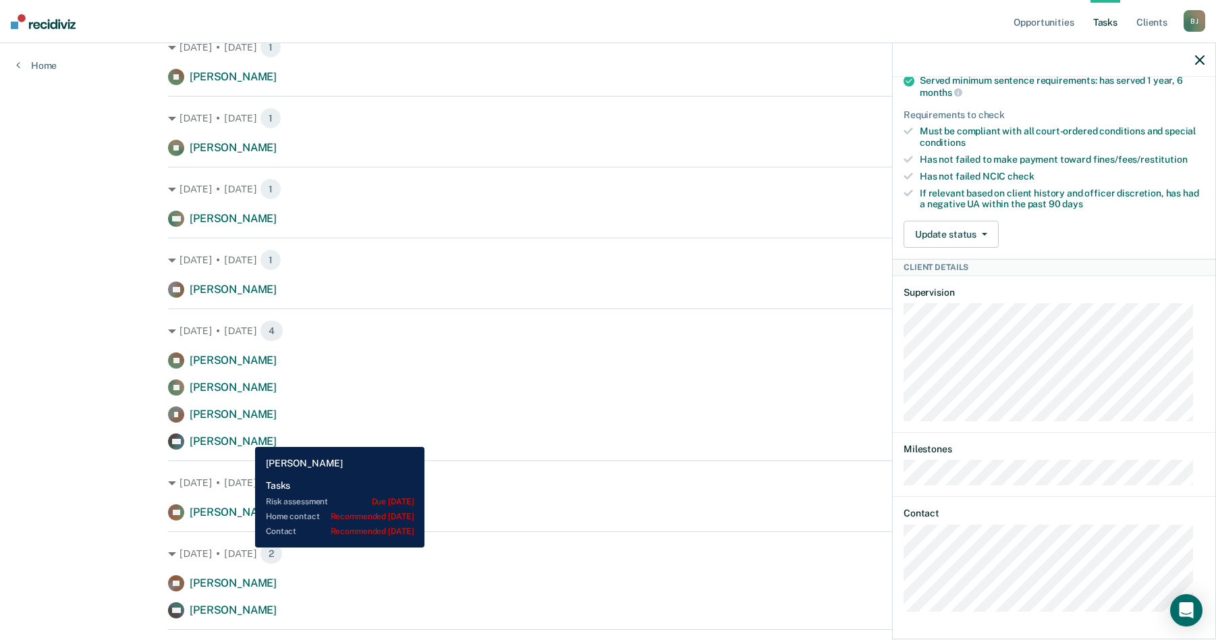
click at [245, 437] on span "[PERSON_NAME]" at bounding box center [233, 441] width 87 height 13
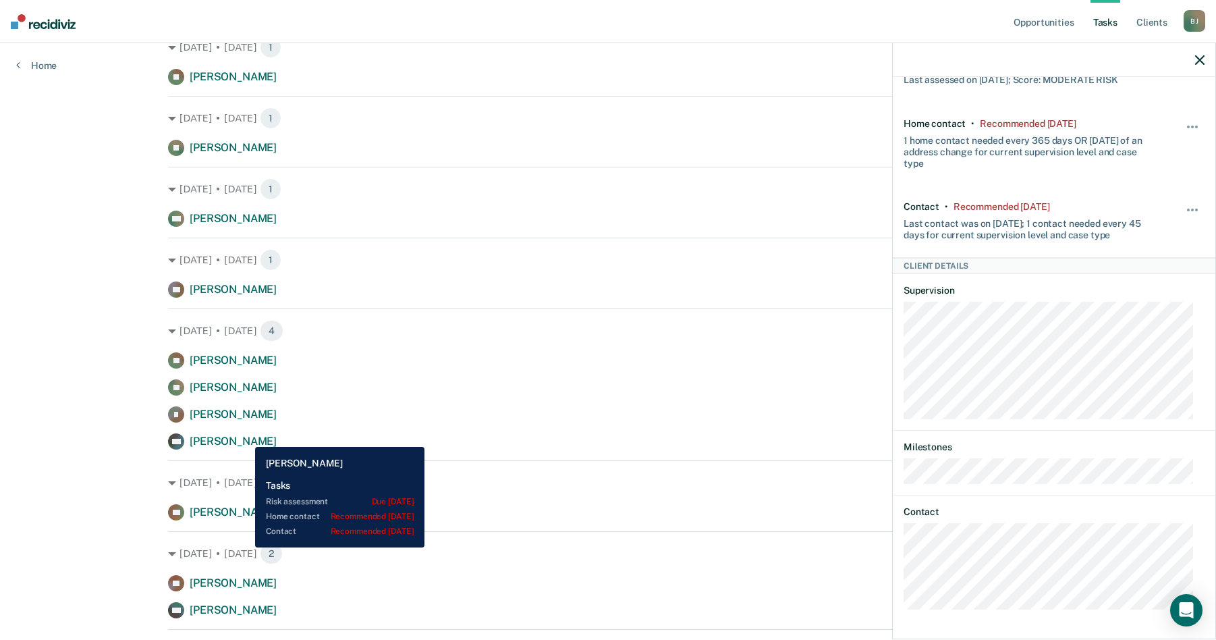
scroll to position [92, 0]
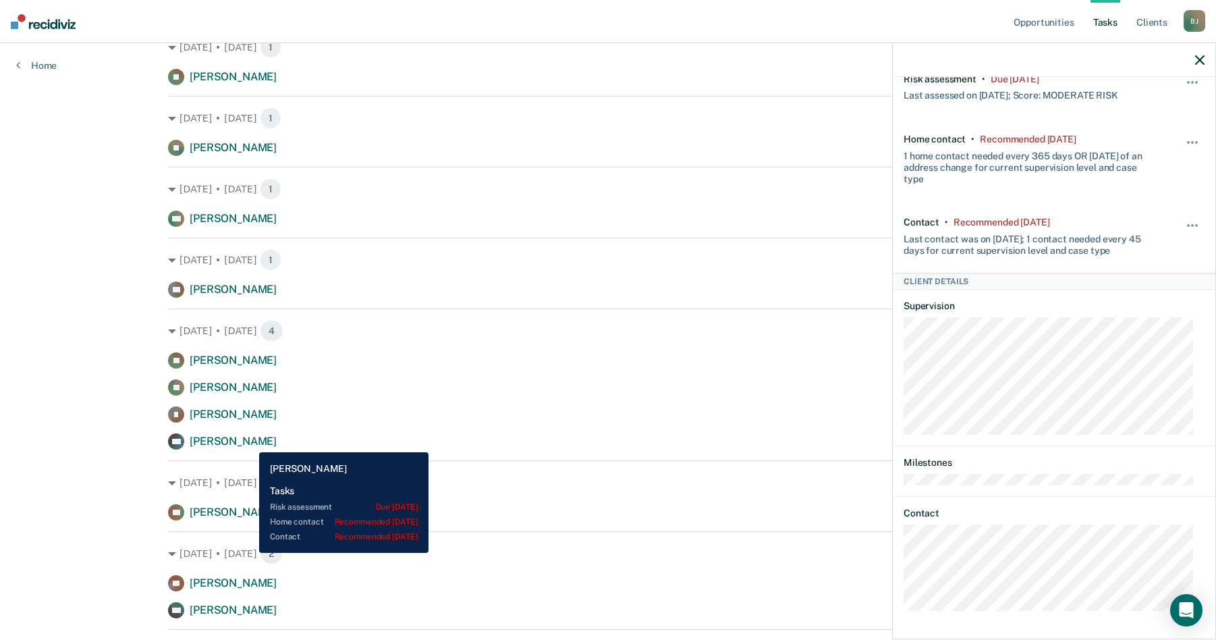
click at [249, 442] on span "[PERSON_NAME]" at bounding box center [233, 441] width 87 height 13
click at [250, 442] on span "[PERSON_NAME]" at bounding box center [233, 441] width 87 height 13
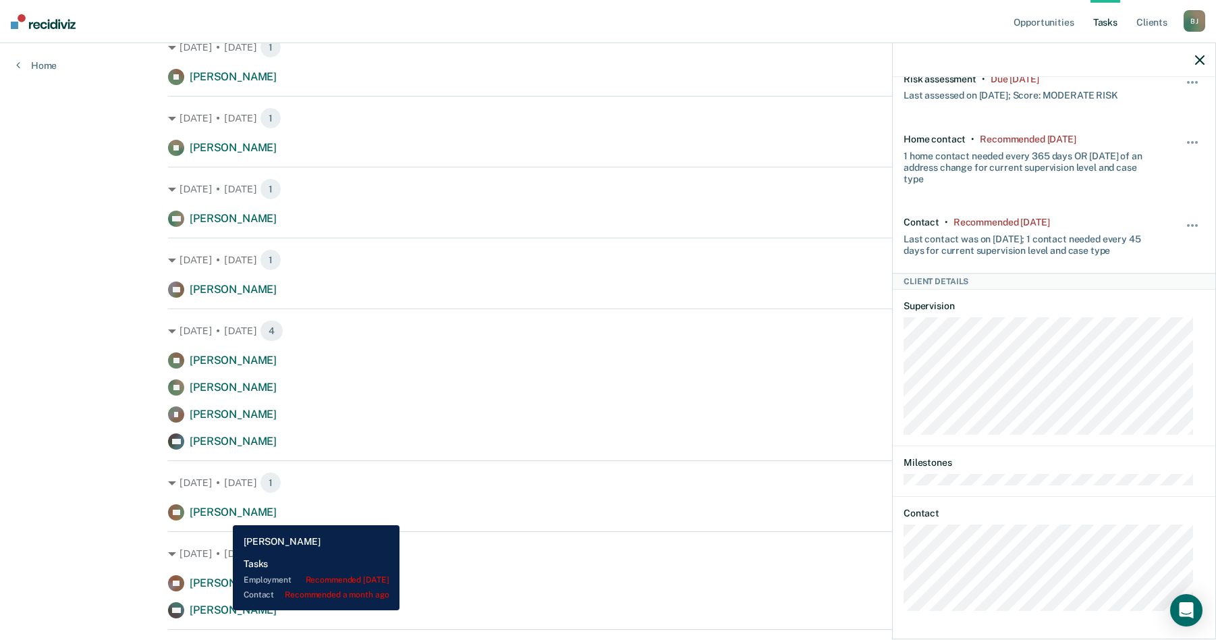
click at [223, 610] on span "[PERSON_NAME]" at bounding box center [233, 609] width 87 height 13
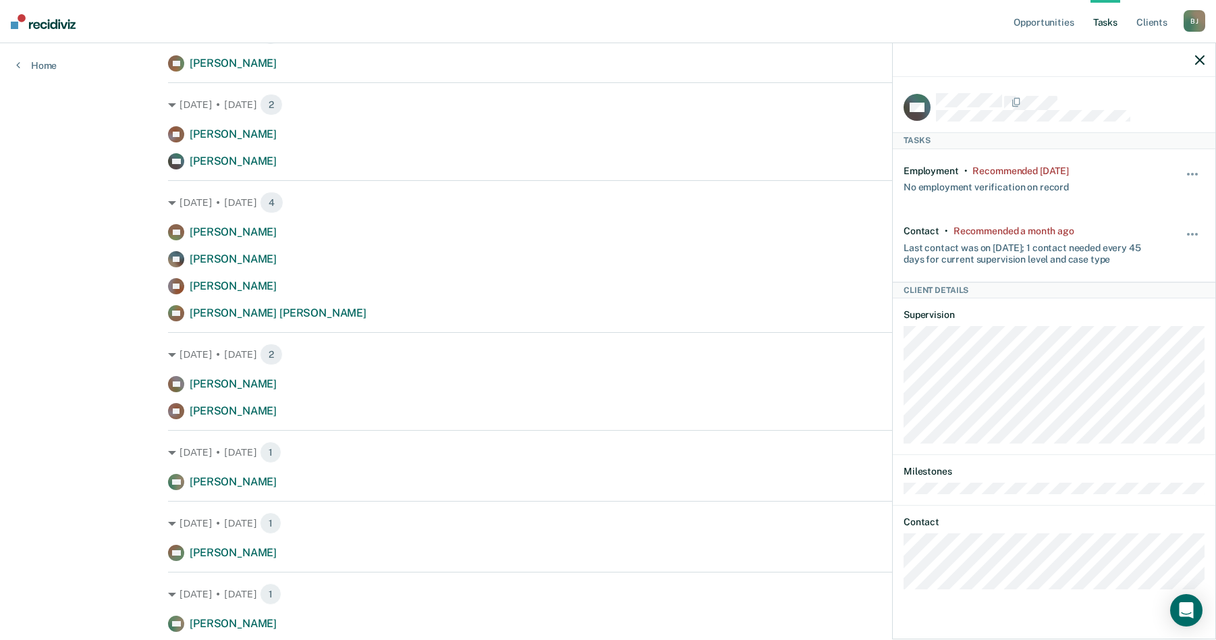
scroll to position [1282, 0]
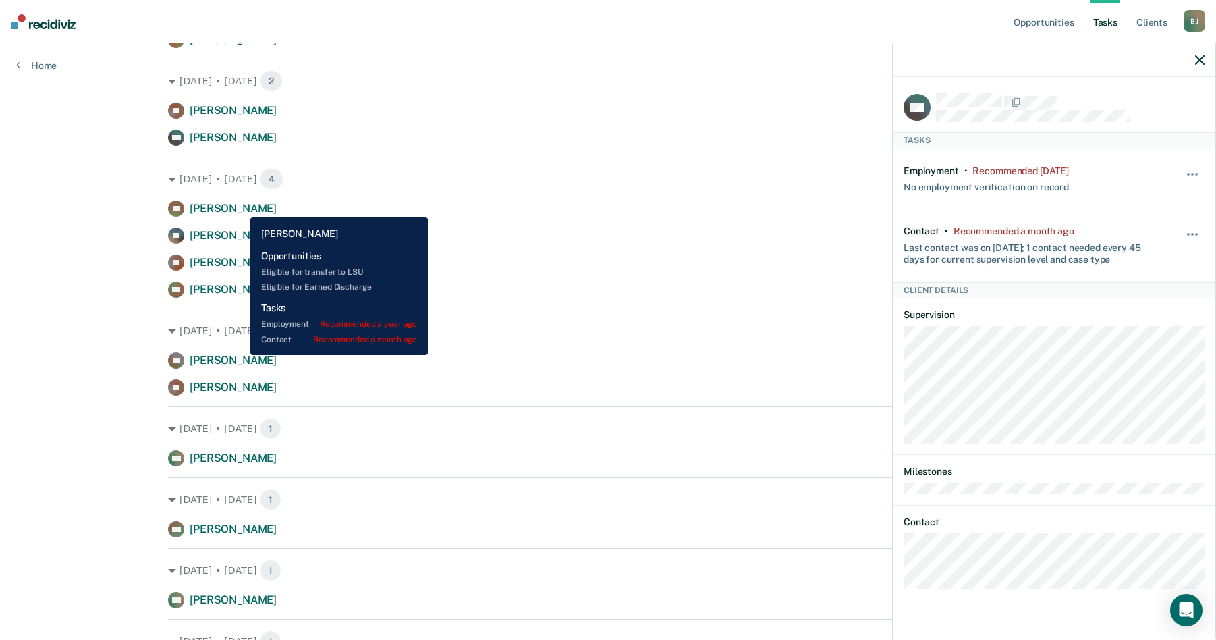
click at [240, 207] on span "[PERSON_NAME]" at bounding box center [233, 208] width 87 height 13
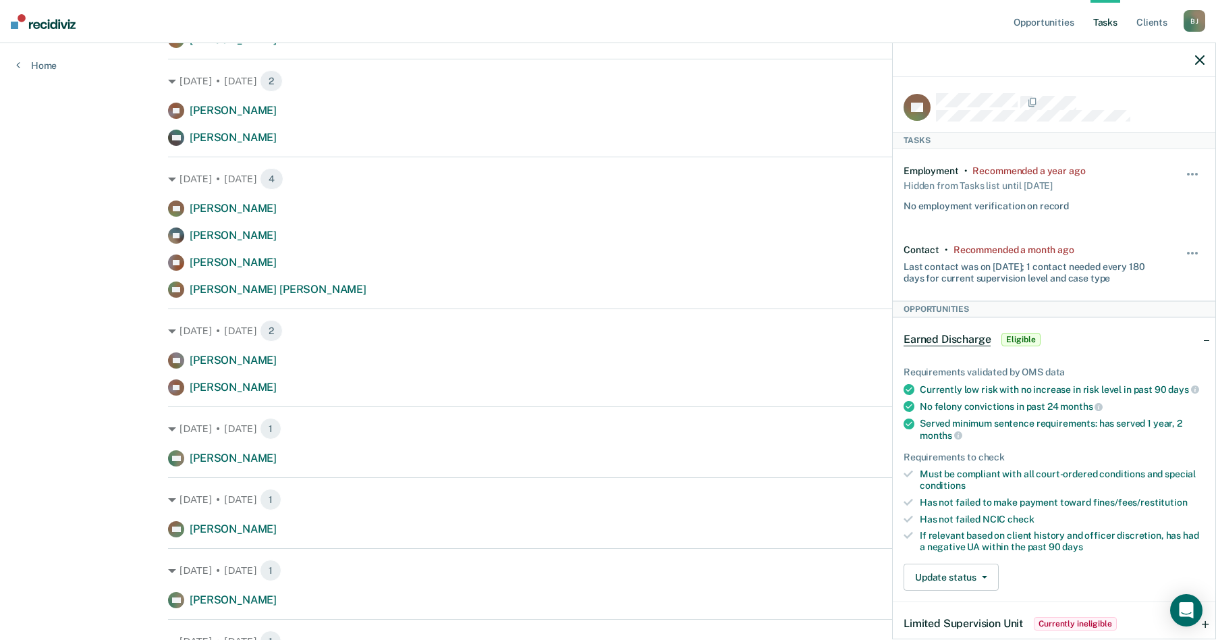
scroll to position [1214, 0]
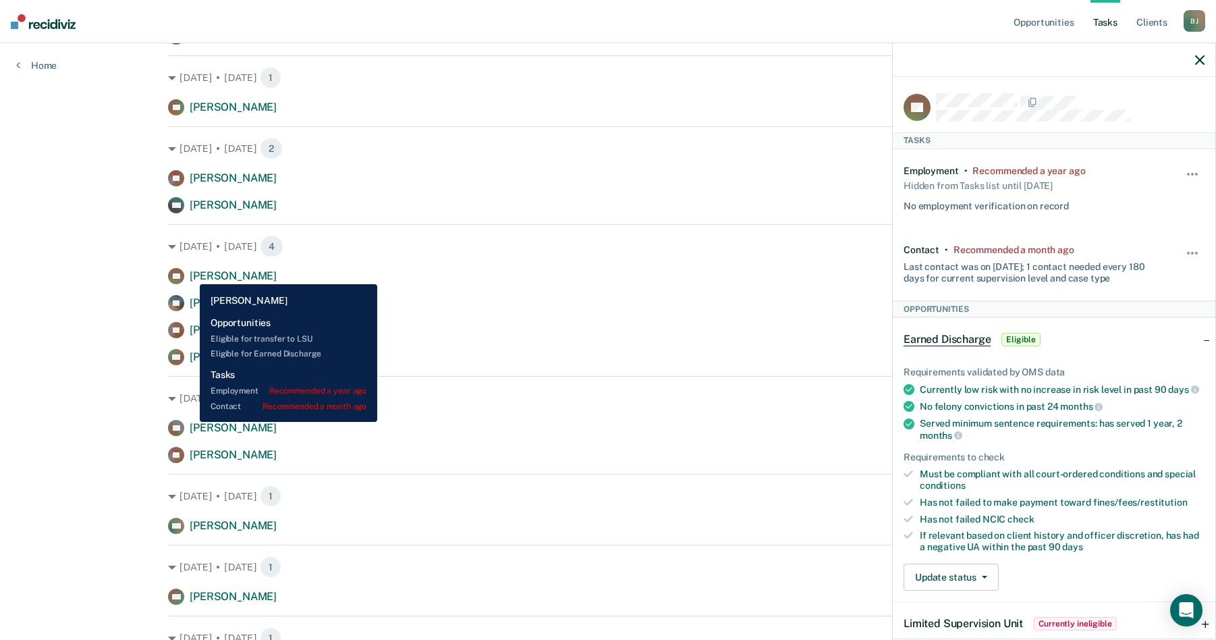
click at [190, 274] on span "[PERSON_NAME]" at bounding box center [233, 275] width 87 height 13
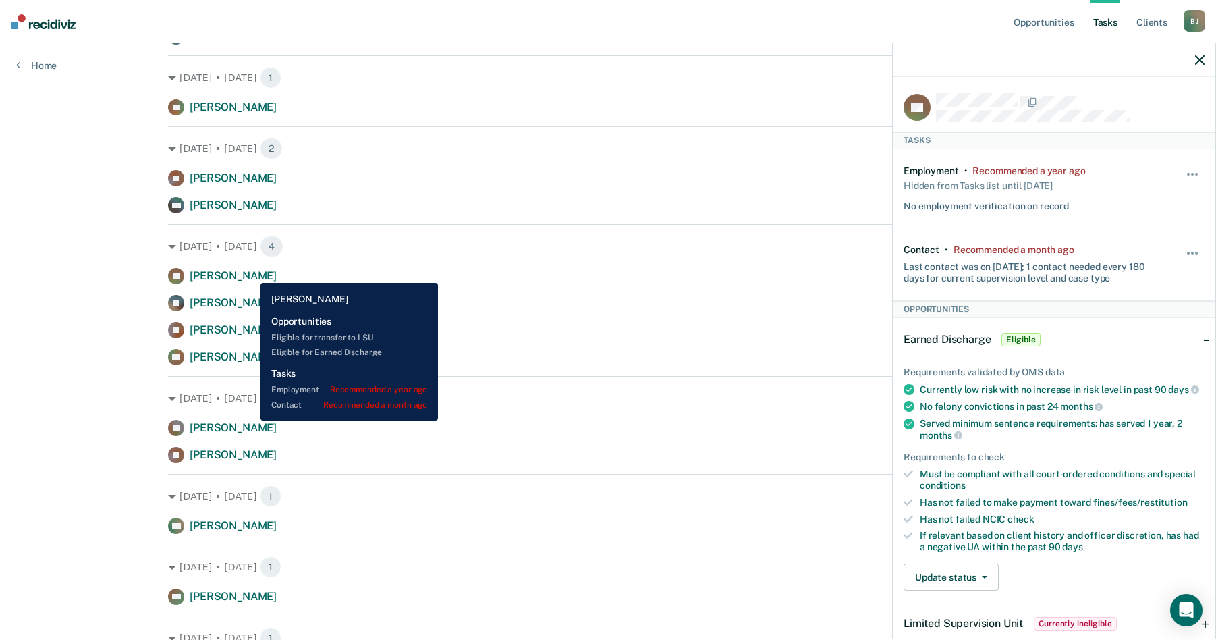
click at [250, 273] on span "[PERSON_NAME]" at bounding box center [233, 275] width 87 height 13
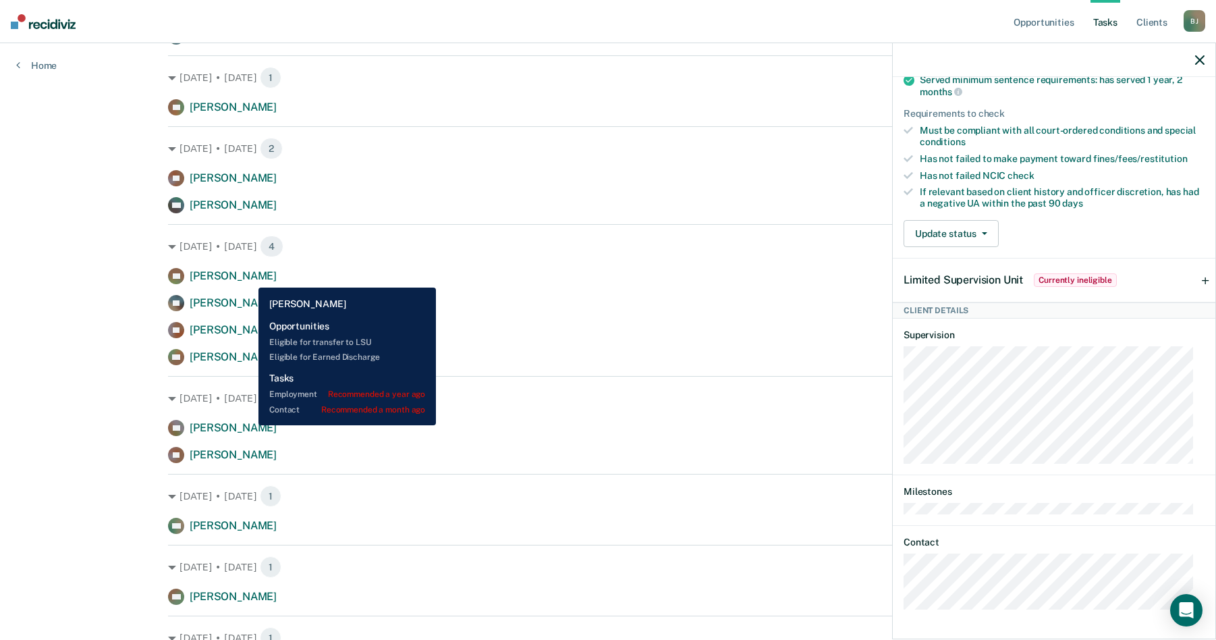
click at [248, 277] on span "[PERSON_NAME]" at bounding box center [233, 275] width 87 height 13
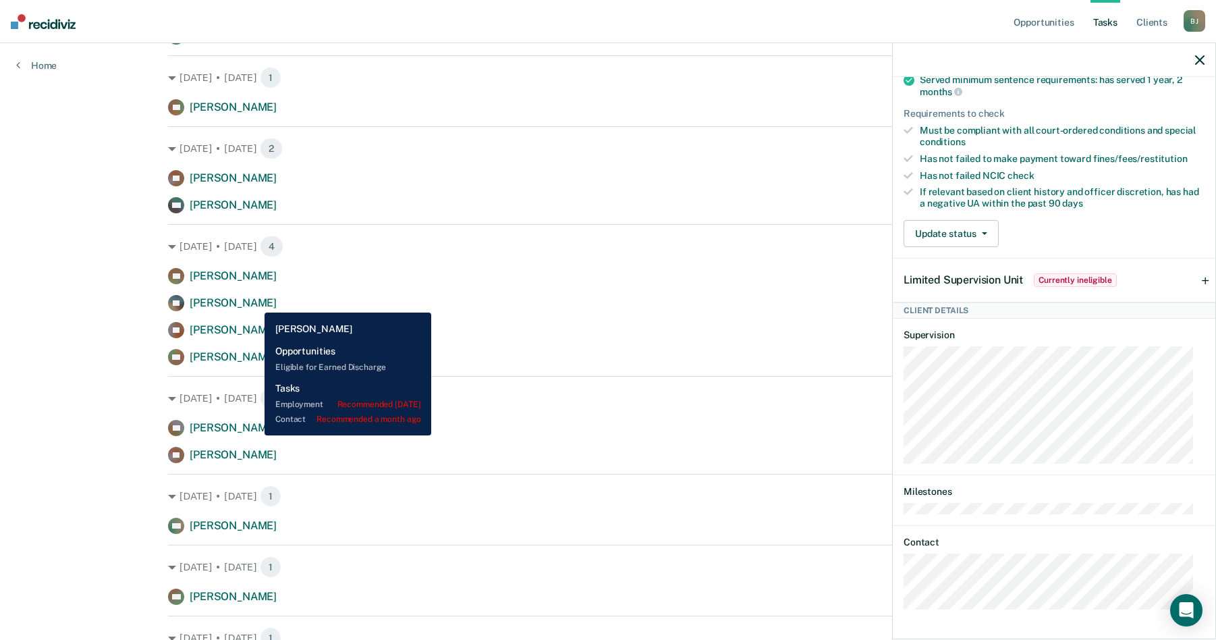
click at [254, 302] on span "[PERSON_NAME]" at bounding box center [233, 302] width 87 height 13
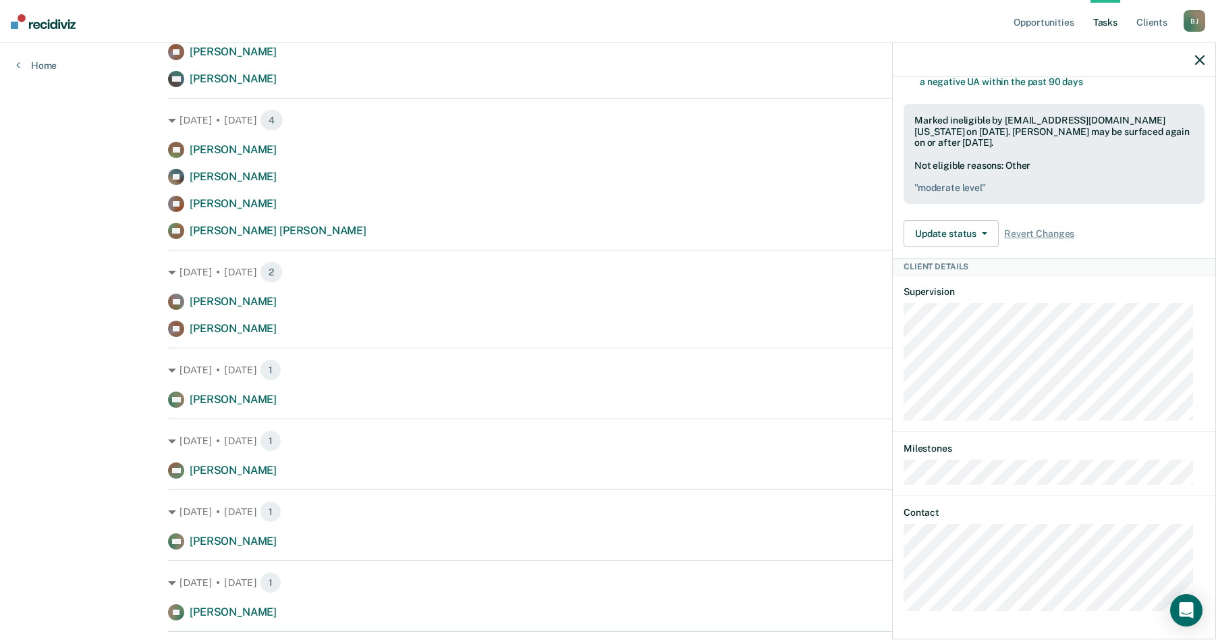
scroll to position [1349, 0]
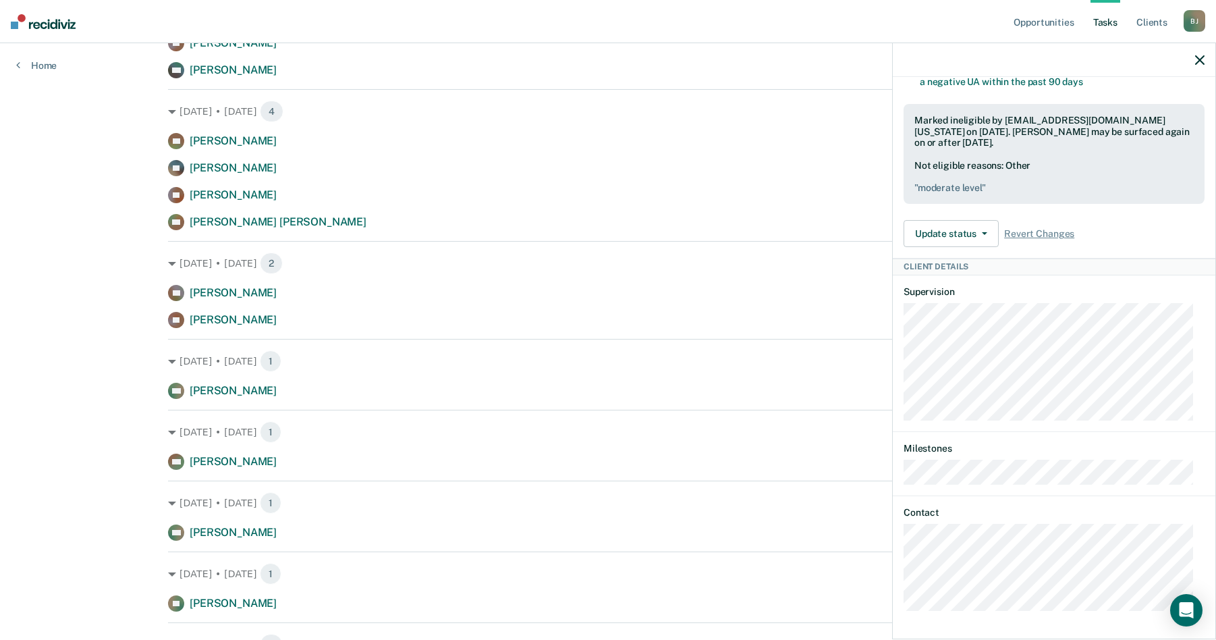
click at [901, 574] on div "JM Tasks Employment • Recommended [DATE] No employment verification on record H…" at bounding box center [1054, 356] width 323 height 559
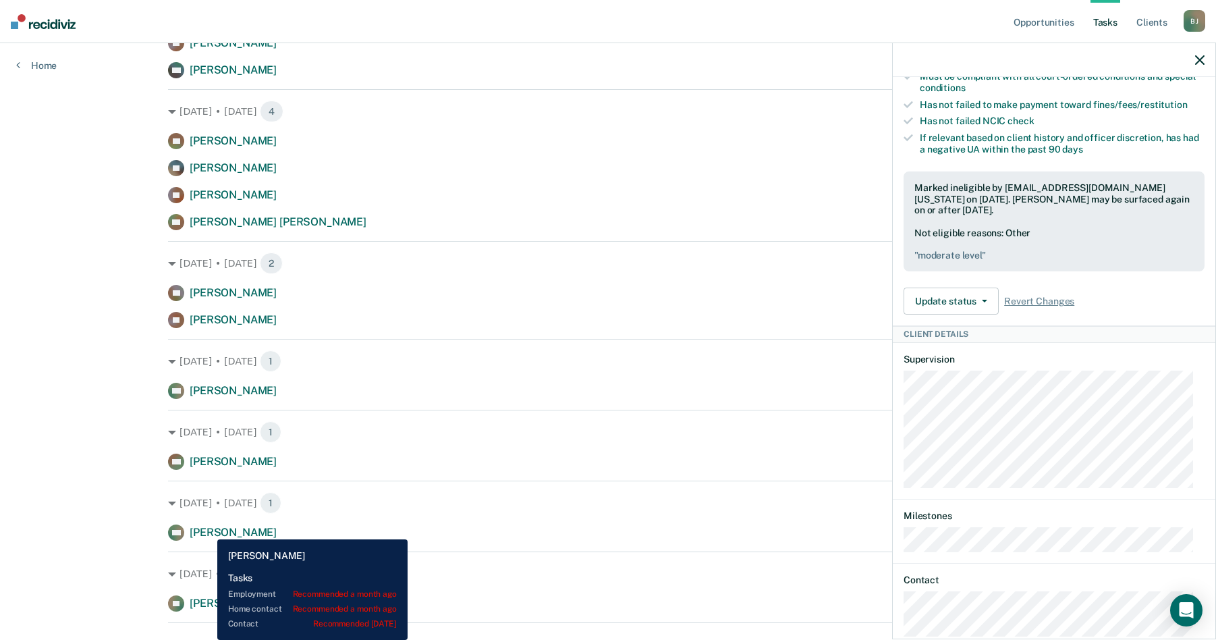
click at [207, 529] on span "[PERSON_NAME]" at bounding box center [233, 532] width 87 height 13
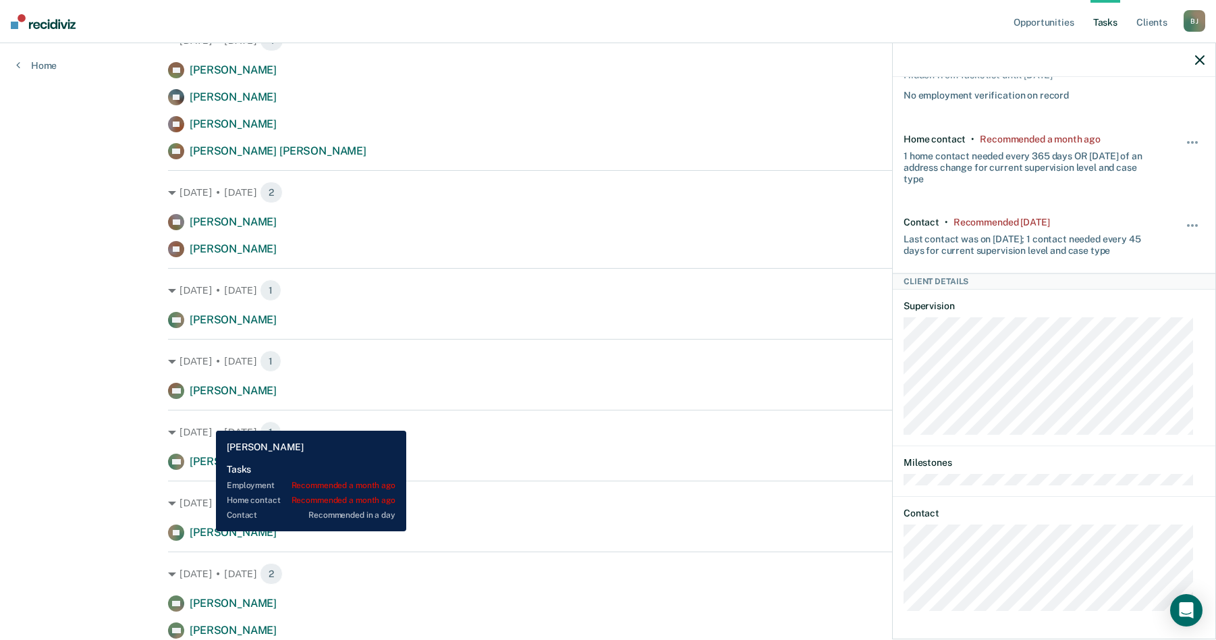
scroll to position [1417, 0]
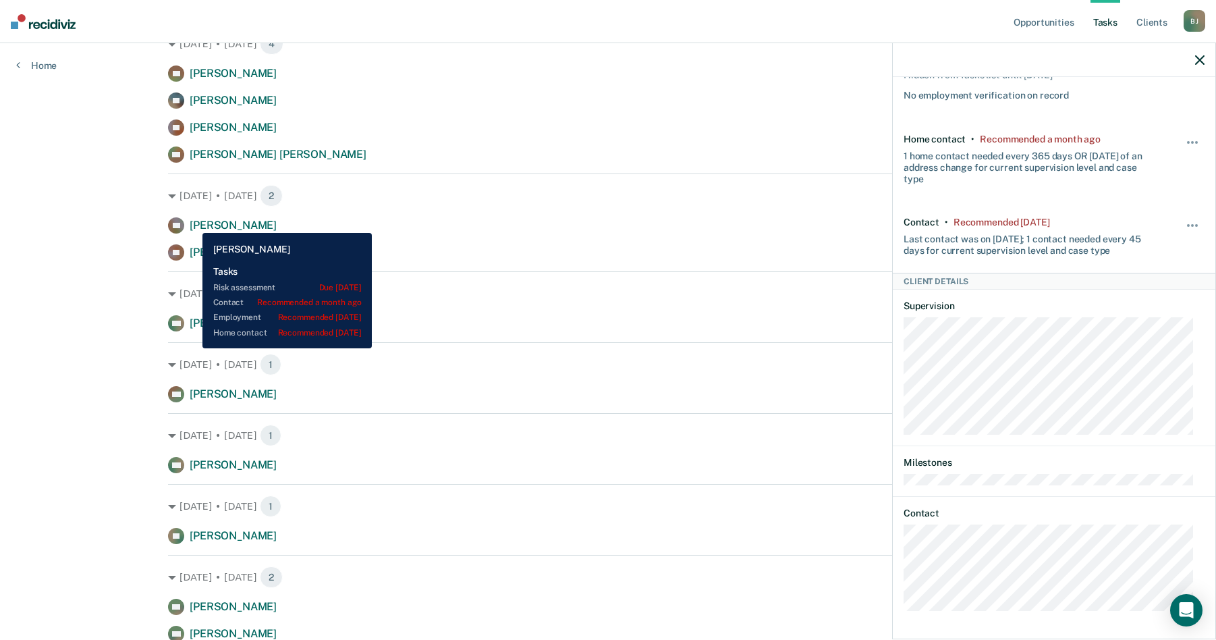
click at [192, 223] on span "[PERSON_NAME]" at bounding box center [233, 225] width 87 height 13
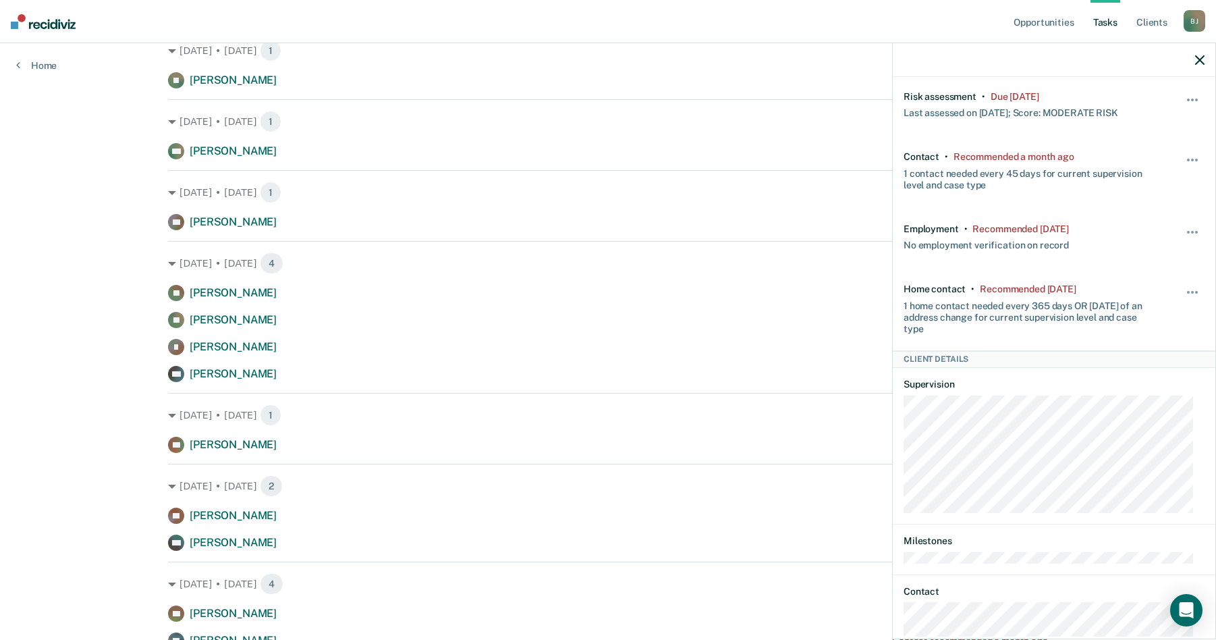
scroll to position [152, 0]
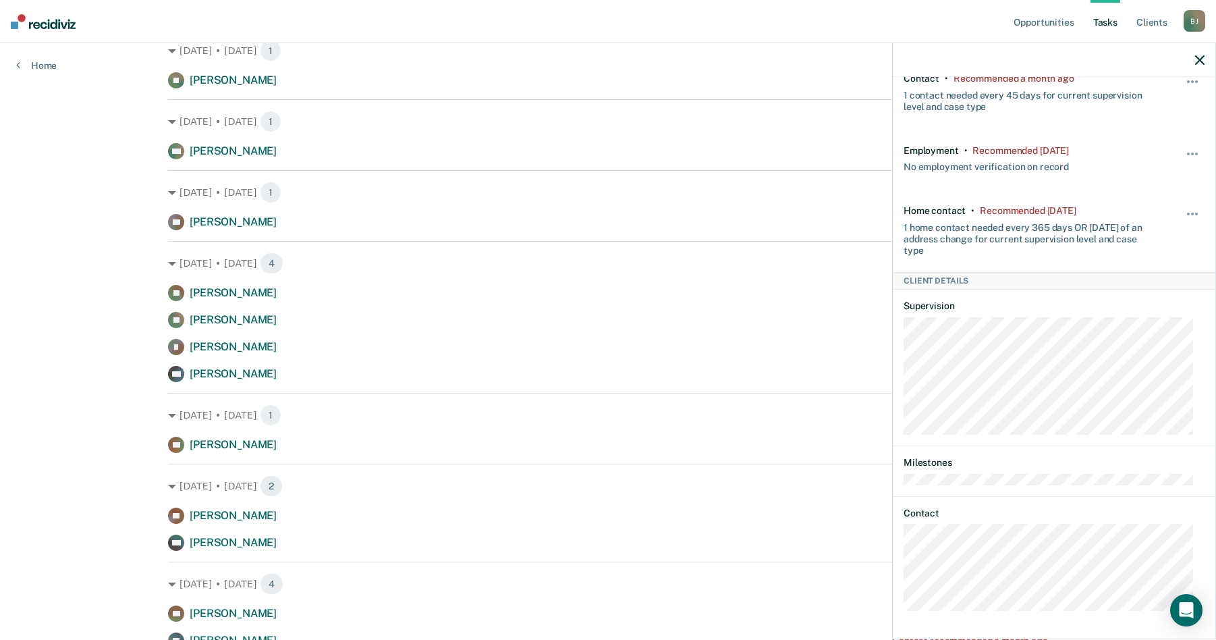
click at [896, 575] on div "RR Tasks Risk assessment • Due [DATE] Last assessed on [DATE]; Score: MODERATE …" at bounding box center [1054, 356] width 323 height 559
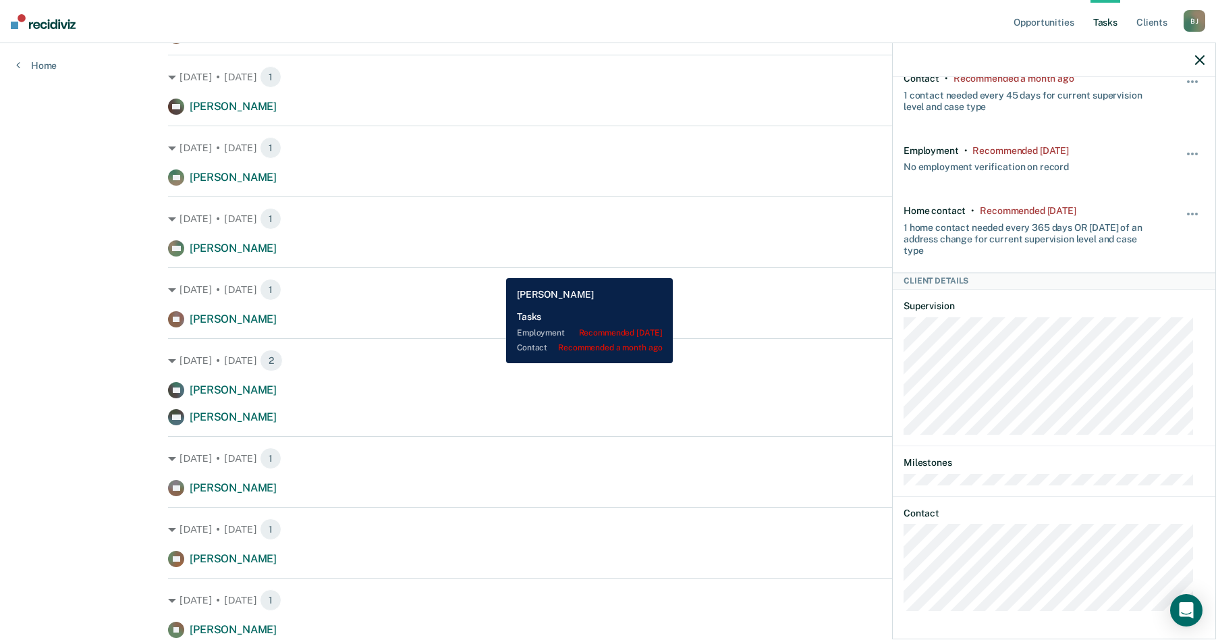
scroll to position [0, 0]
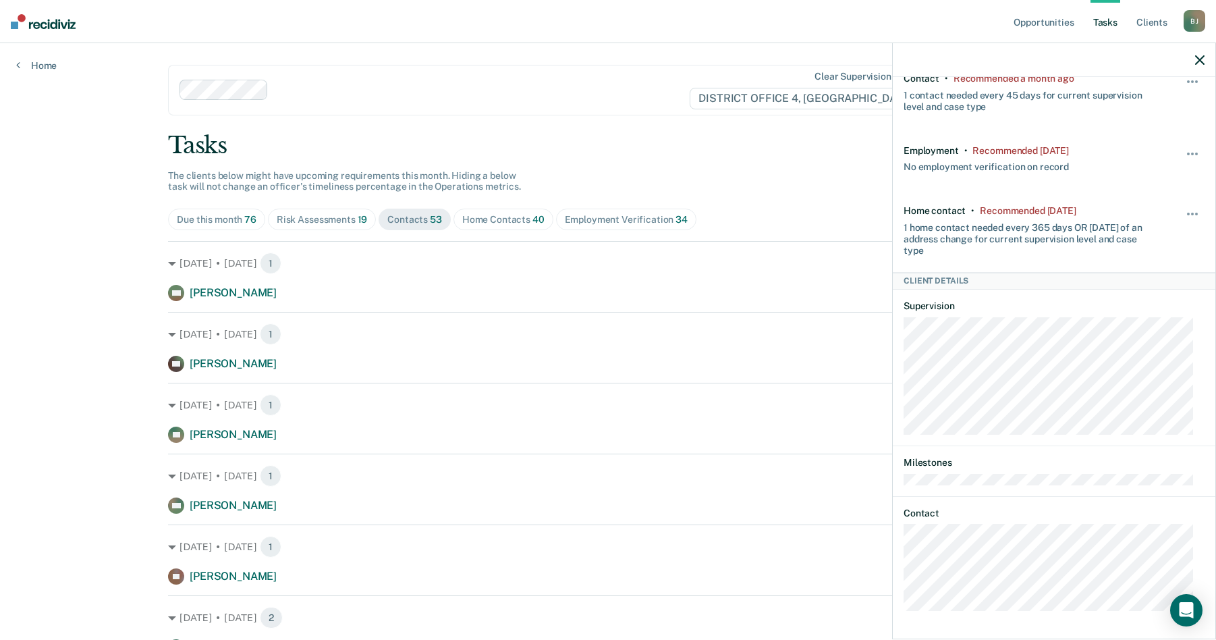
click at [316, 215] on div "Risk Assessments 19" at bounding box center [322, 219] width 90 height 11
click at [339, 221] on div "Risk Assessments 19" at bounding box center [322, 219] width 90 height 11
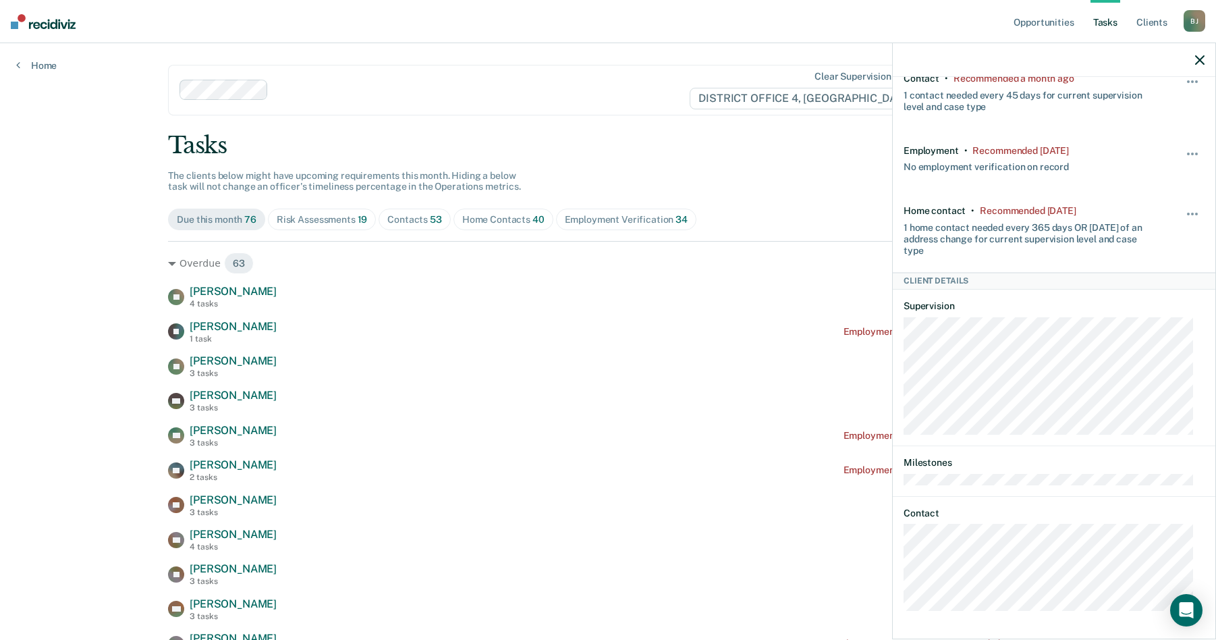
click at [337, 217] on div "Risk Assessments 19" at bounding box center [322, 219] width 90 height 11
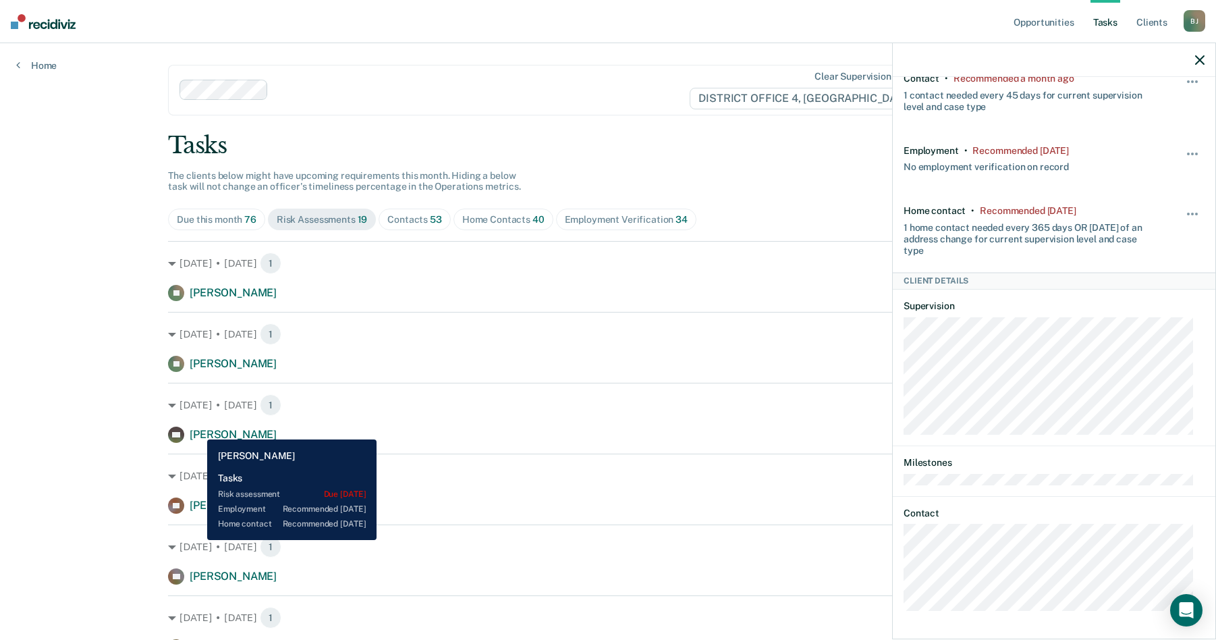
click at [197, 429] on span "[PERSON_NAME]" at bounding box center [233, 434] width 87 height 13
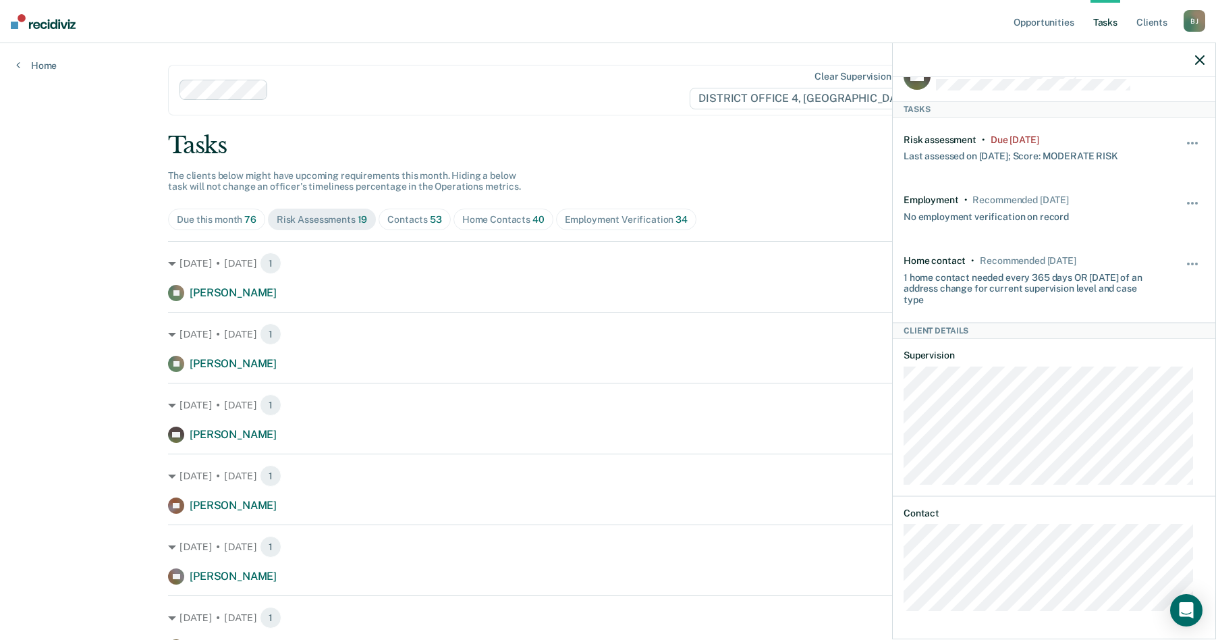
click at [895, 574] on div "KH Tasks Risk assessment • Due [DATE] Last assessed on [DATE]; Score: MODERATE …" at bounding box center [1054, 356] width 323 height 559
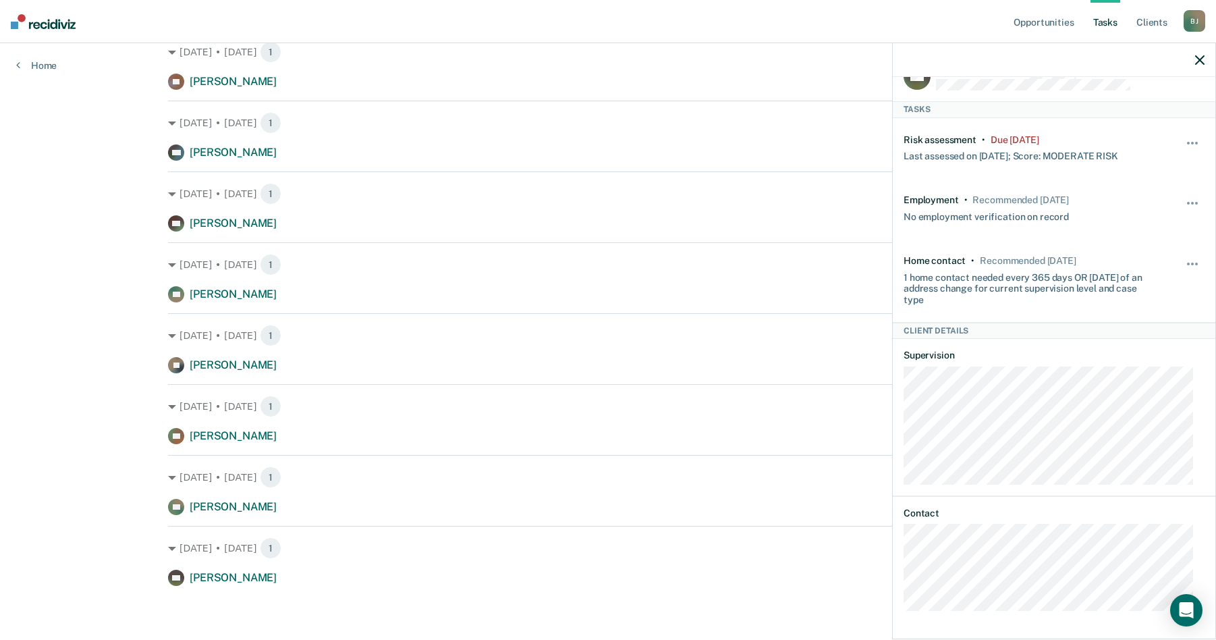
scroll to position [0, 0]
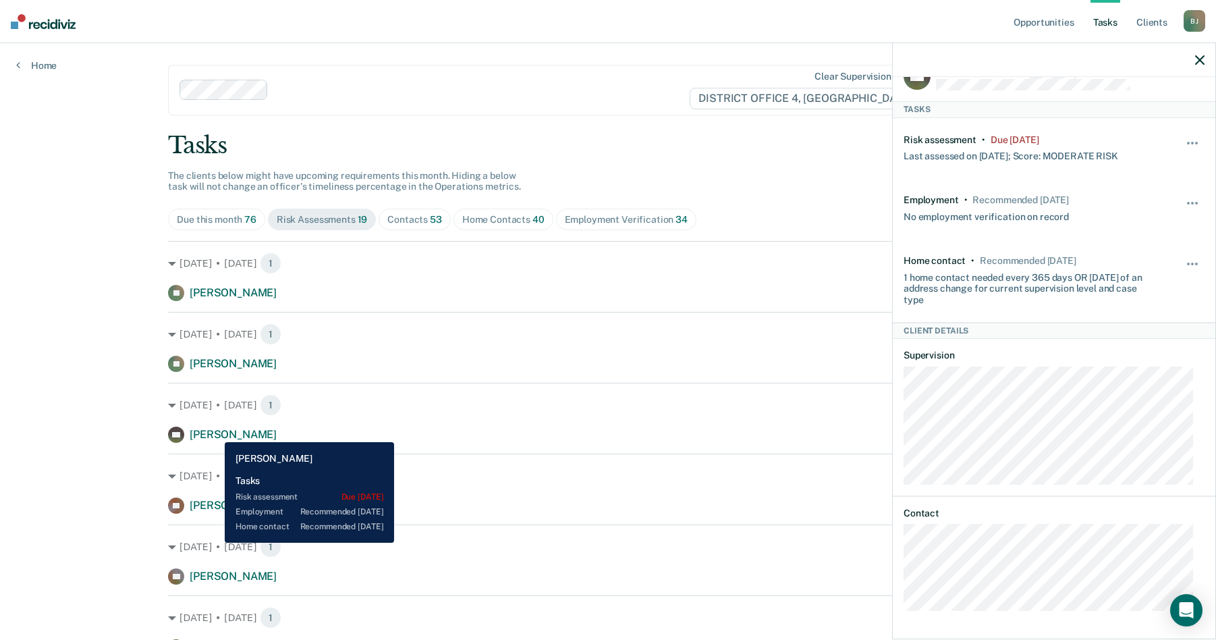
click at [215, 432] on span "[PERSON_NAME]" at bounding box center [233, 434] width 87 height 13
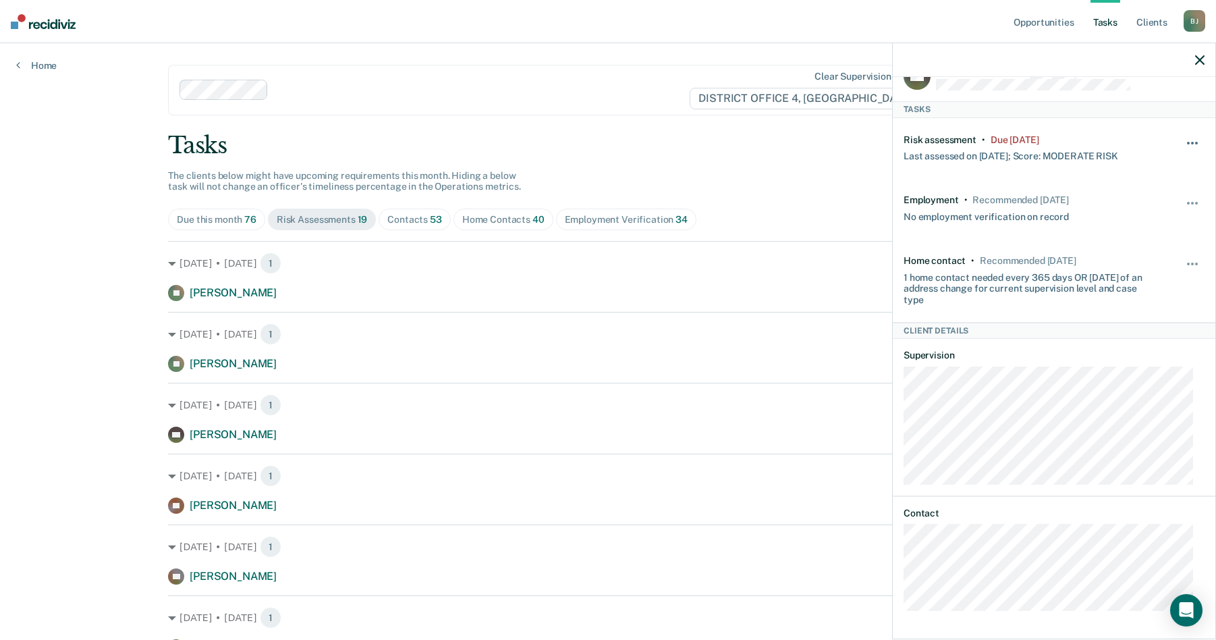
click at [1181, 139] on button "button" at bounding box center [1192, 150] width 23 height 22
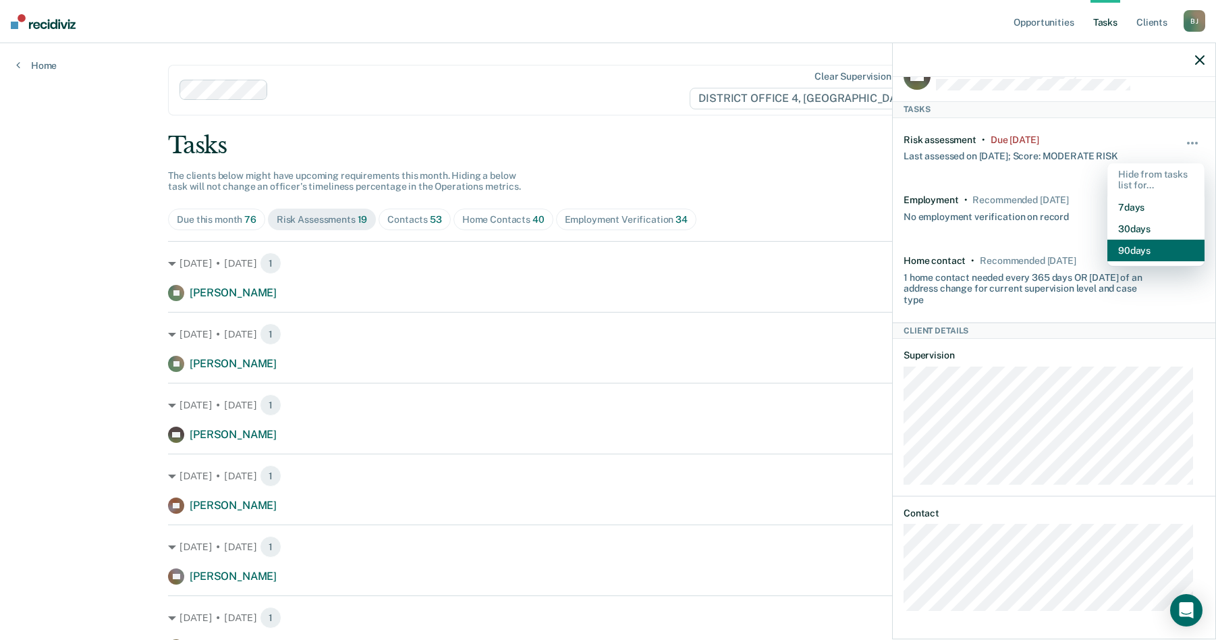
click at [1131, 242] on button "90 days" at bounding box center [1155, 251] width 97 height 22
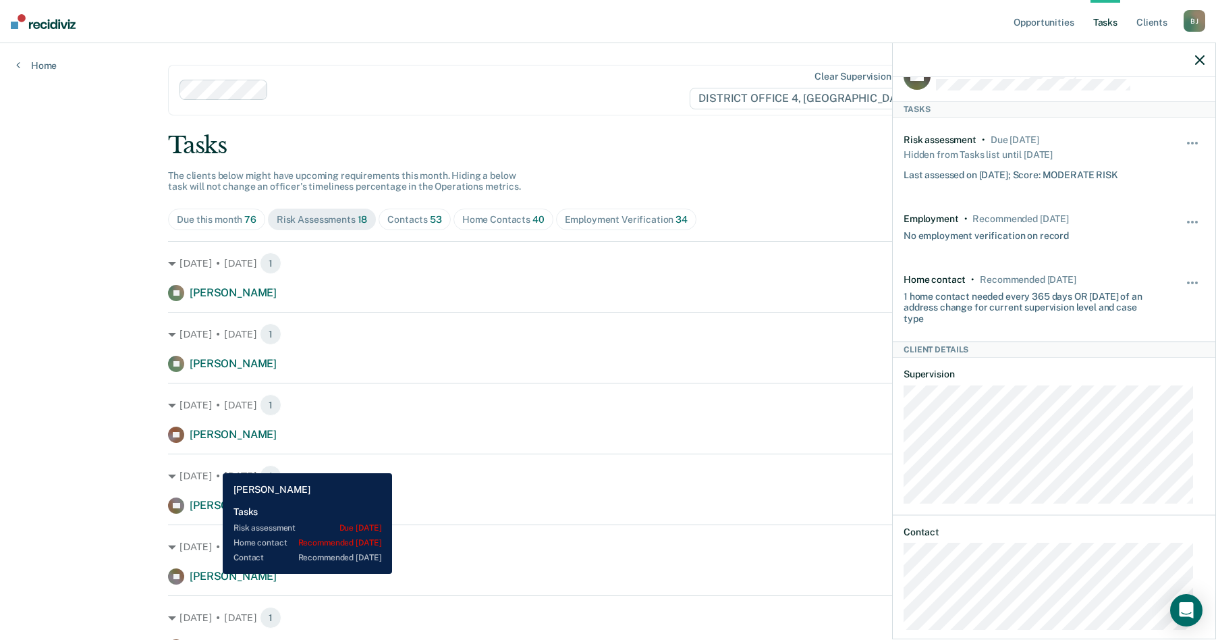
click at [213, 573] on span "[PERSON_NAME]" at bounding box center [233, 575] width 87 height 13
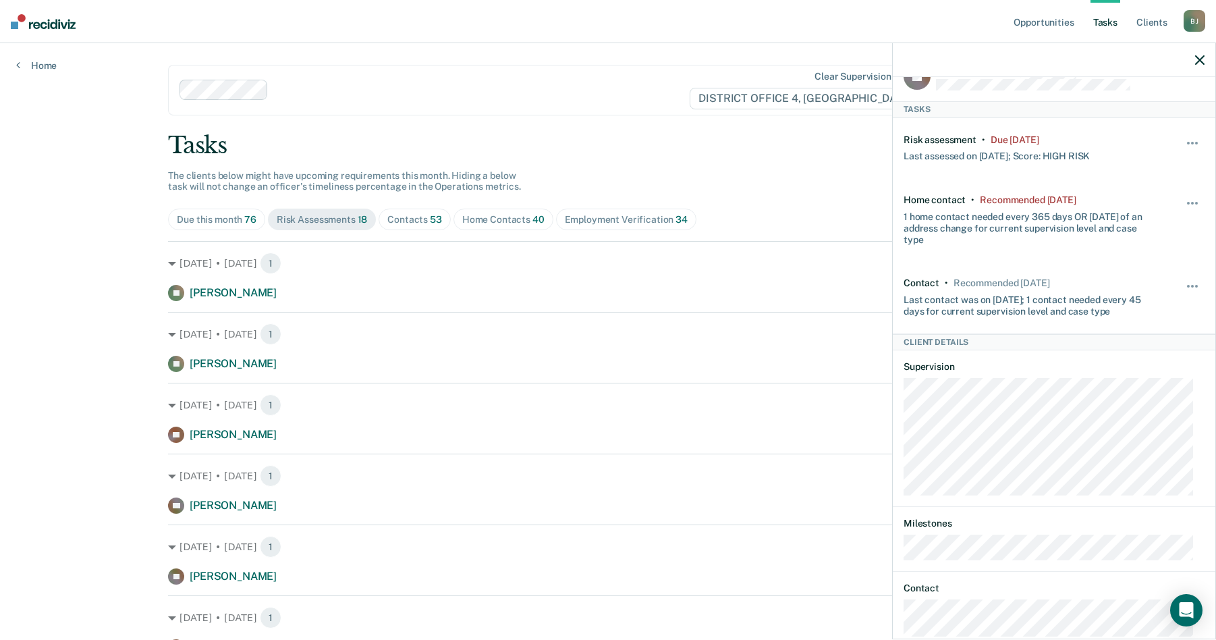
click at [1185, 136] on div "Hide from tasks list for... 7 days 30 days 90 days" at bounding box center [1192, 148] width 23 height 28
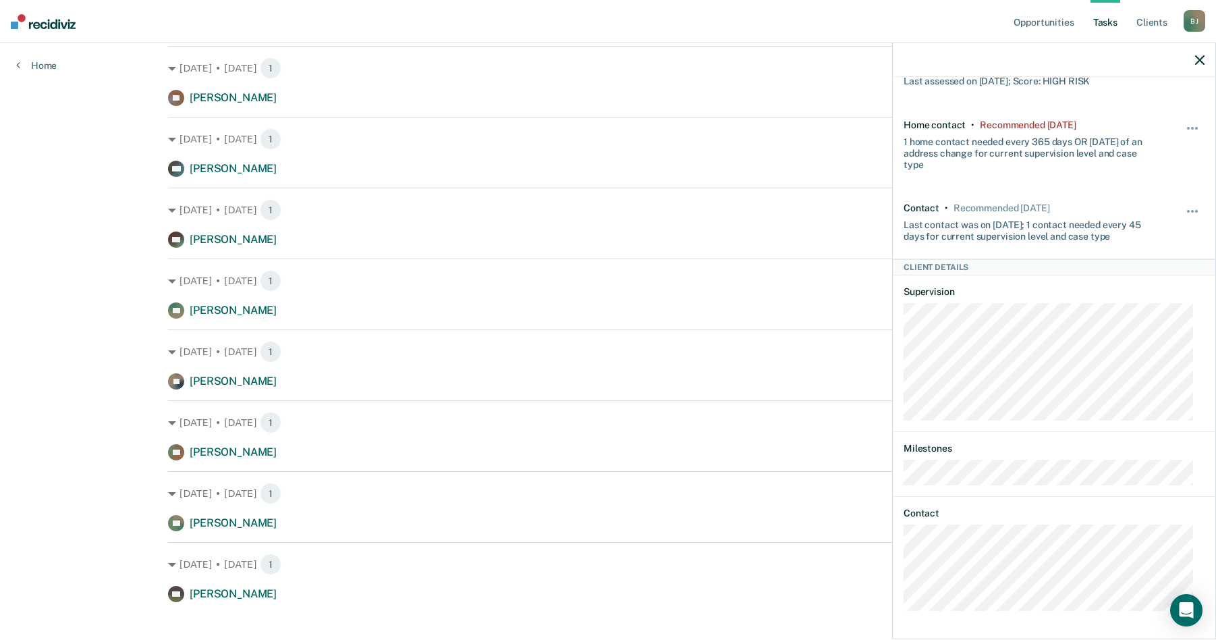
scroll to position [920, 0]
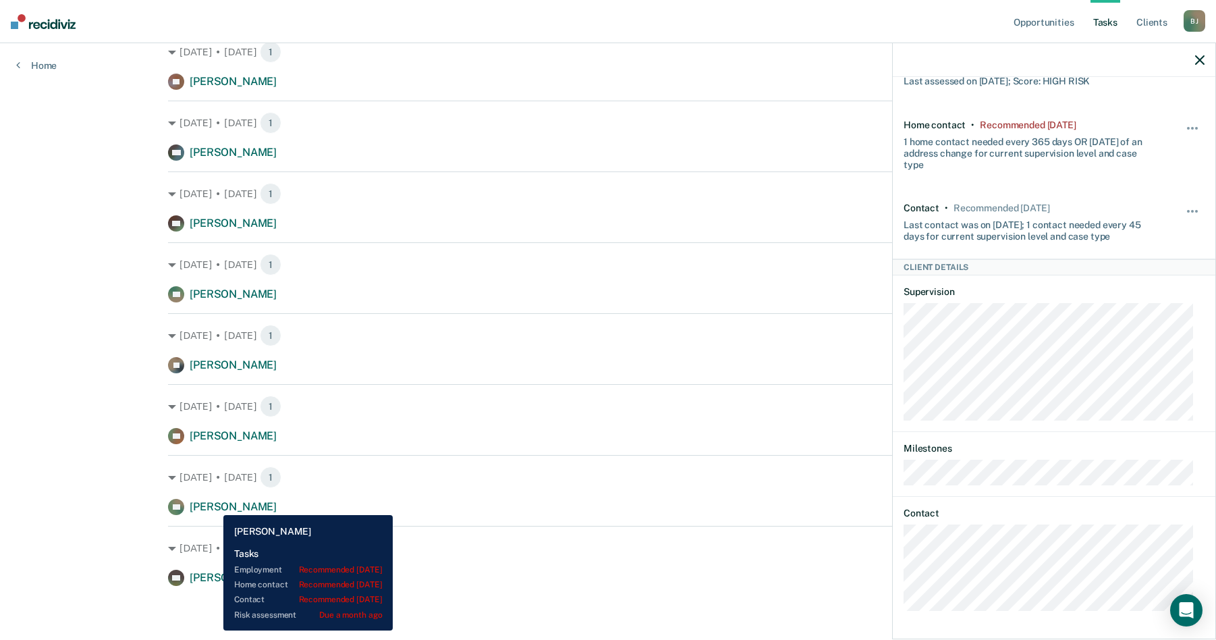
click at [213, 505] on span "[PERSON_NAME]" at bounding box center [233, 506] width 87 height 13
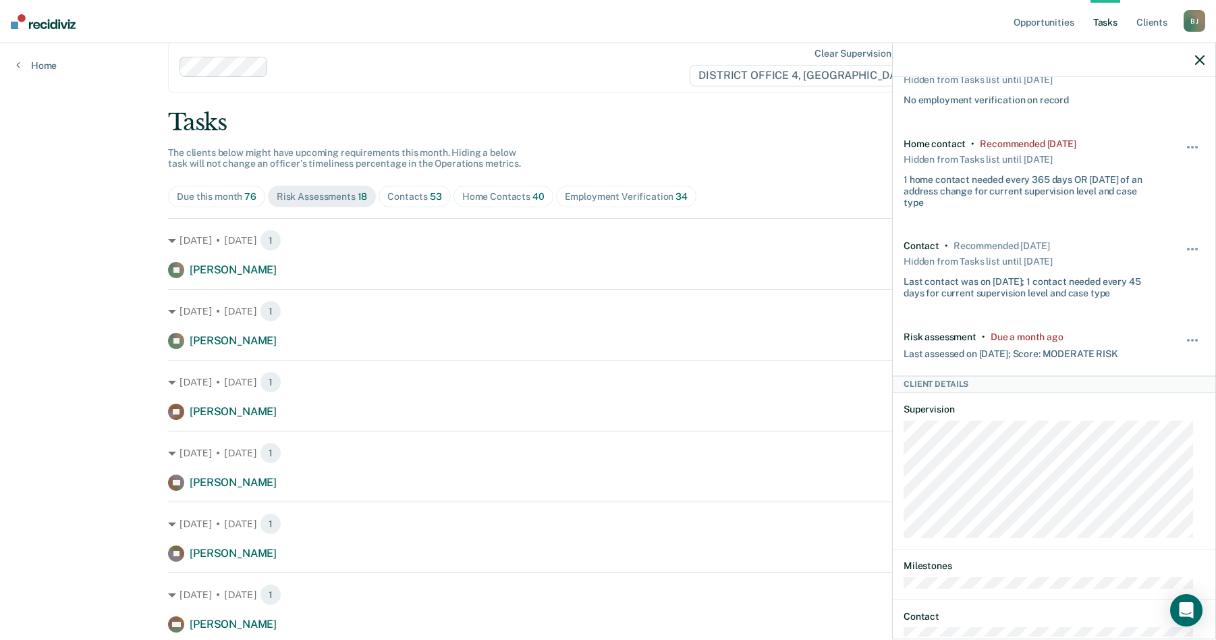
scroll to position [0, 0]
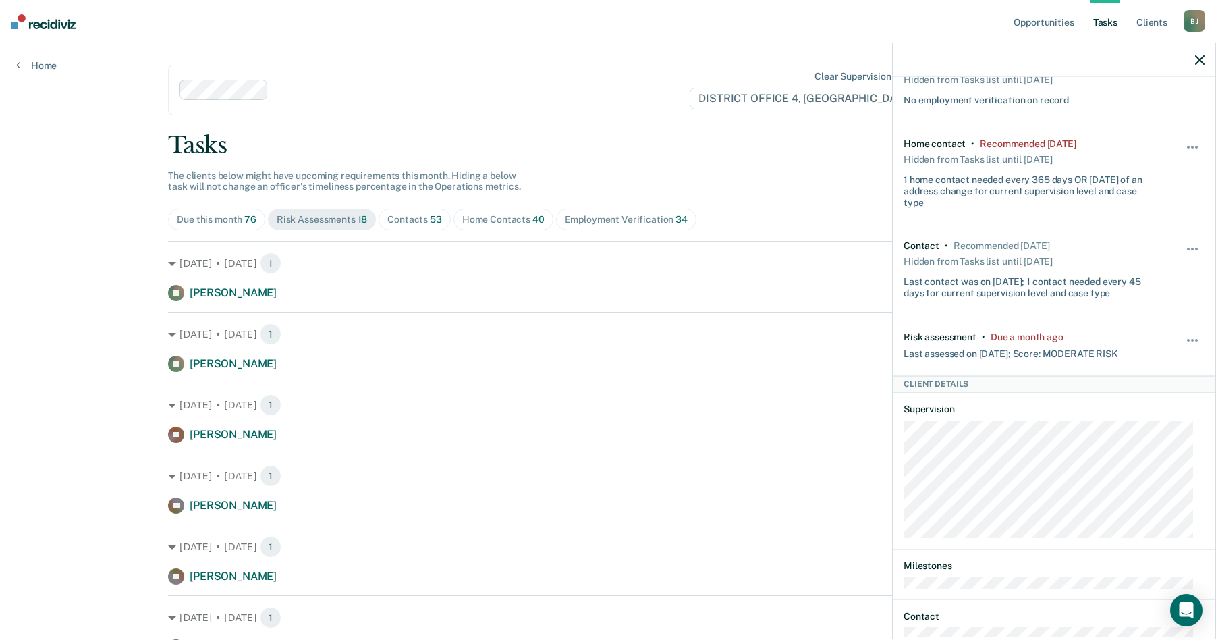
click at [410, 219] on div "Contacts 53" at bounding box center [414, 219] width 55 height 11
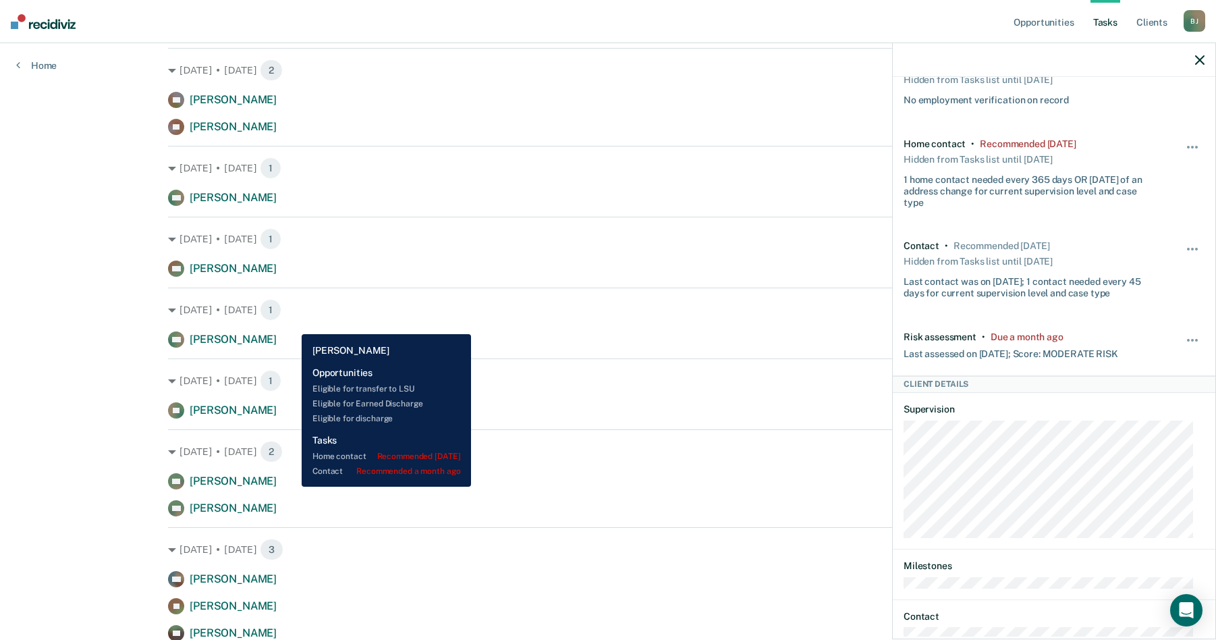
scroll to position [1552, 0]
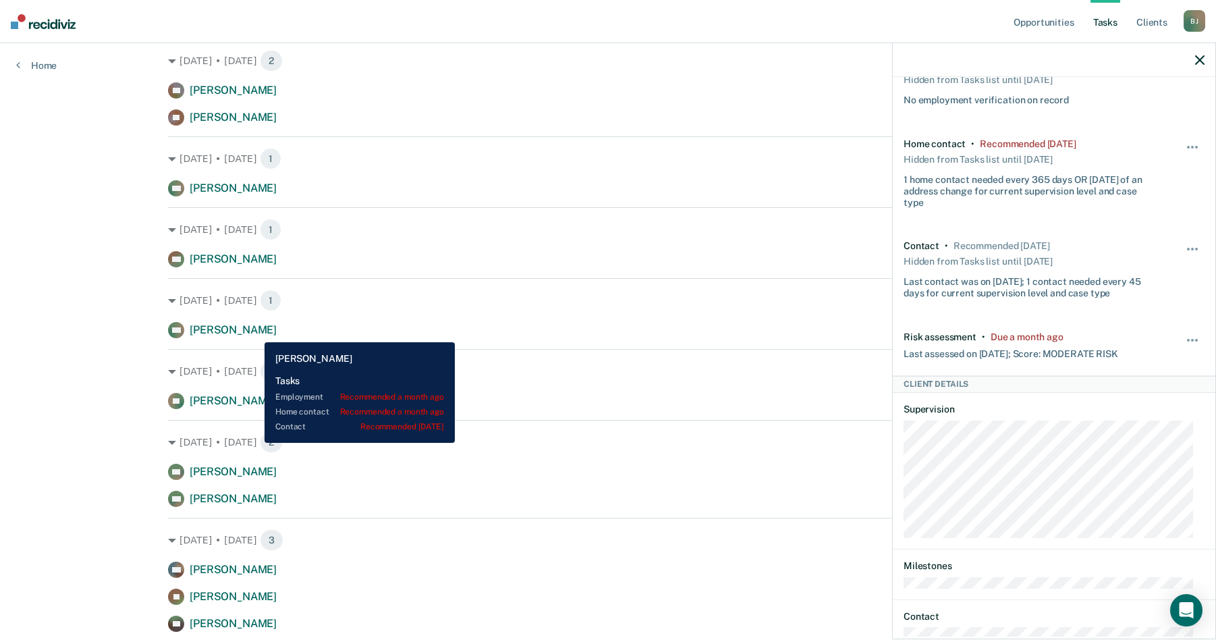
click at [254, 331] on span "[PERSON_NAME]" at bounding box center [233, 329] width 87 height 13
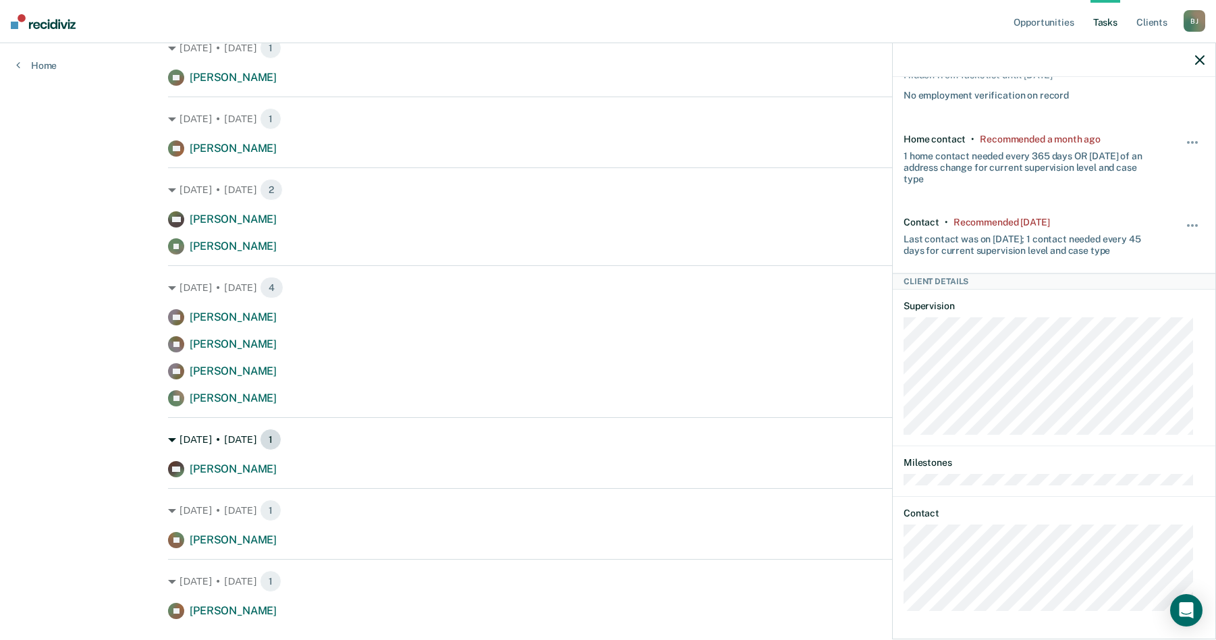
scroll to position [2566, 0]
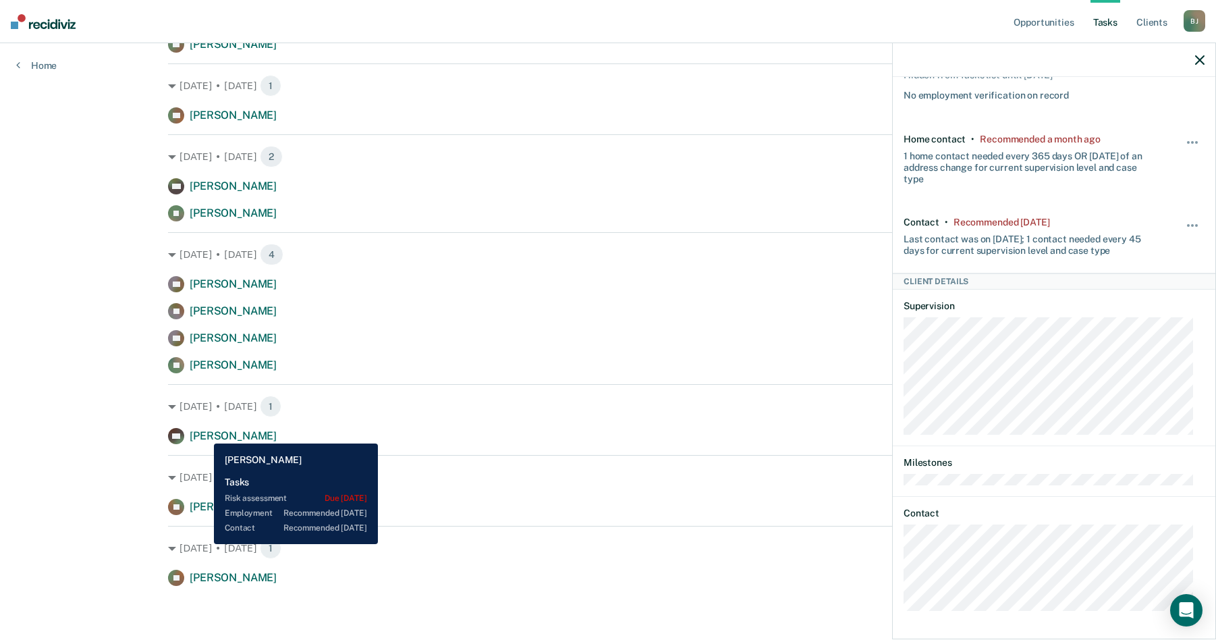
click at [204, 433] on span "[PERSON_NAME]" at bounding box center [233, 435] width 87 height 13
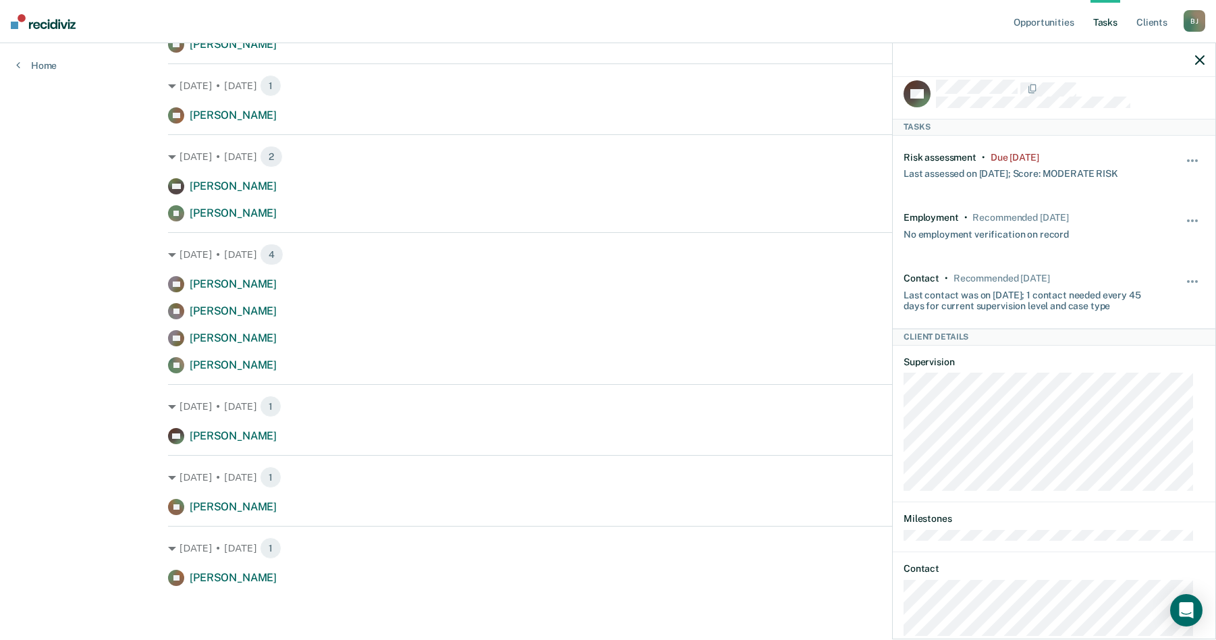
scroll to position [0, 0]
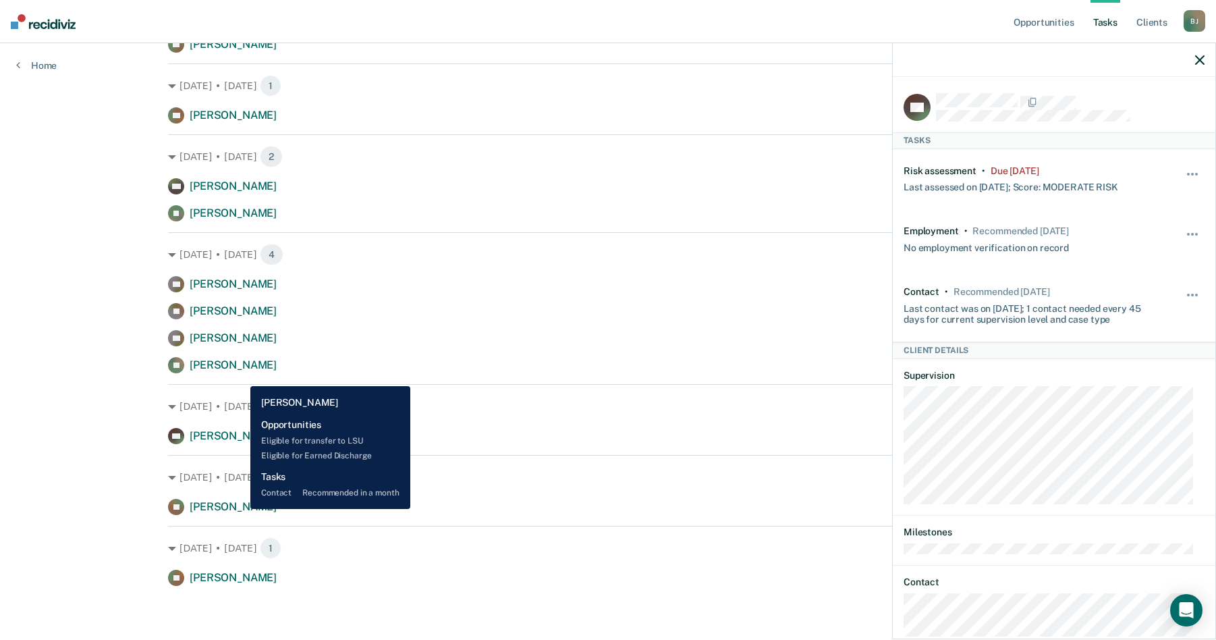
click at [240, 509] on span "[PERSON_NAME]" at bounding box center [233, 506] width 87 height 13
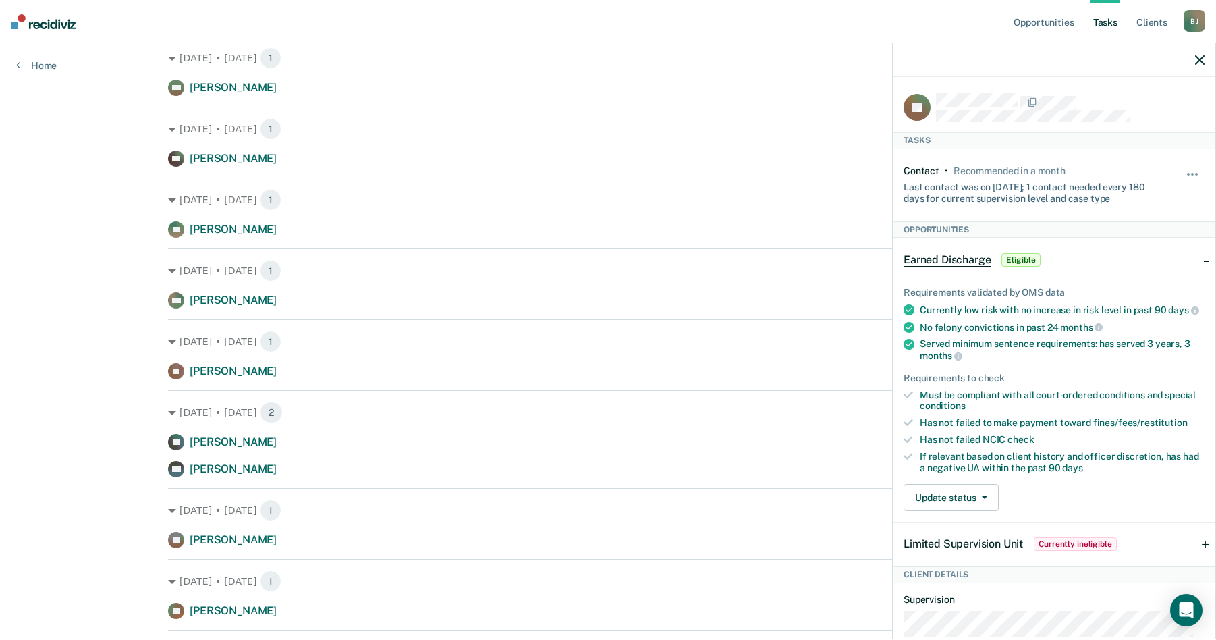
scroll to position [204, 0]
click at [1004, 186] on div "Last contact was on [DATE]; 1 contact needed every 180 days for current supervi…" at bounding box center [1028, 190] width 251 height 28
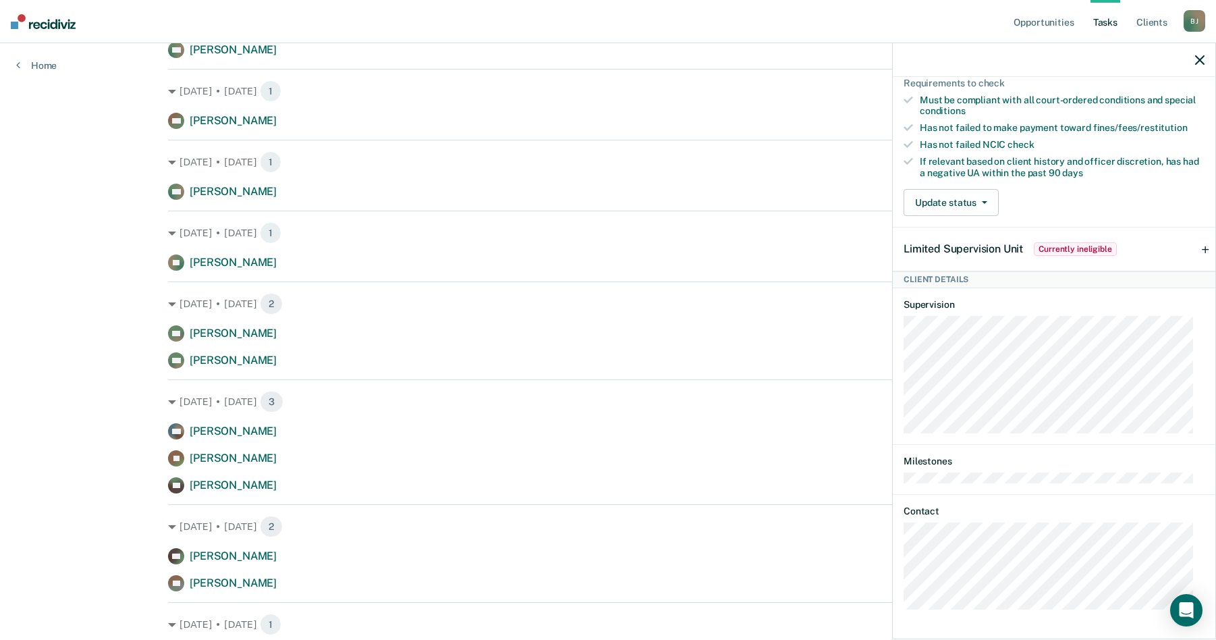
scroll to position [2566, 0]
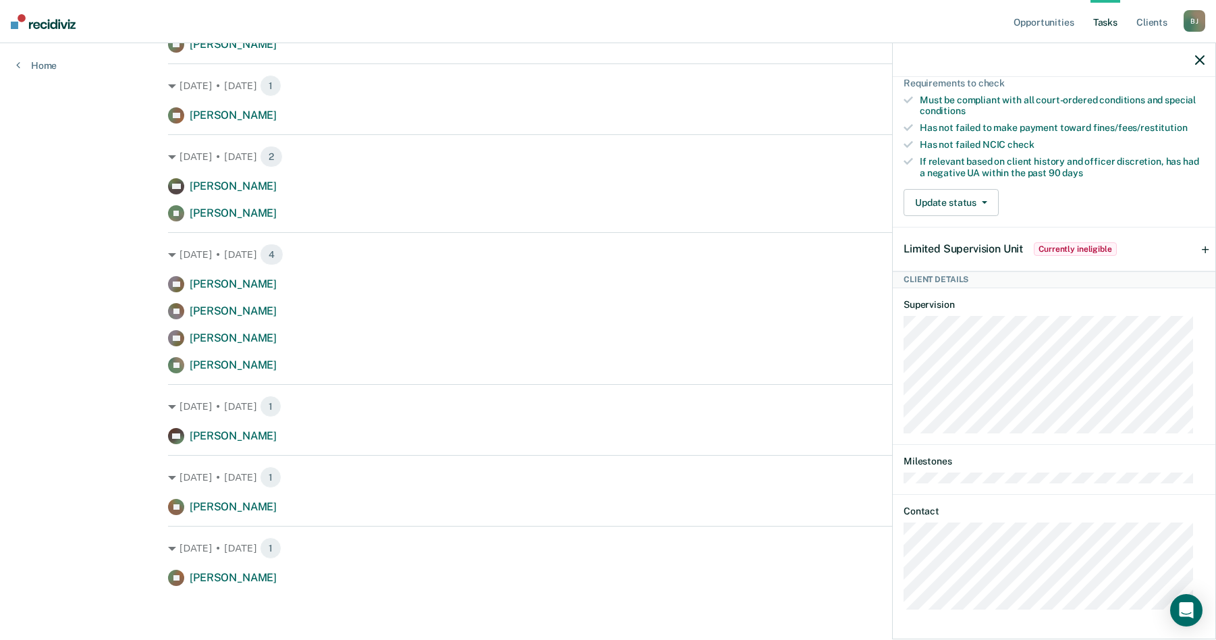
click at [1076, 250] on span "Currently ineligible" at bounding box center [1075, 248] width 83 height 13
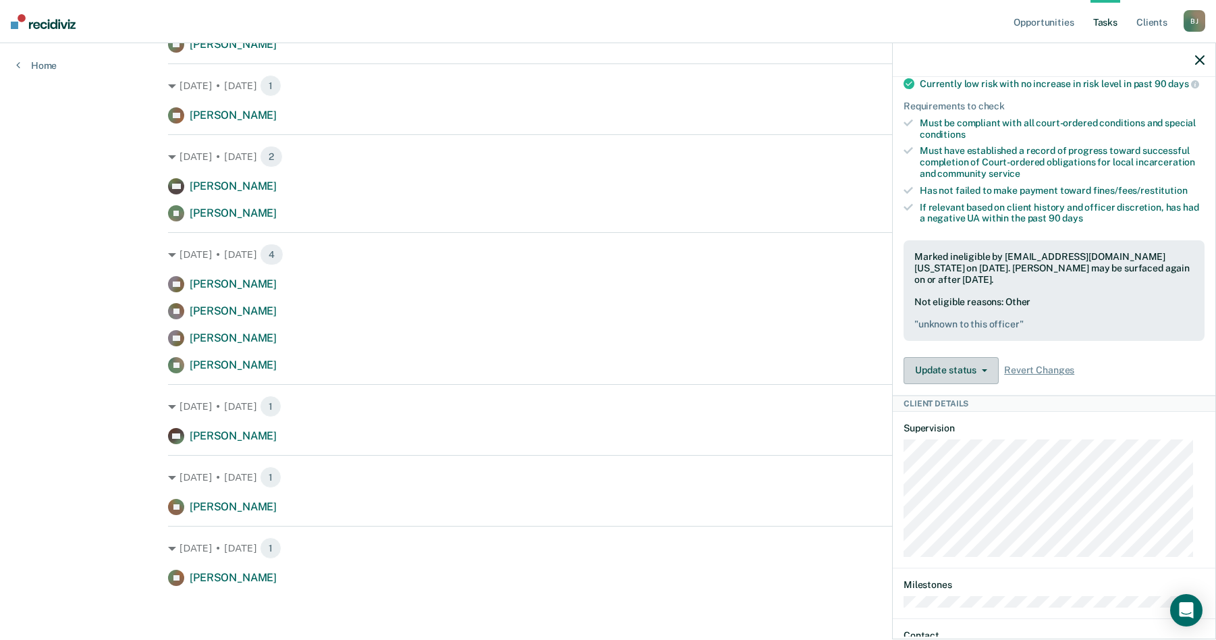
click at [980, 374] on button "Update status" at bounding box center [950, 370] width 95 height 27
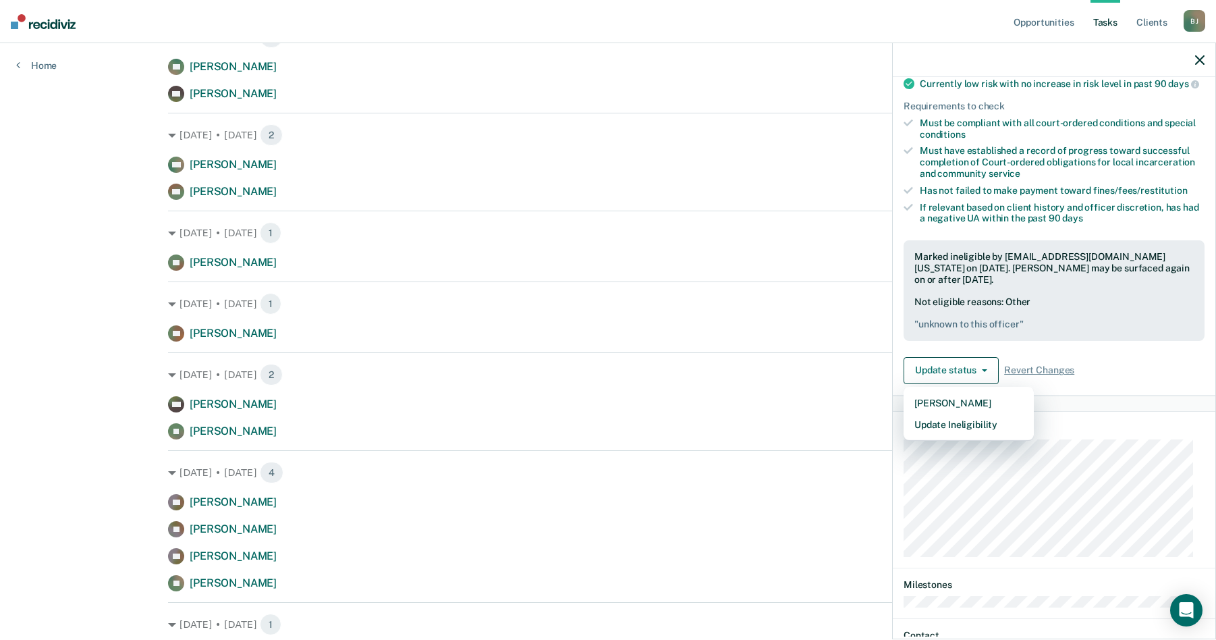
scroll to position [2296, 0]
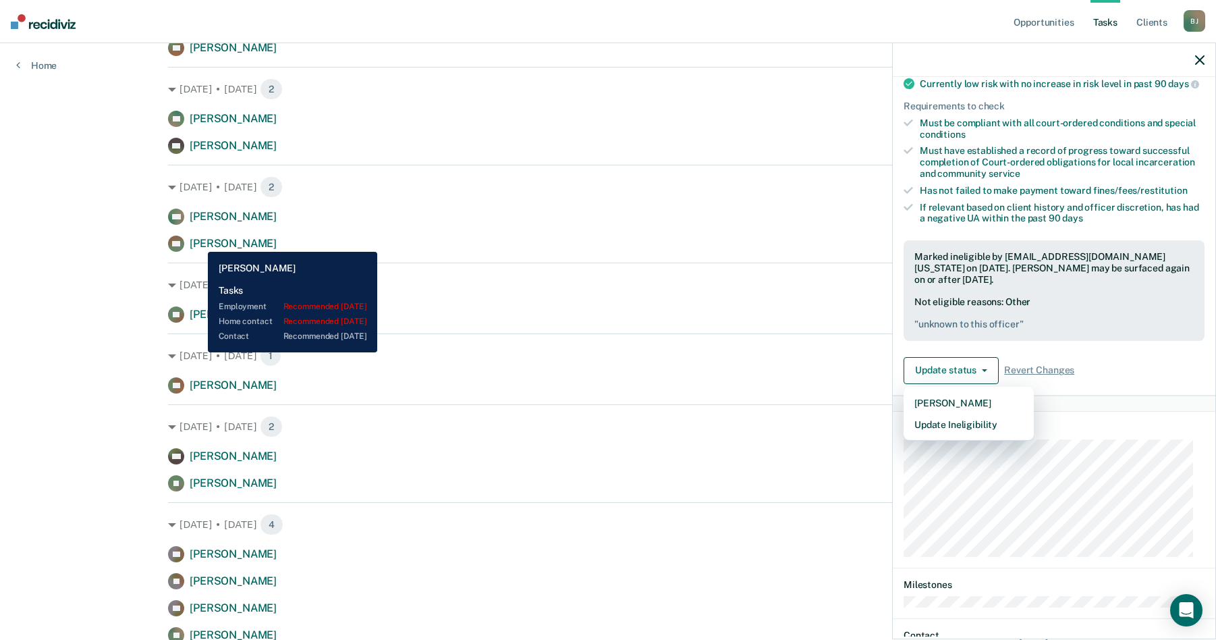
click at [198, 242] on span "[PERSON_NAME]" at bounding box center [233, 243] width 87 height 13
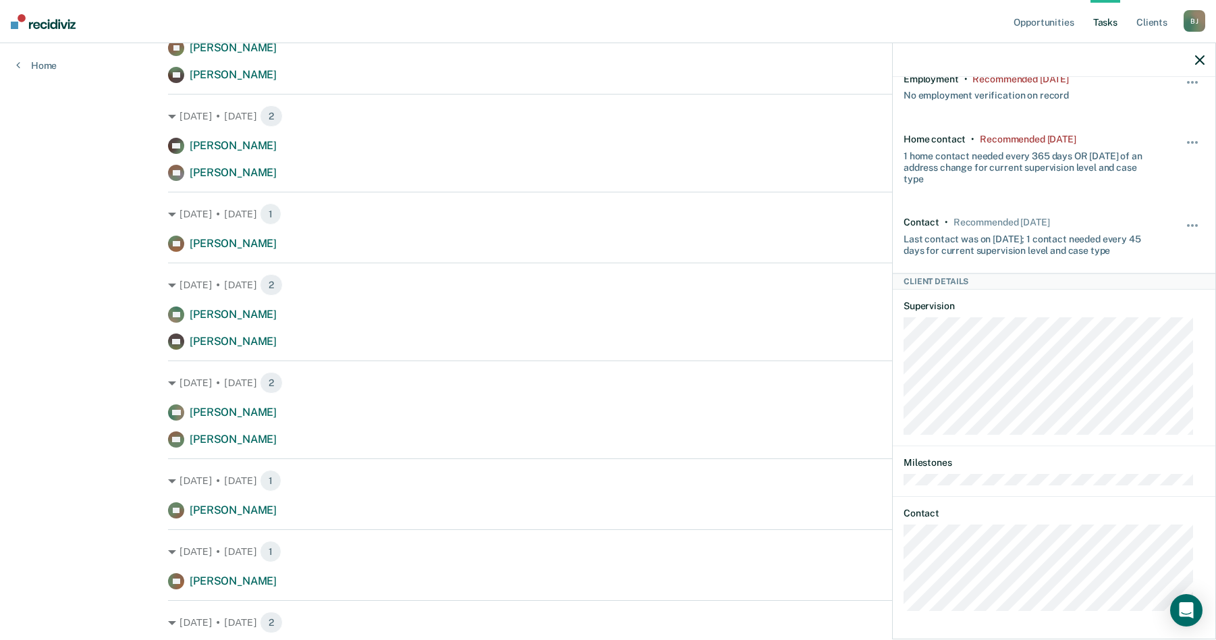
scroll to position [2094, 0]
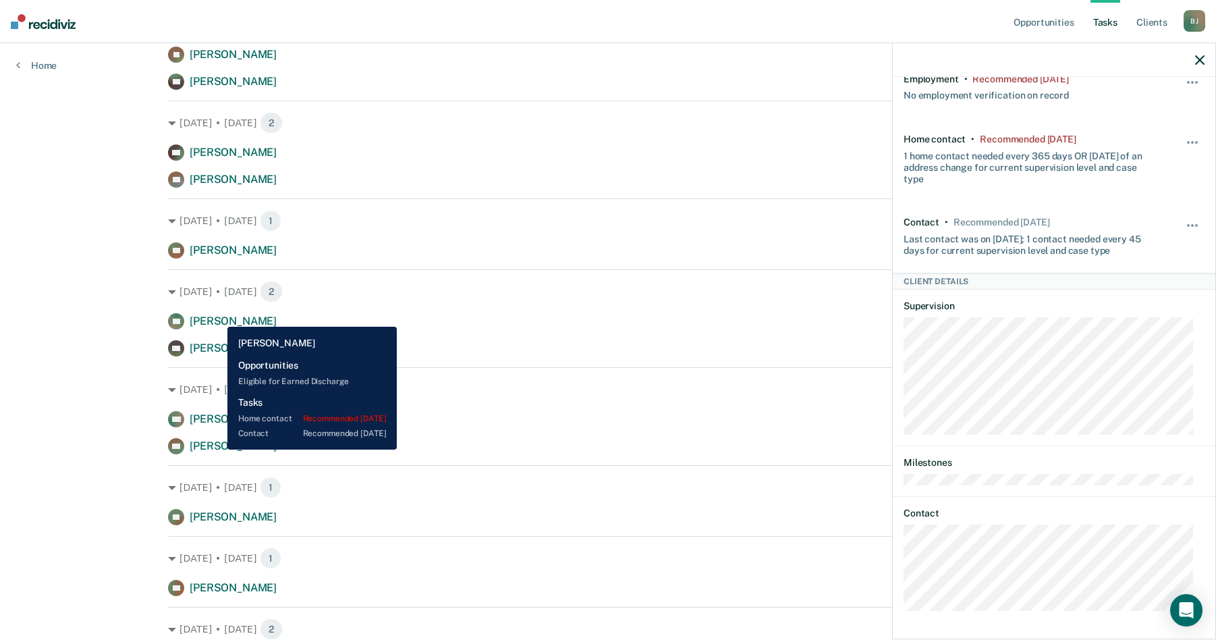
click at [217, 316] on span "[PERSON_NAME]" at bounding box center [233, 320] width 87 height 13
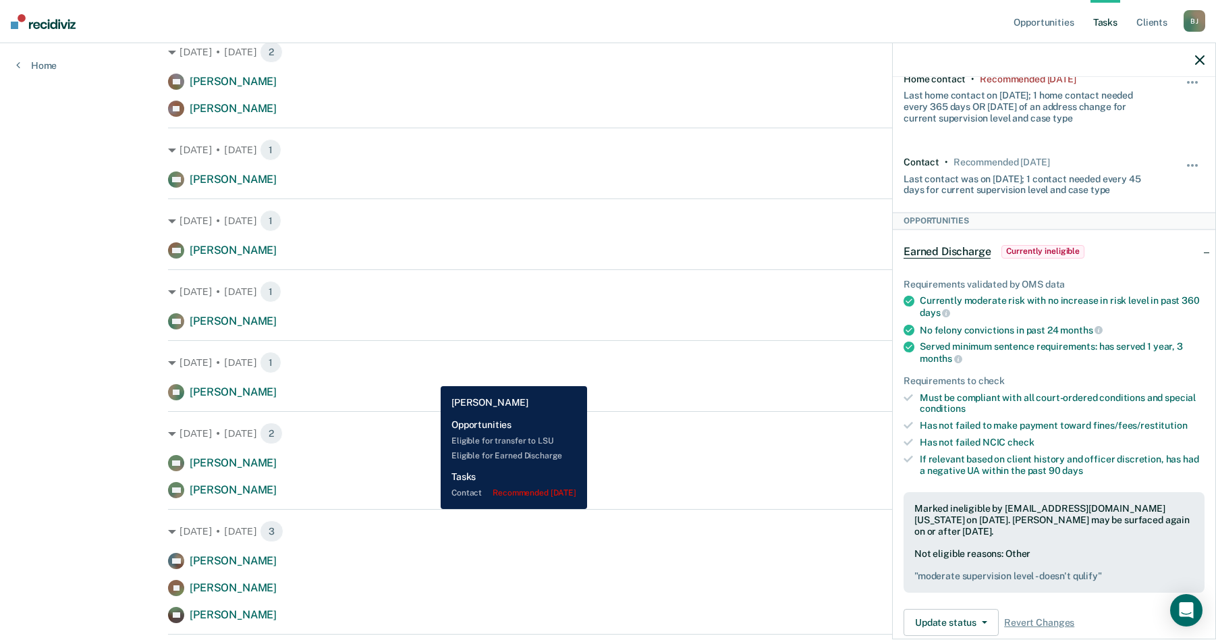
scroll to position [1889, 0]
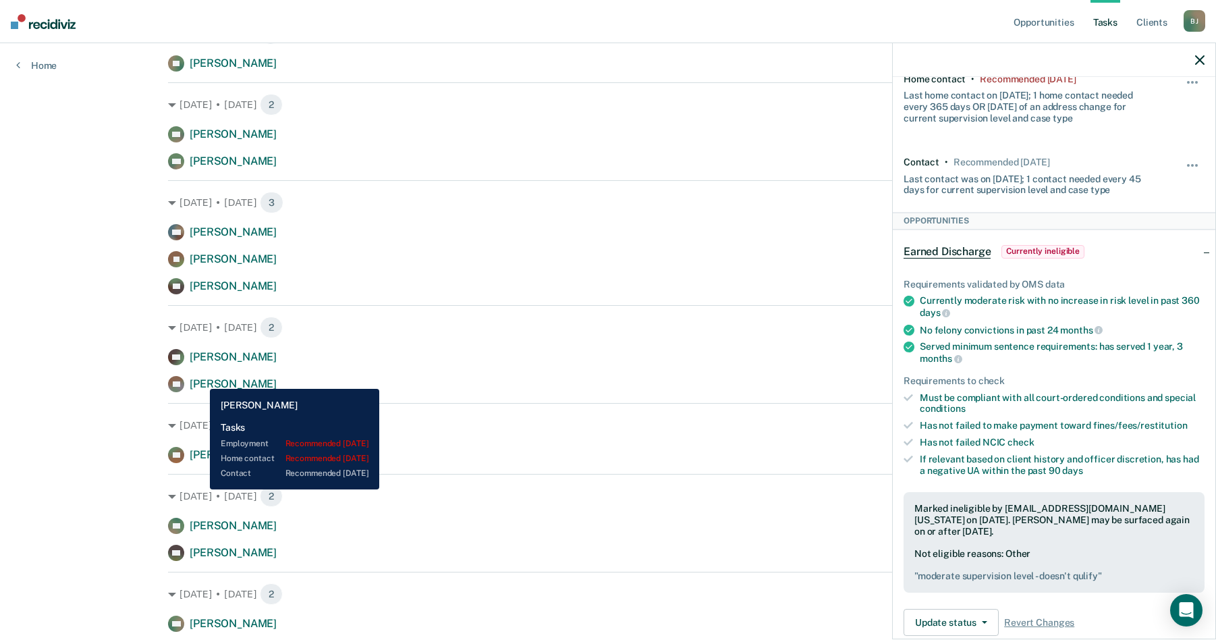
click at [200, 379] on span "[PERSON_NAME]" at bounding box center [233, 383] width 87 height 13
